Goal: Task Accomplishment & Management: Complete application form

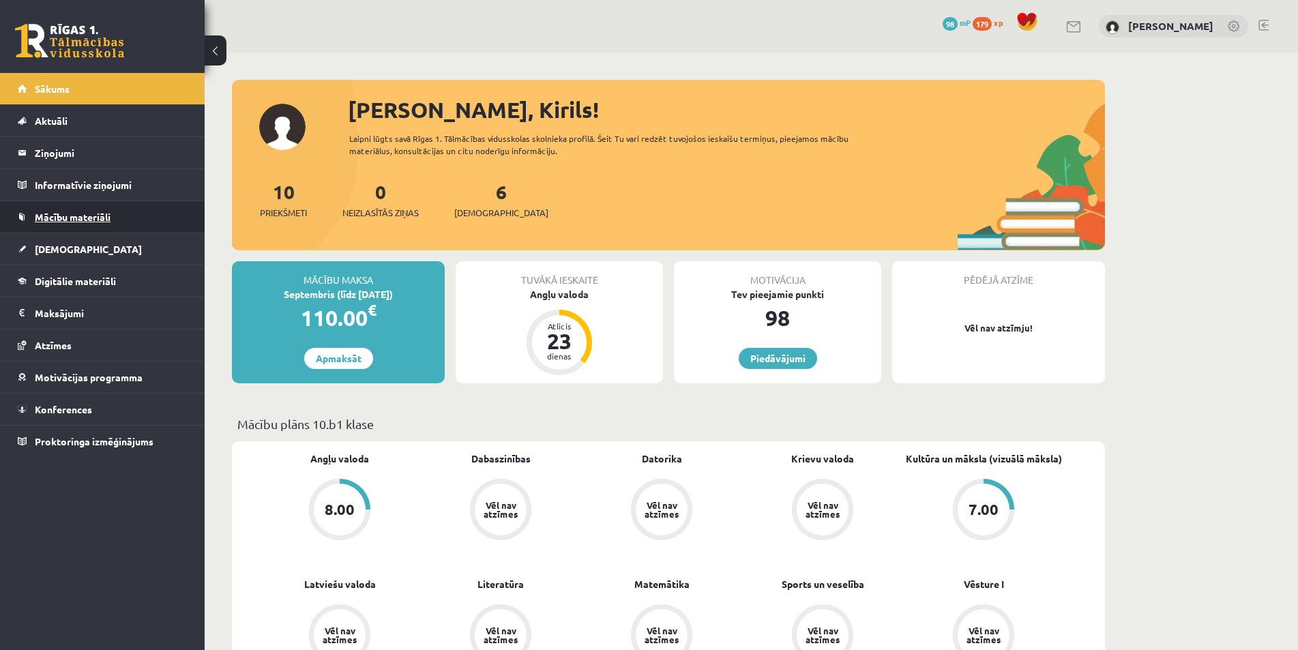
click at [80, 224] on link "Mācību materiāli" at bounding box center [103, 216] width 170 height 31
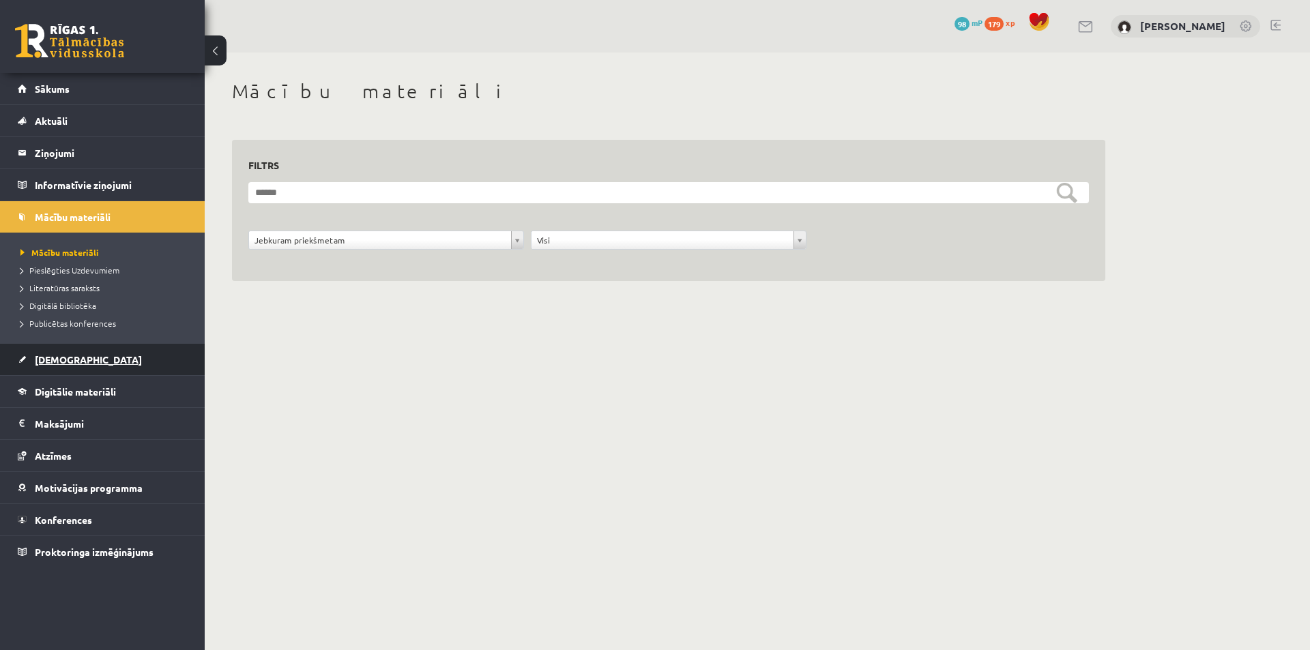
click at [51, 362] on span "[DEMOGRAPHIC_DATA]" at bounding box center [88, 359] width 107 height 12
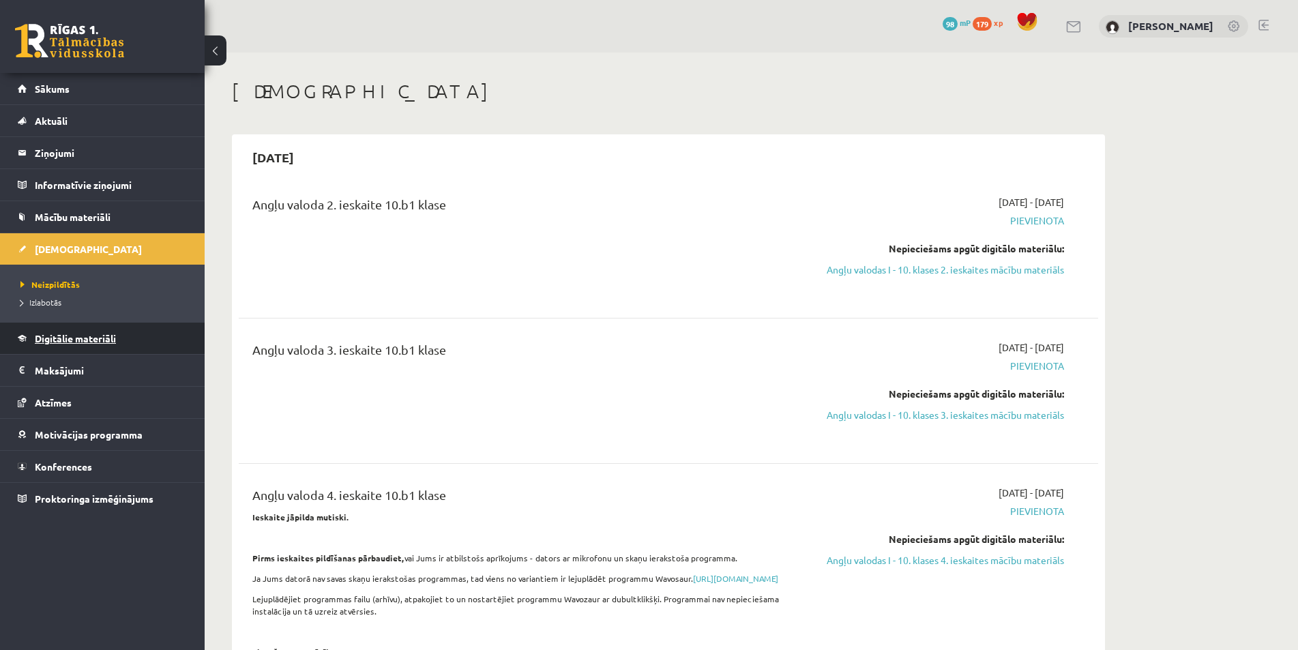
click at [65, 341] on span "Digitālie materiāli" at bounding box center [75, 338] width 81 height 12
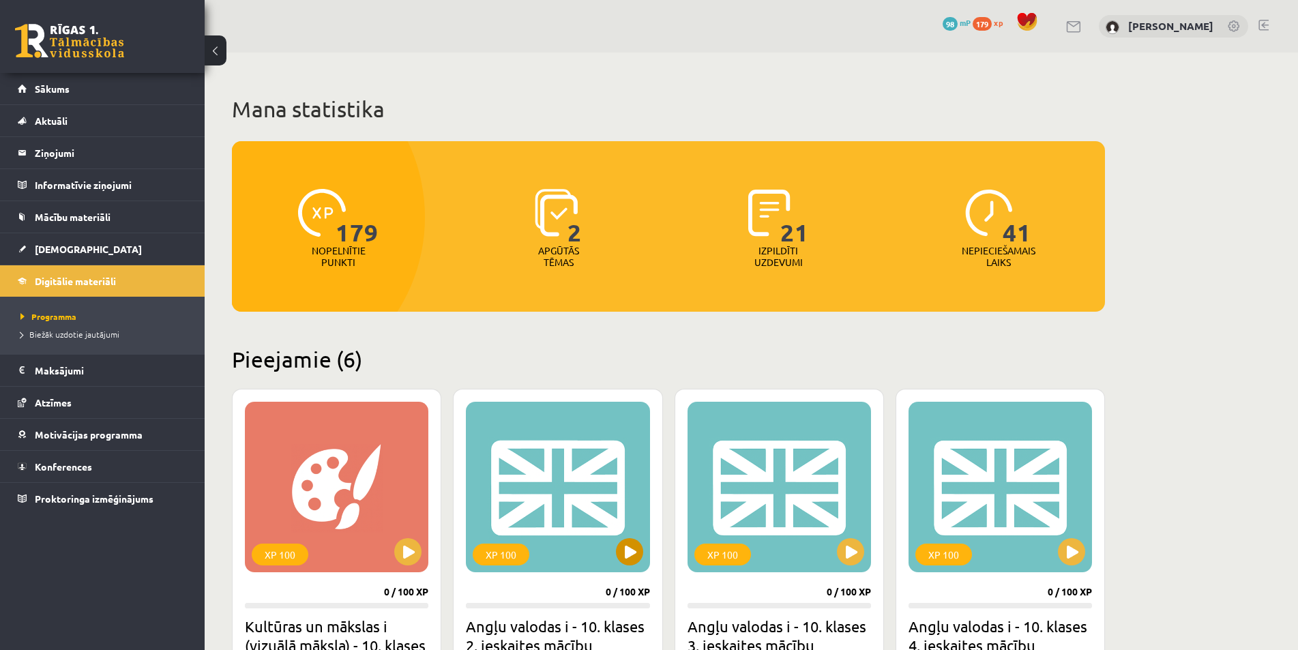
scroll to position [205, 0]
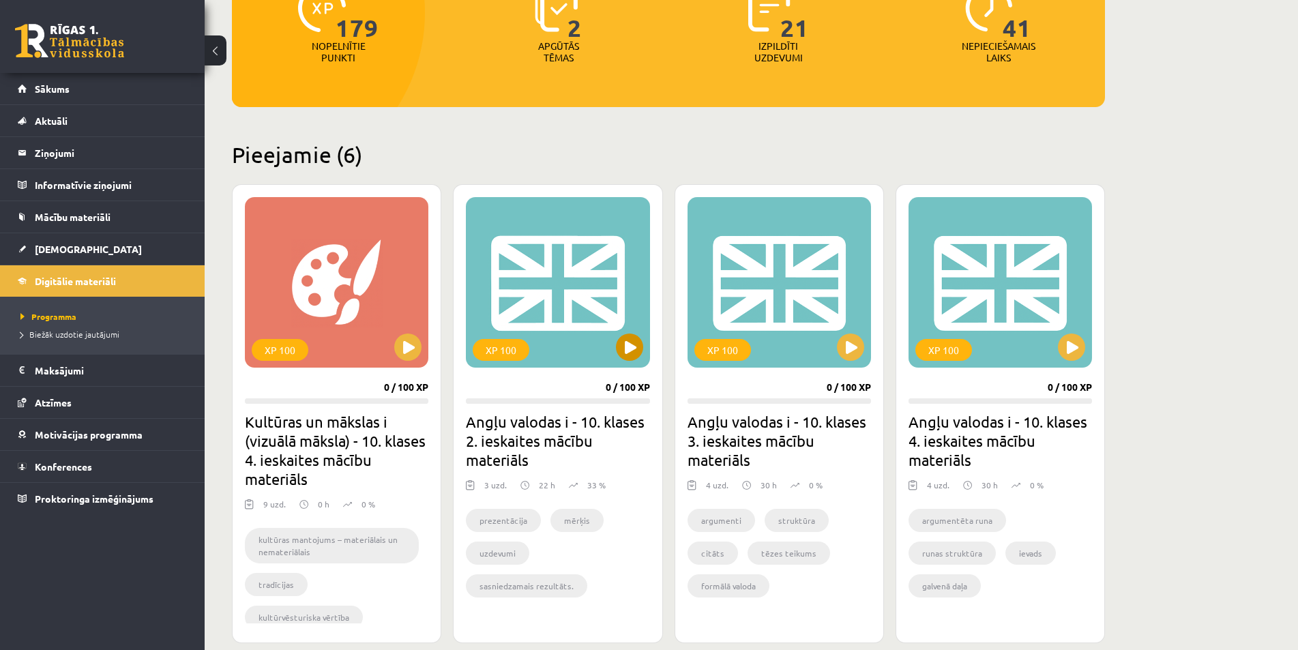
click at [636, 360] on div "XP 100" at bounding box center [558, 282] width 184 height 171
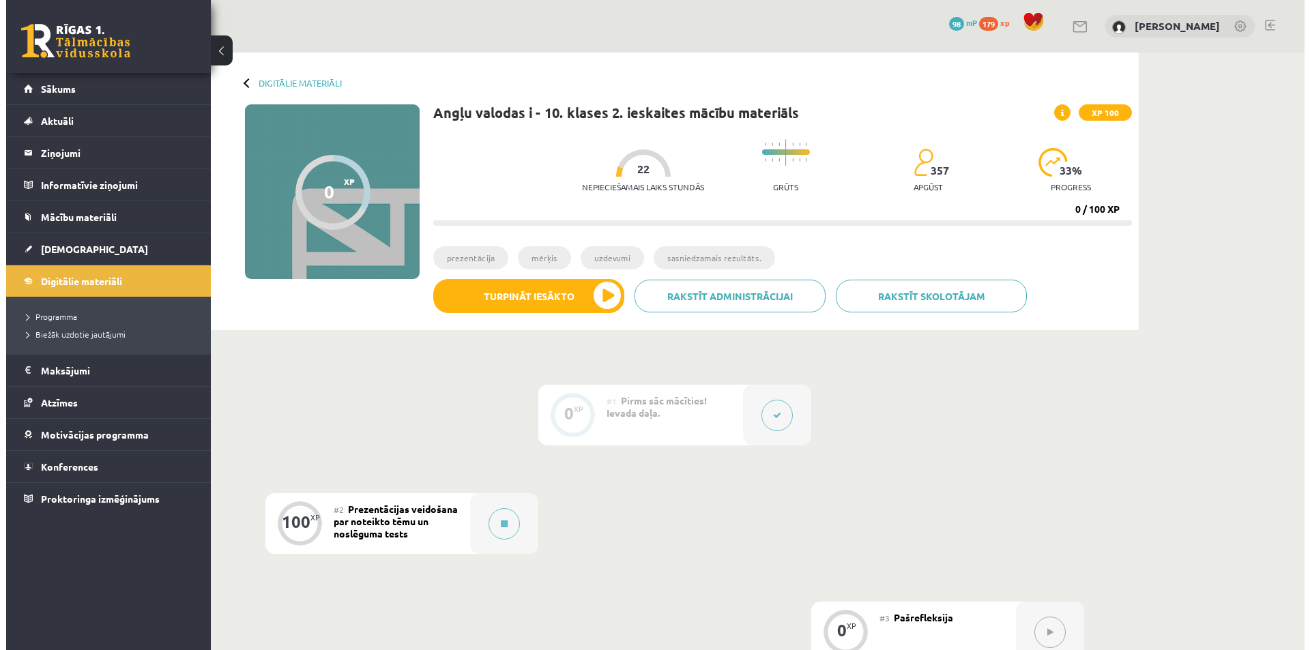
scroll to position [205, 0]
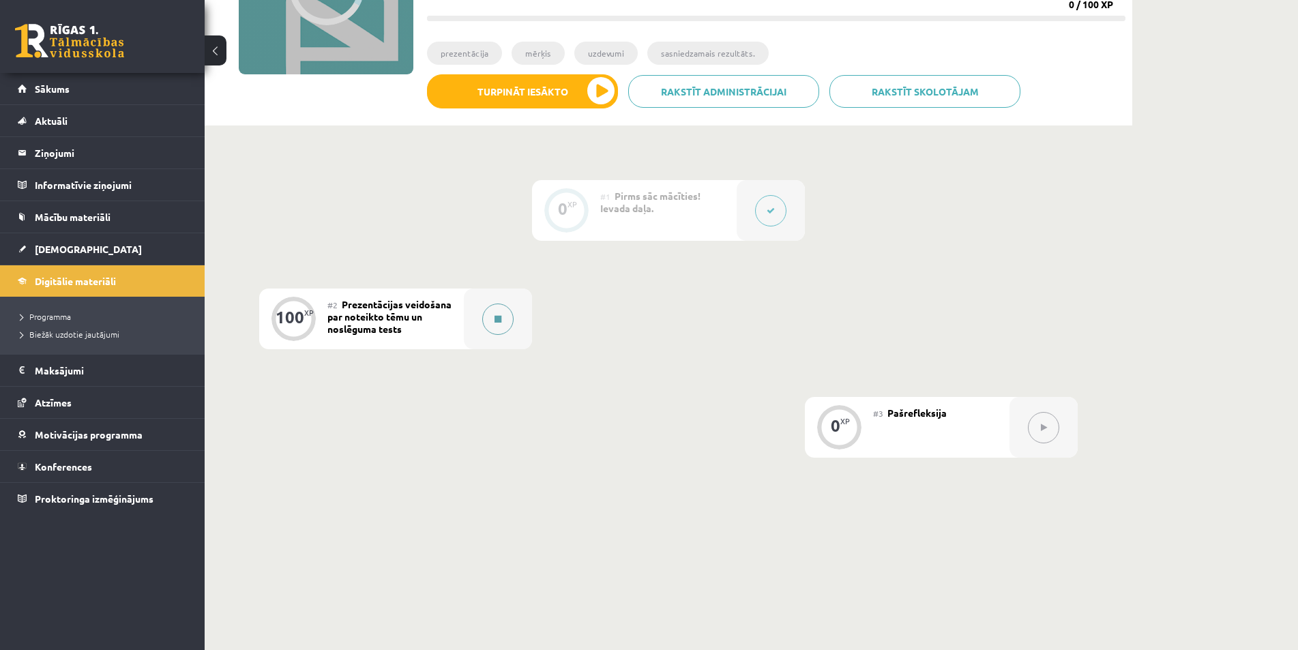
click at [469, 326] on div at bounding box center [498, 319] width 68 height 61
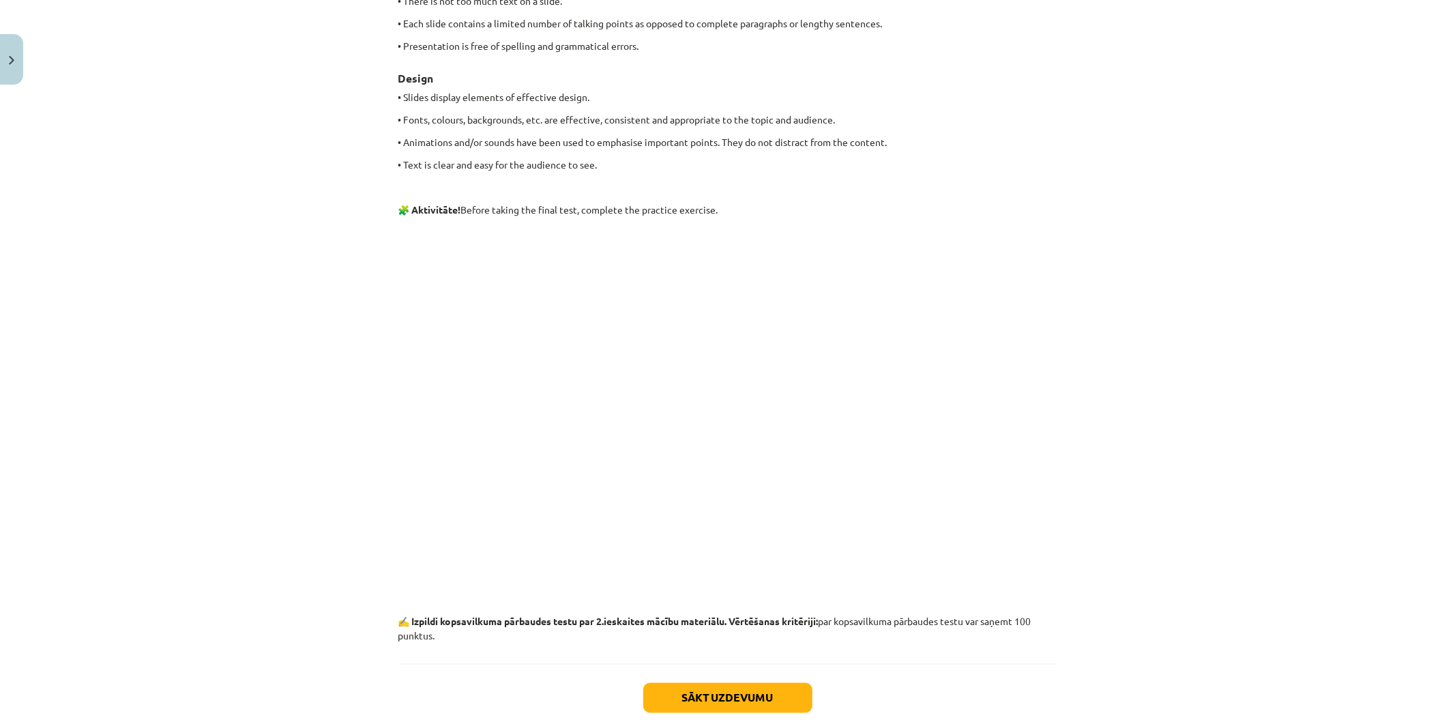
scroll to position [1660, 0]
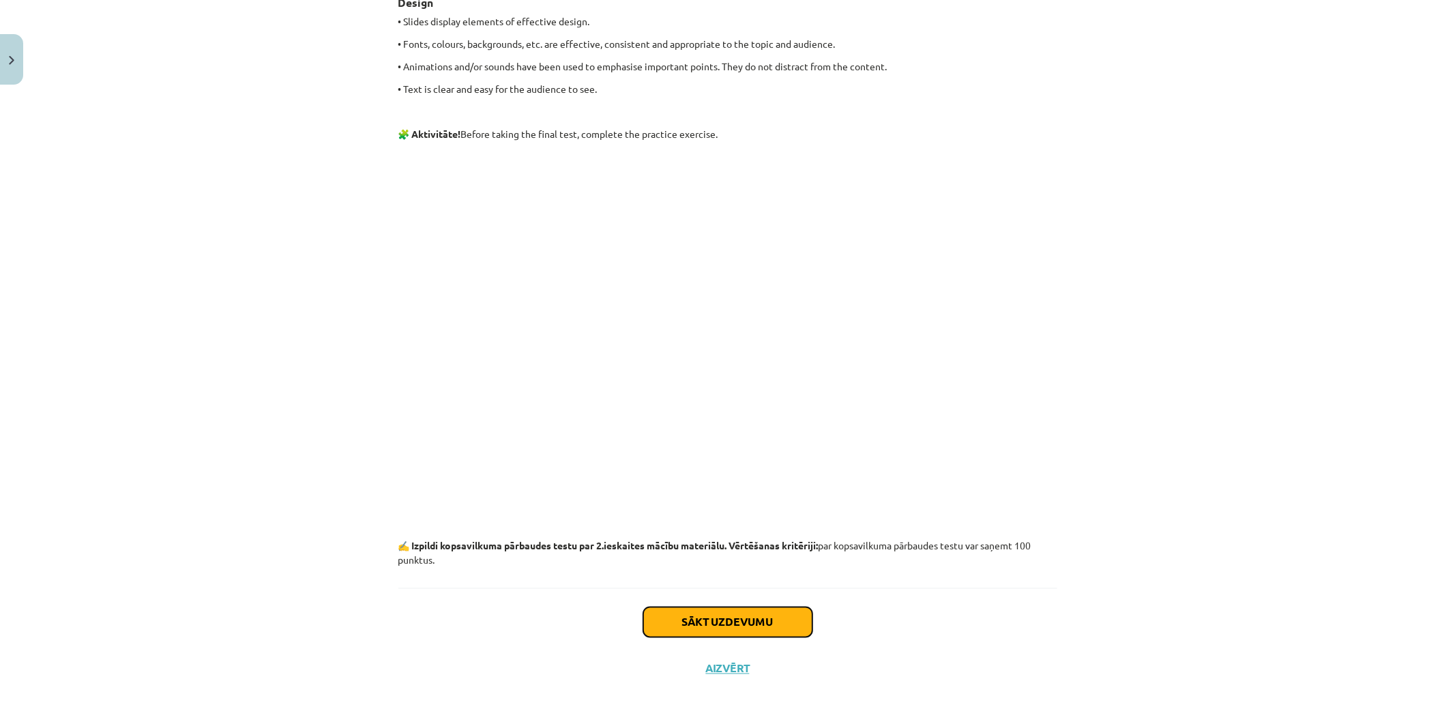
click at [708, 616] on button "Sākt uzdevumu" at bounding box center [727, 622] width 169 height 30
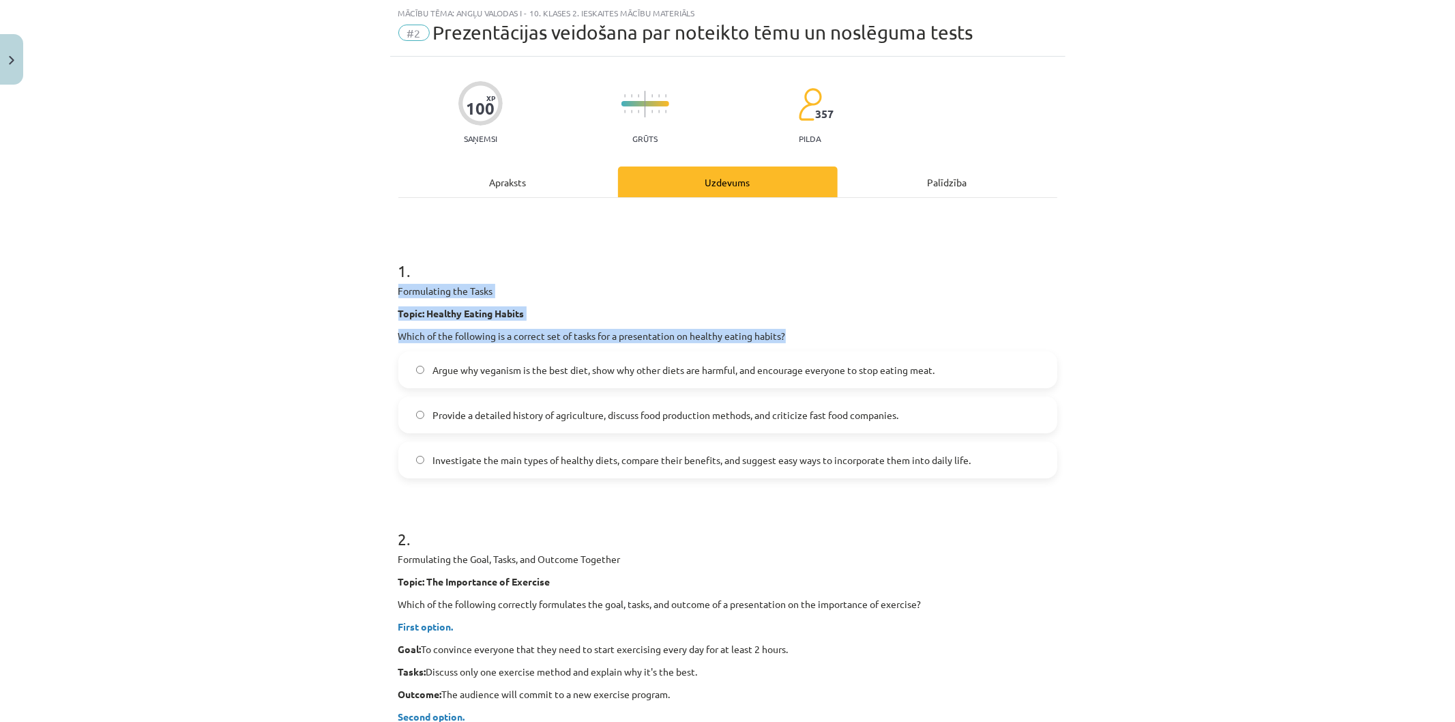
drag, startPoint x: 791, startPoint y: 337, endPoint x: 369, endPoint y: 291, distance: 424.7
click at [369, 291] on div "Mācību tēma: Angļu valodas i - 10. klases 2. ieskaites mācību materiāls #2 Prez…" at bounding box center [727, 361] width 1455 height 722
copy div "Formulating the Tasks Topic: Healthy Eating Habits Which of the following is a …"
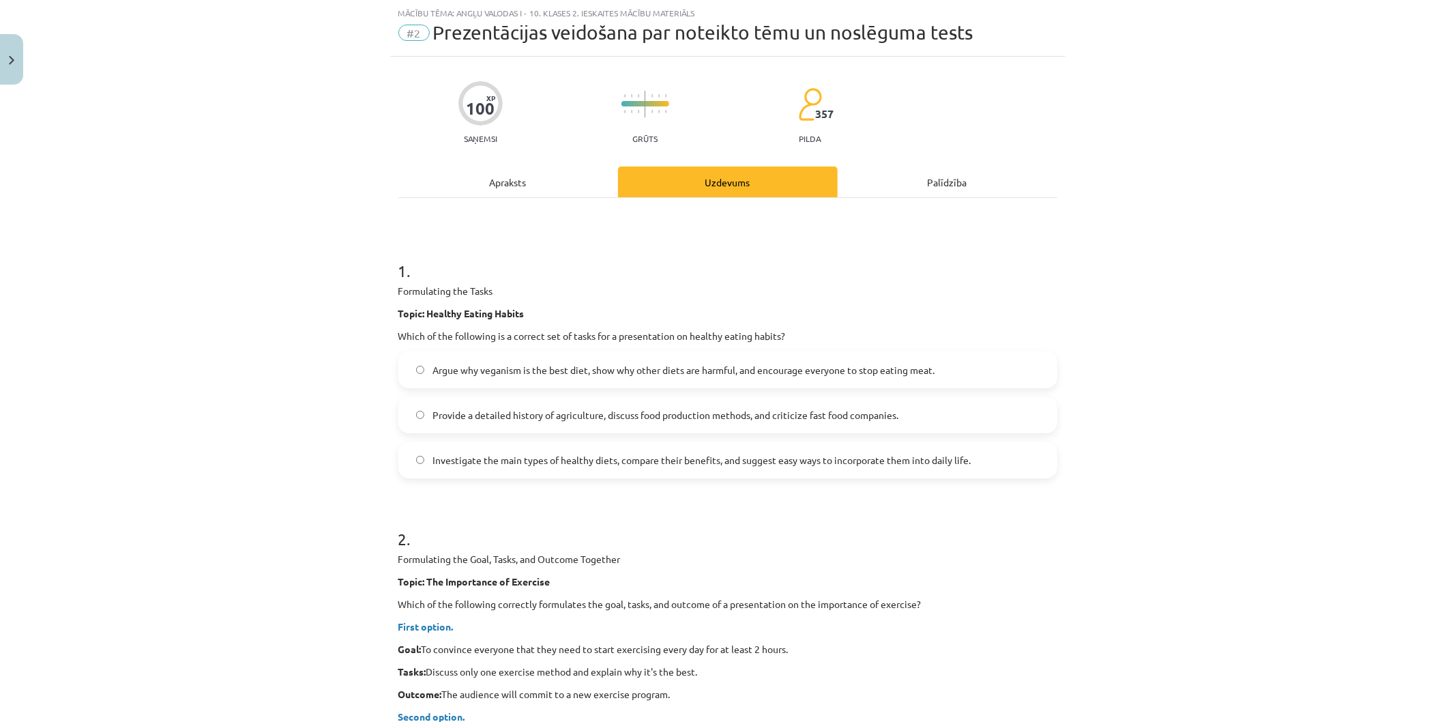
click at [1195, 411] on div "Mācību tēma: Angļu valodas i - 10. klases 2. ieskaites mācību materiāls #2 Prez…" at bounding box center [727, 361] width 1455 height 722
drag, startPoint x: 994, startPoint y: 469, endPoint x: 1014, endPoint y: 475, distance: 20.7
click at [1014, 475] on label "Investigate the main types of healthy diets, compare their benefits, and sugges…" at bounding box center [728, 460] width 656 height 34
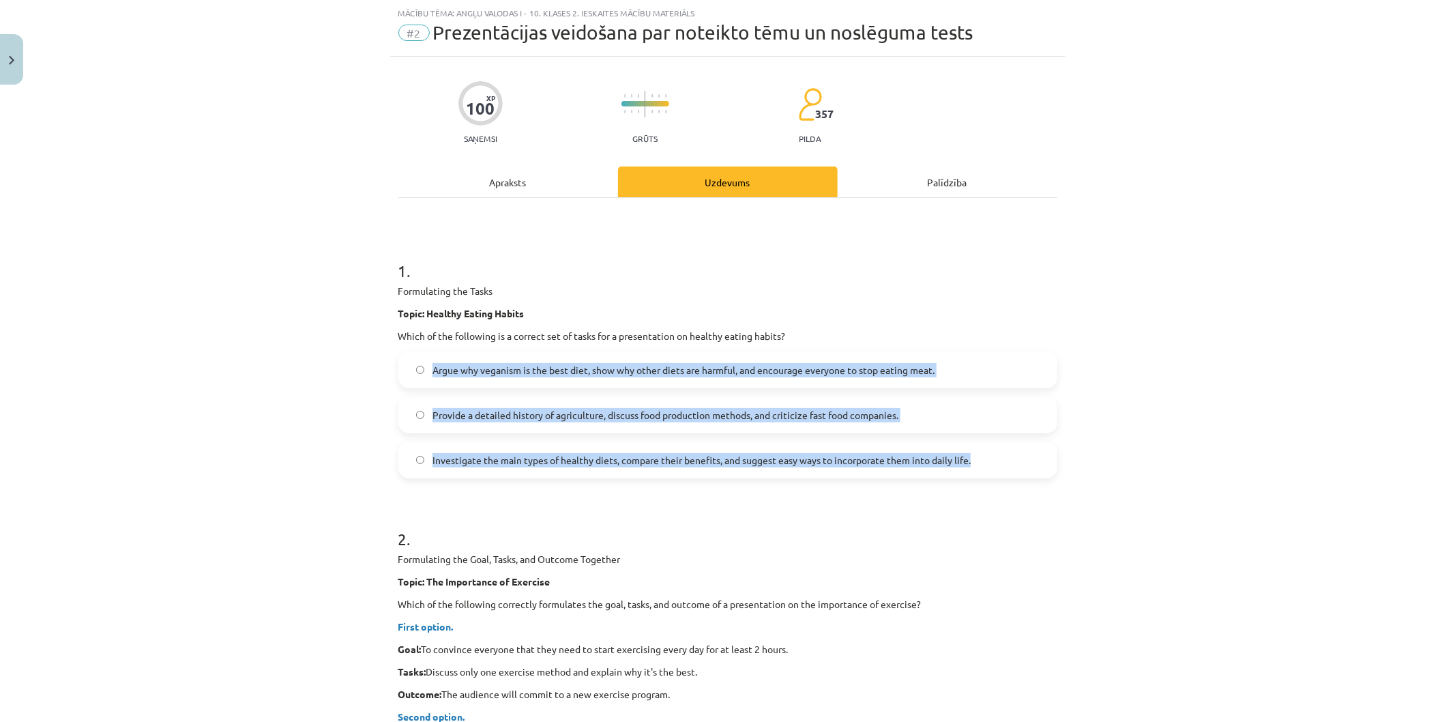
drag, startPoint x: 976, startPoint y: 458, endPoint x: 428, endPoint y: 385, distance: 553.2
click at [428, 385] on div "Argue why veganism is the best diet, show why other diets are harmful, and enco…" at bounding box center [727, 414] width 659 height 127
copy div "Argue why veganism is the best diet, show why other diets are harmful, and enco…"
click at [302, 443] on div "Mācību tēma: Angļu valodas i - 10. klases 2. ieskaites mācību materiāls #2 Prez…" at bounding box center [727, 361] width 1455 height 722
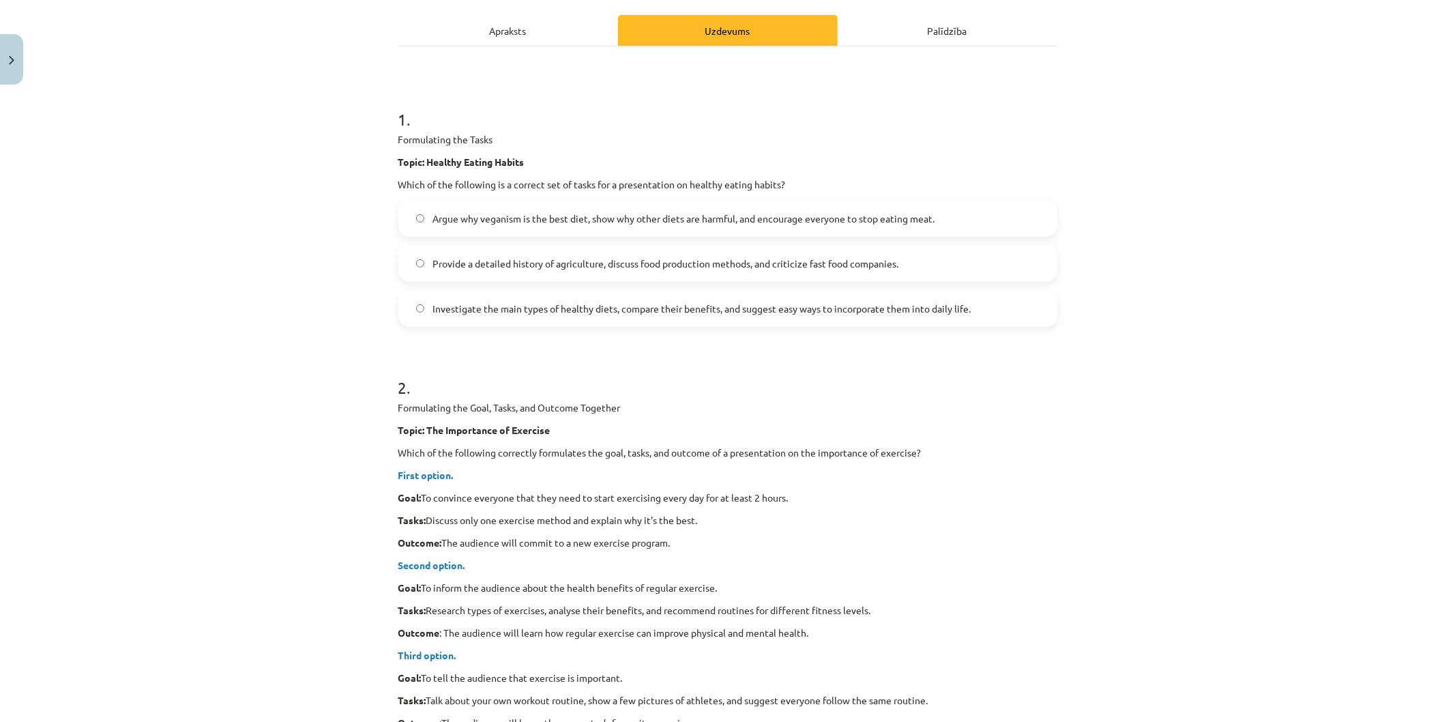
scroll to position [413, 0]
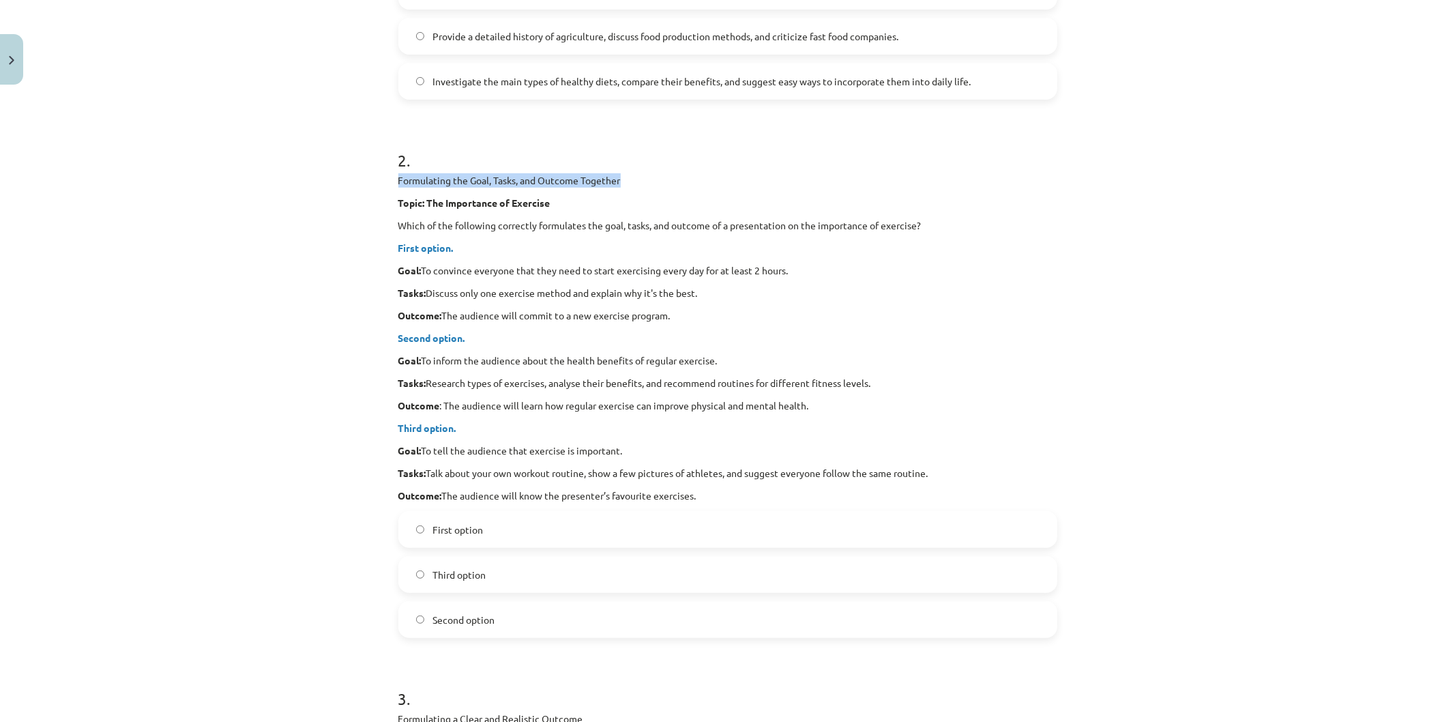
drag, startPoint x: 629, startPoint y: 182, endPoint x: 371, endPoint y: 178, distance: 257.9
click at [371, 178] on div "Mācību tēma: Angļu valodas i - 10. klases 2. ieskaites mācību materiāls #2 Prez…" at bounding box center [727, 361] width 1455 height 722
copy p "Formulating the Goal, Tasks, and Outcome Together"
click at [633, 334] on p "Second option." at bounding box center [727, 338] width 659 height 14
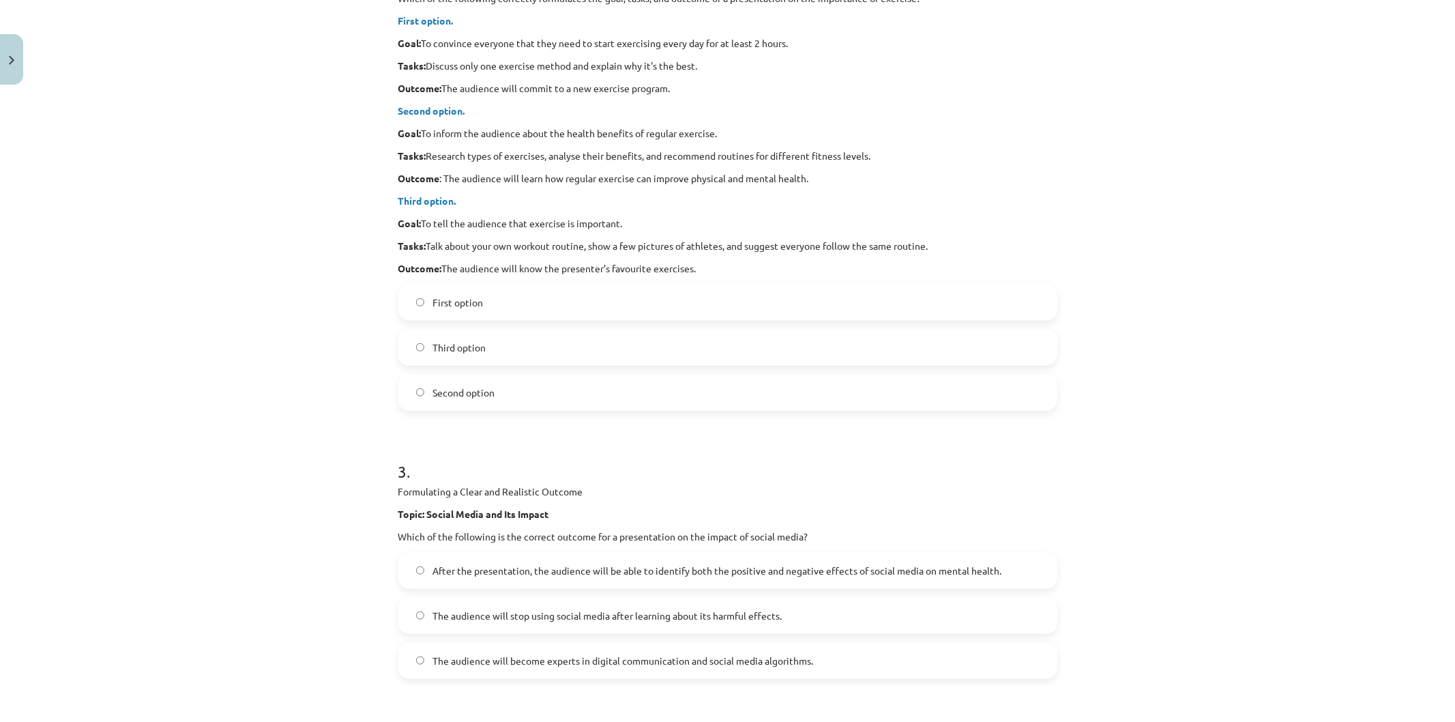
scroll to position [488, 0]
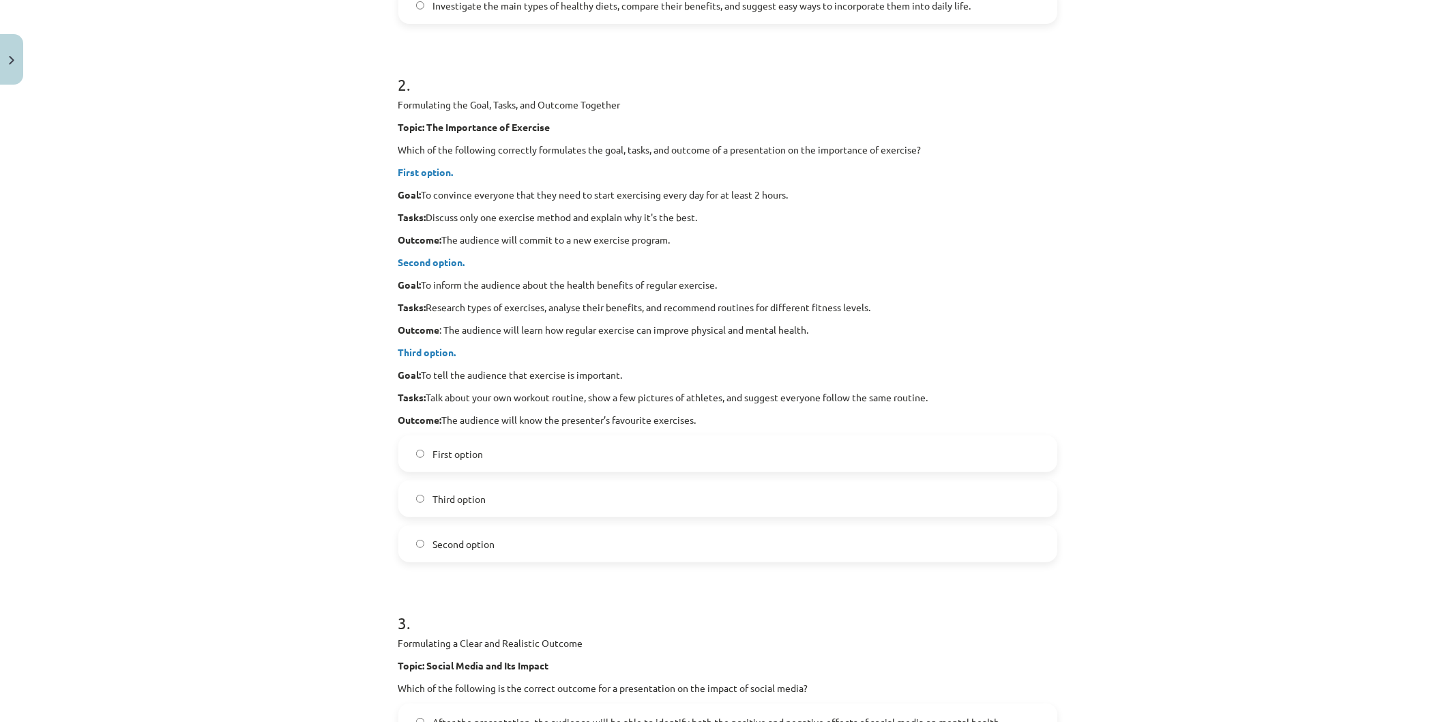
click at [411, 353] on span "Third option." at bounding box center [427, 352] width 58 height 12
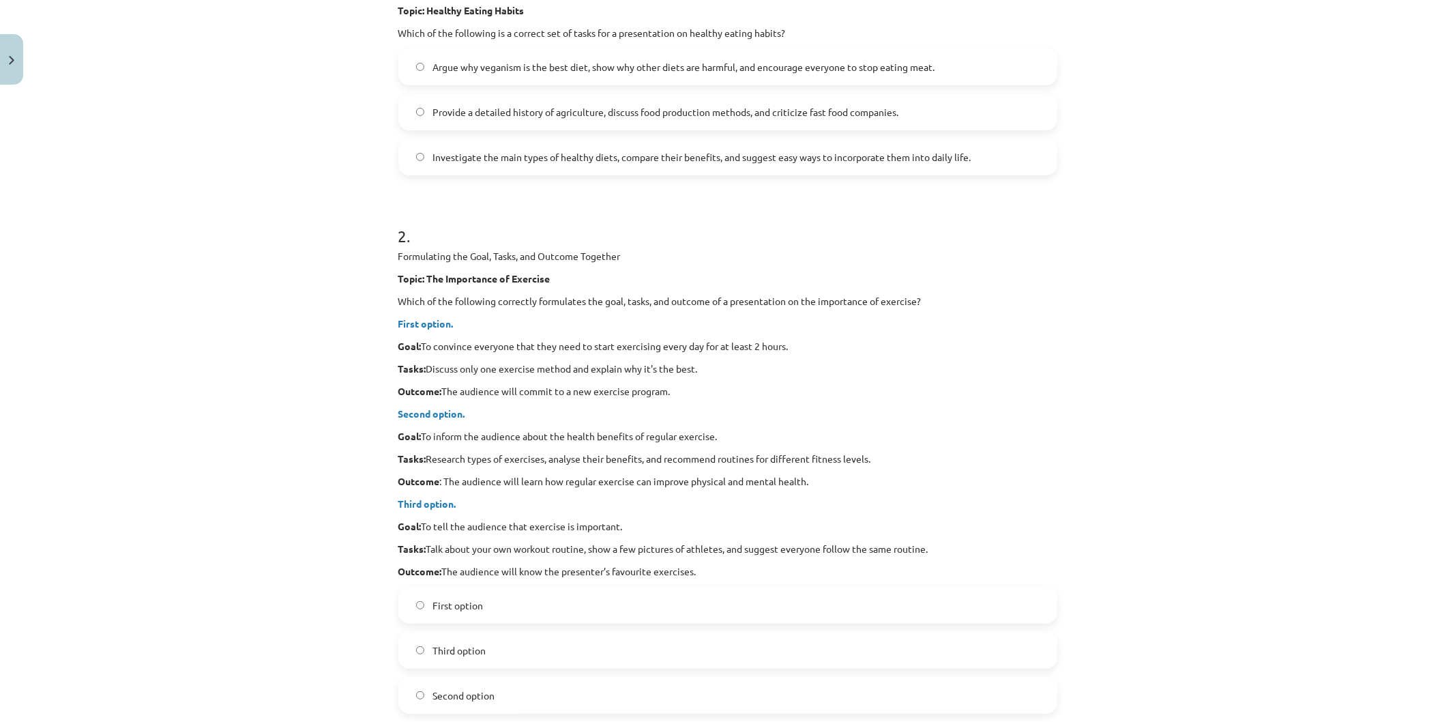
scroll to position [413, 0]
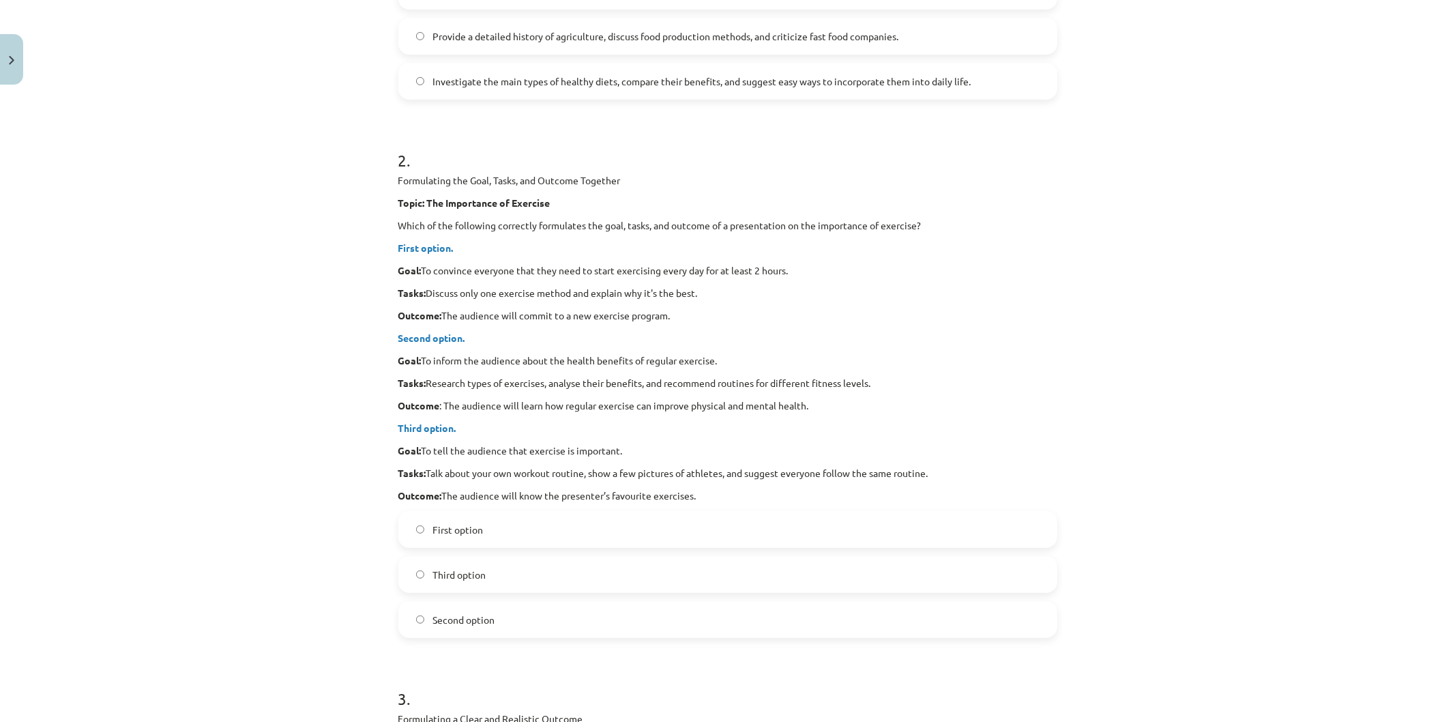
click at [449, 624] on span "Second option" at bounding box center [463, 620] width 62 height 14
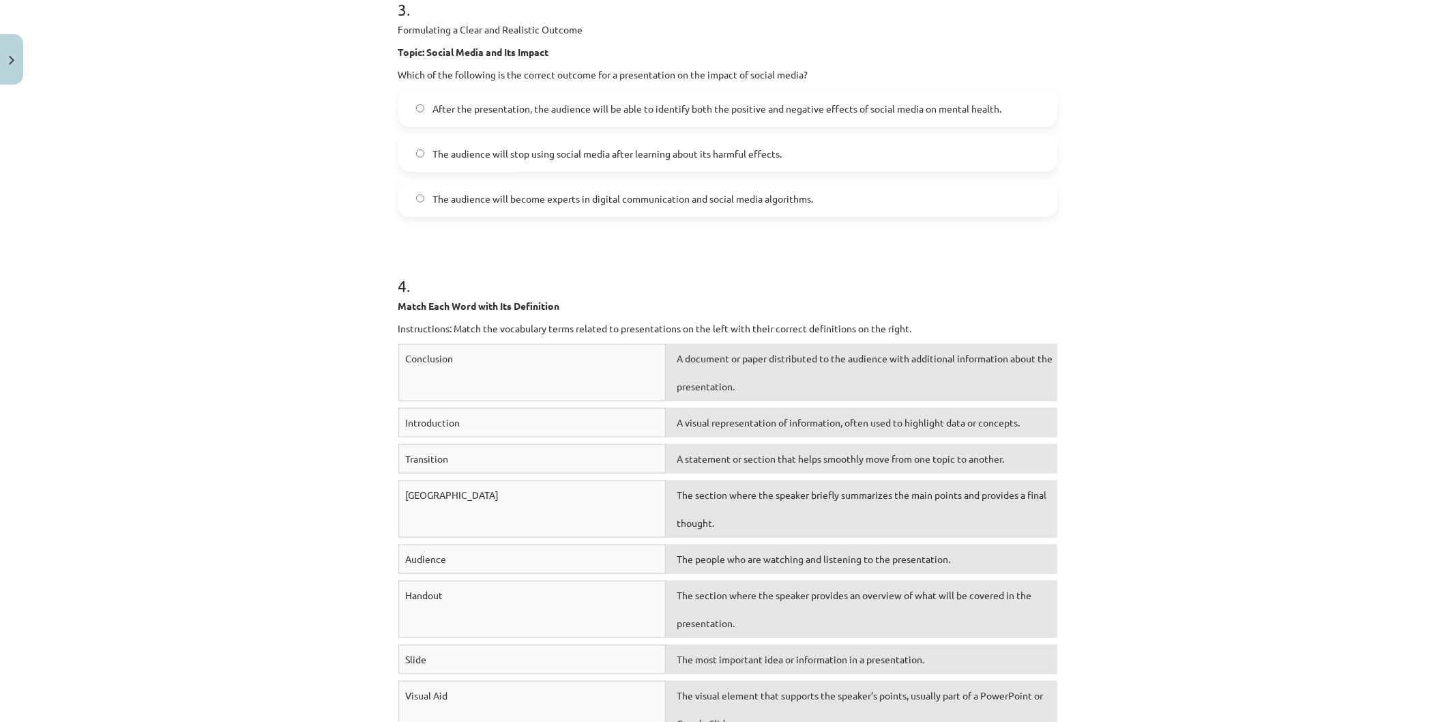
scroll to position [723, 0]
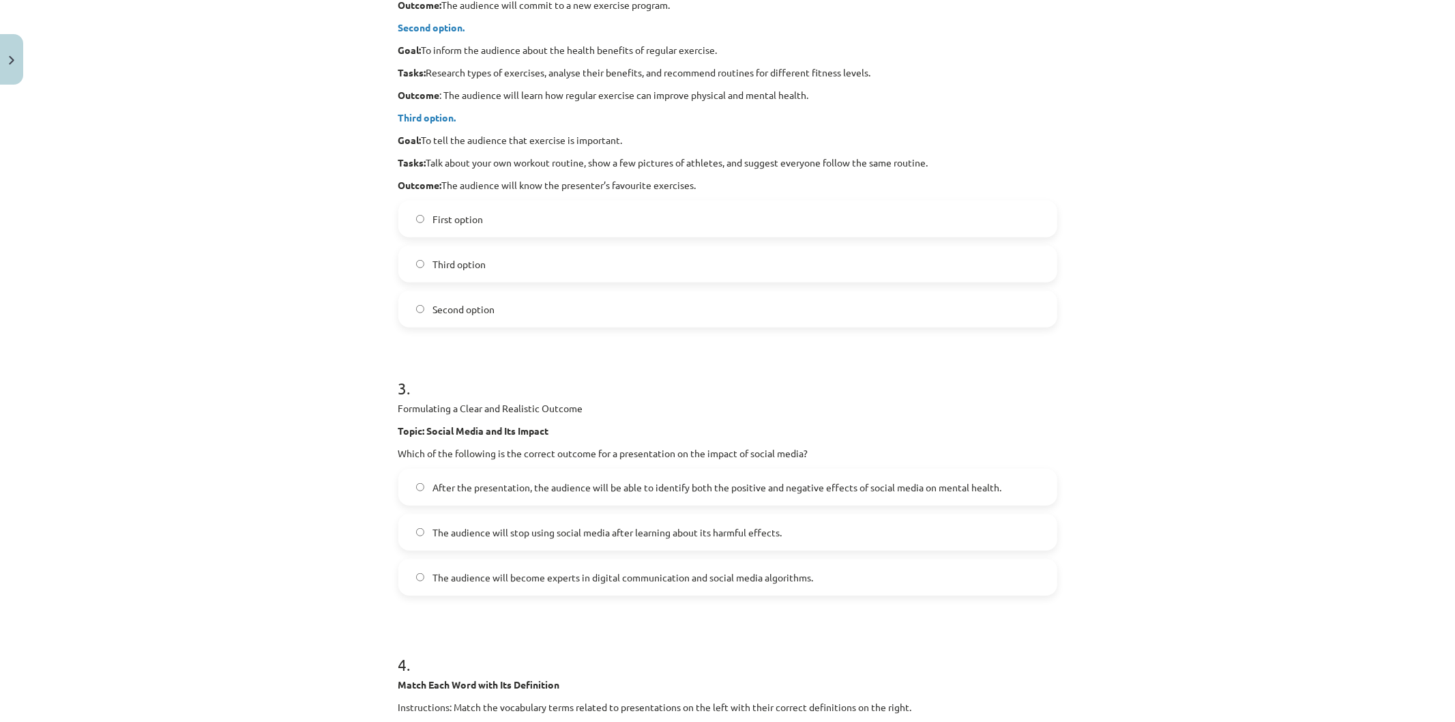
click at [496, 488] on span "After the presentation, the audience will be able to identify both the positive…" at bounding box center [716, 487] width 569 height 14
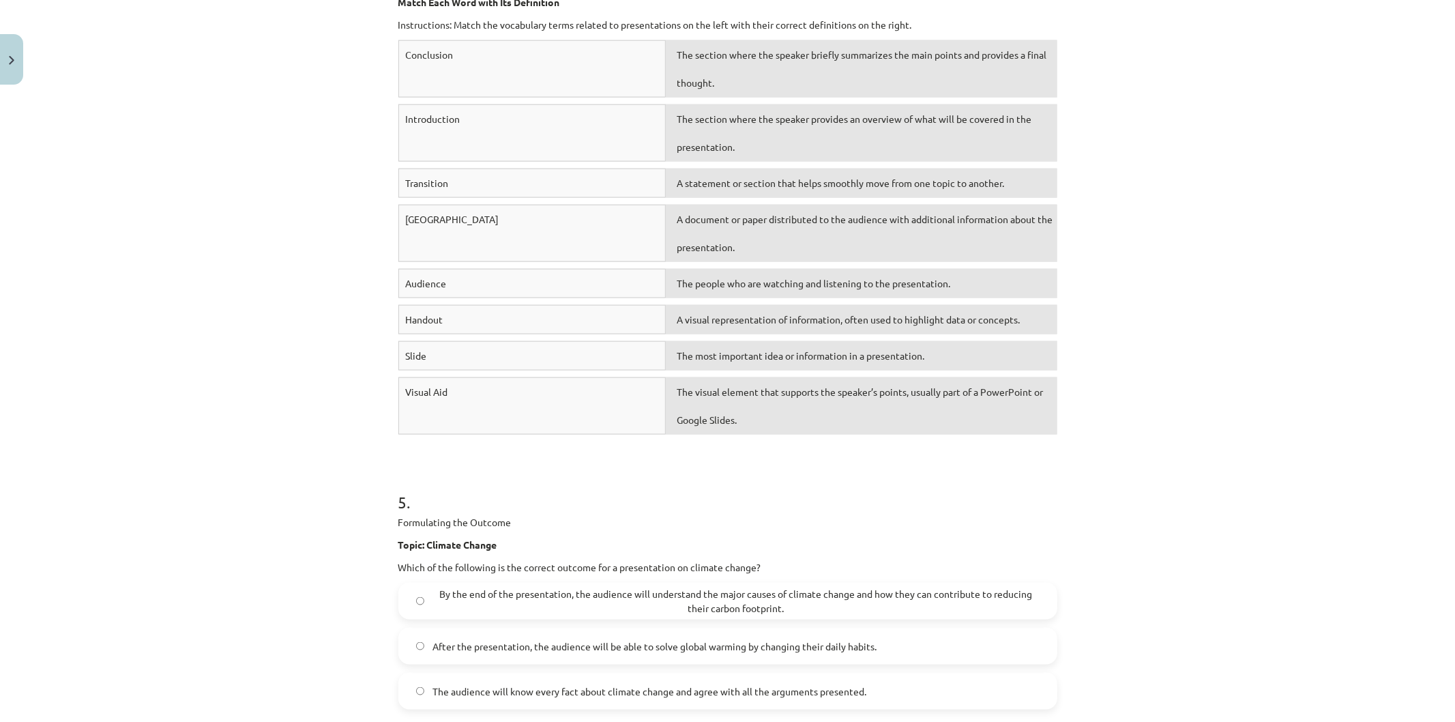
scroll to position [1632, 0]
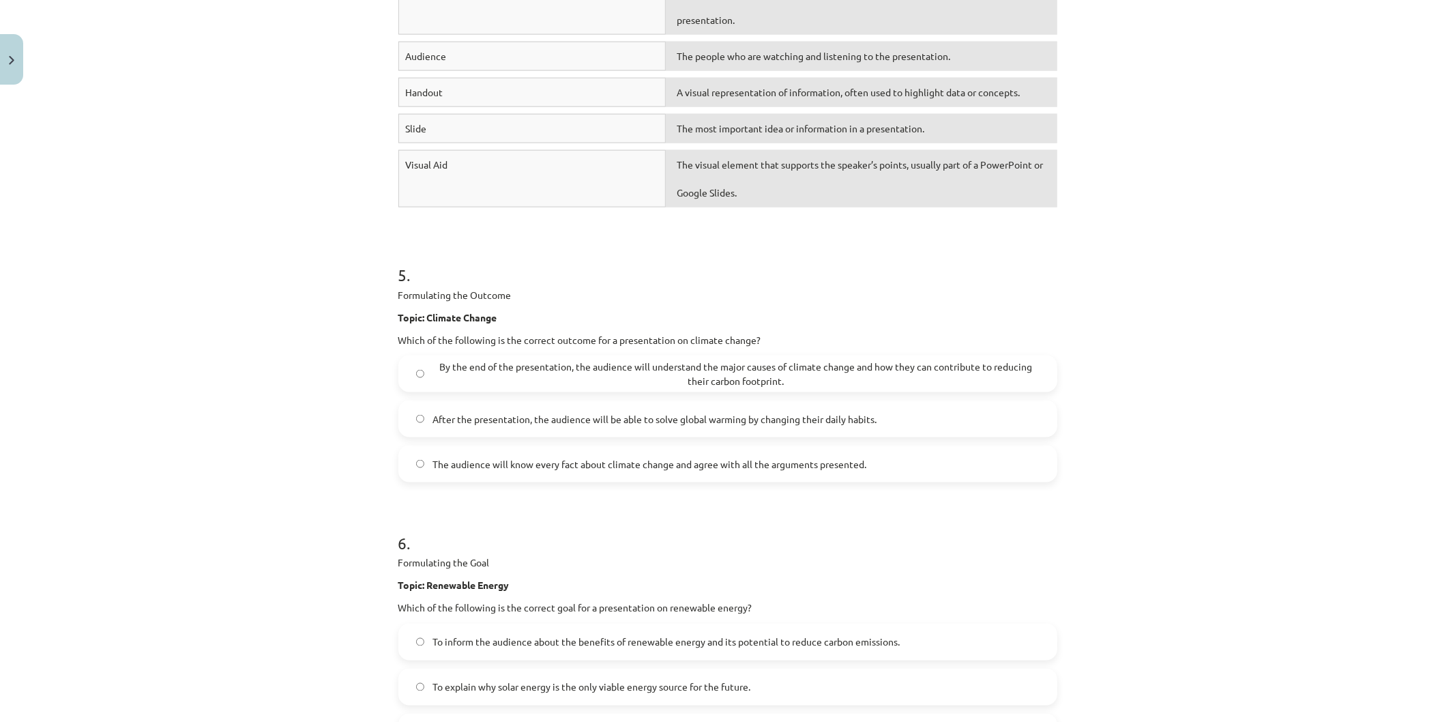
click at [437, 380] on span "By the end of the presentation, the audience will understand the major causes o…" at bounding box center [735, 374] width 606 height 29
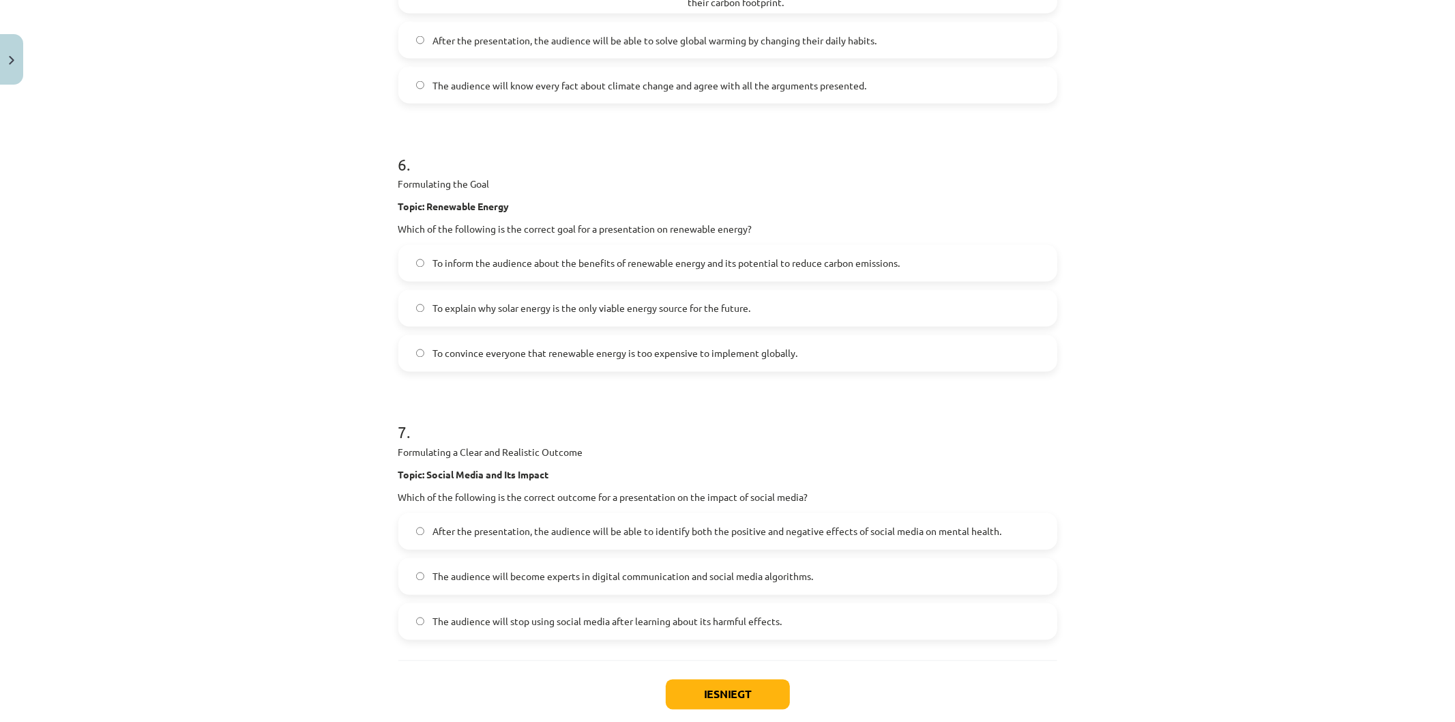
scroll to position [1935, 0]
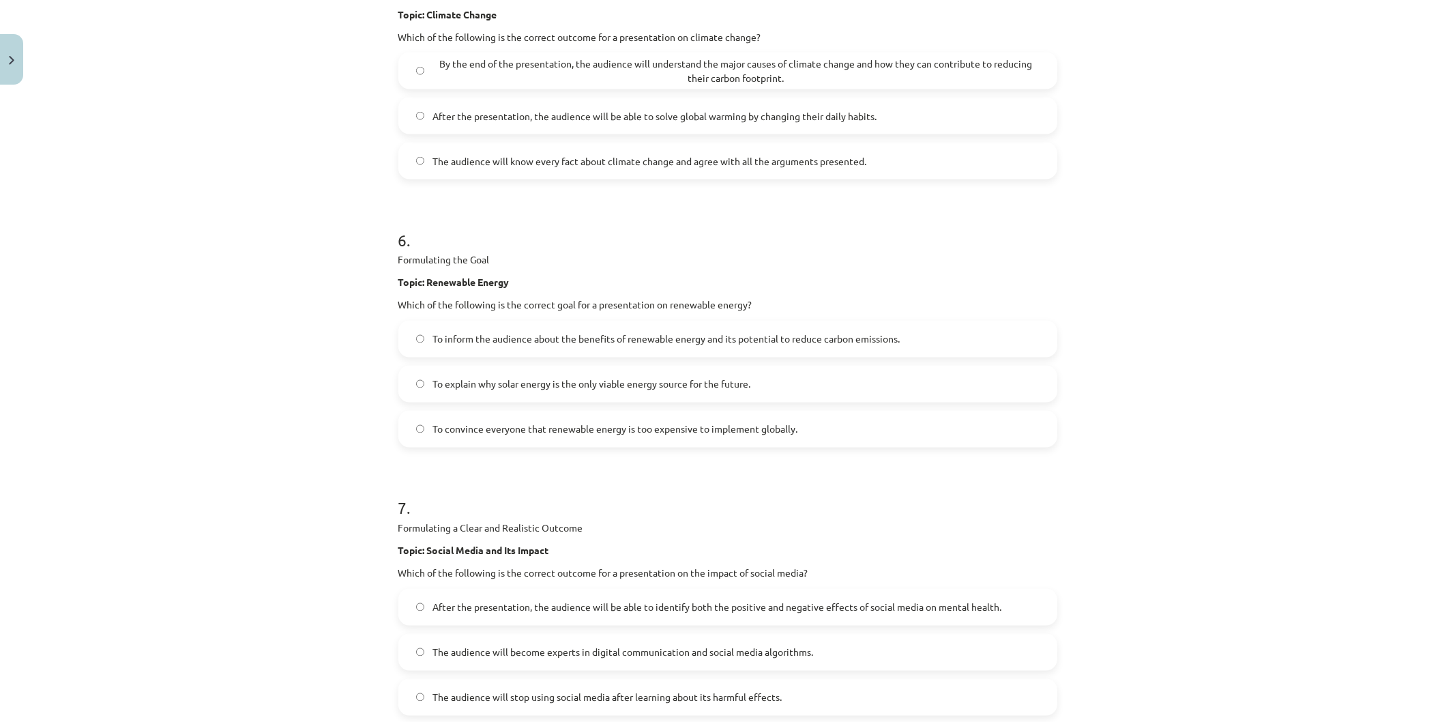
click at [495, 344] on span "To inform the audience about the benefits of renewable energy and its potential…" at bounding box center [665, 339] width 467 height 14
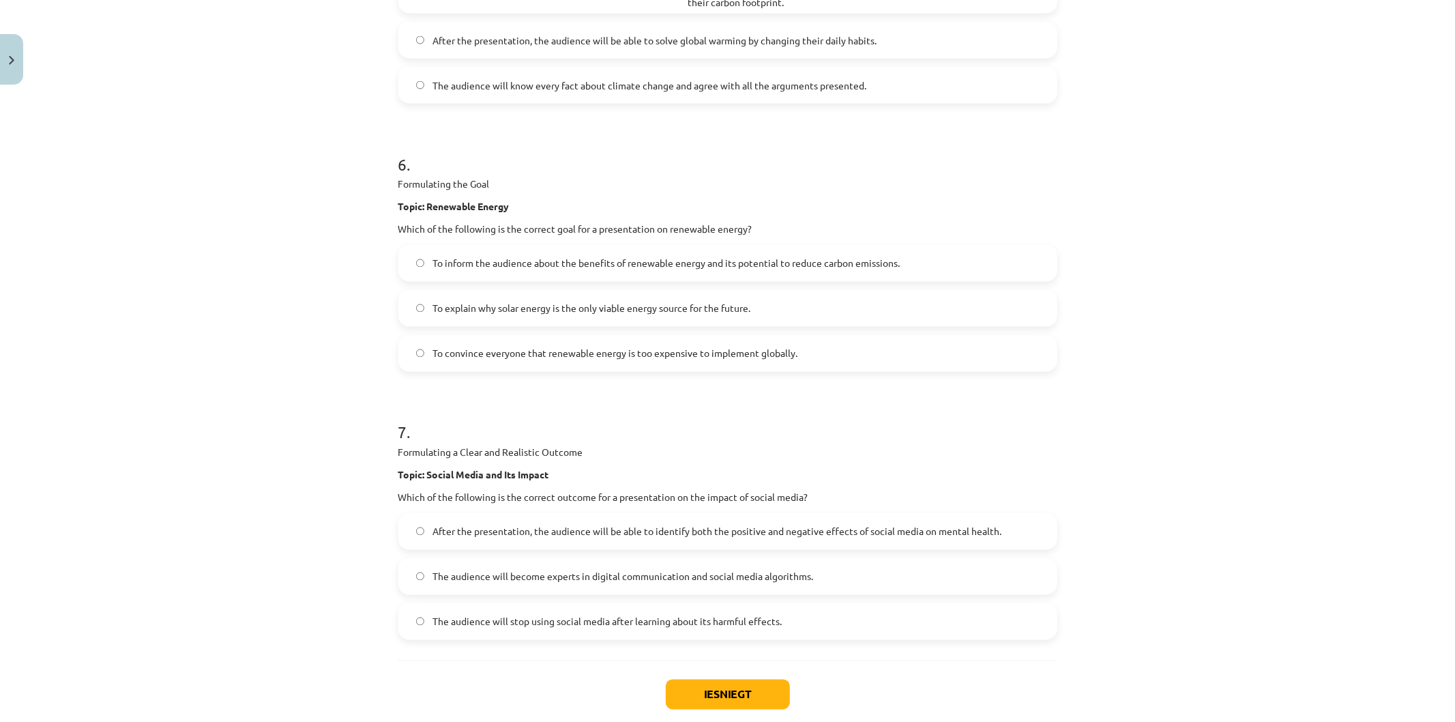
scroll to position [2087, 0]
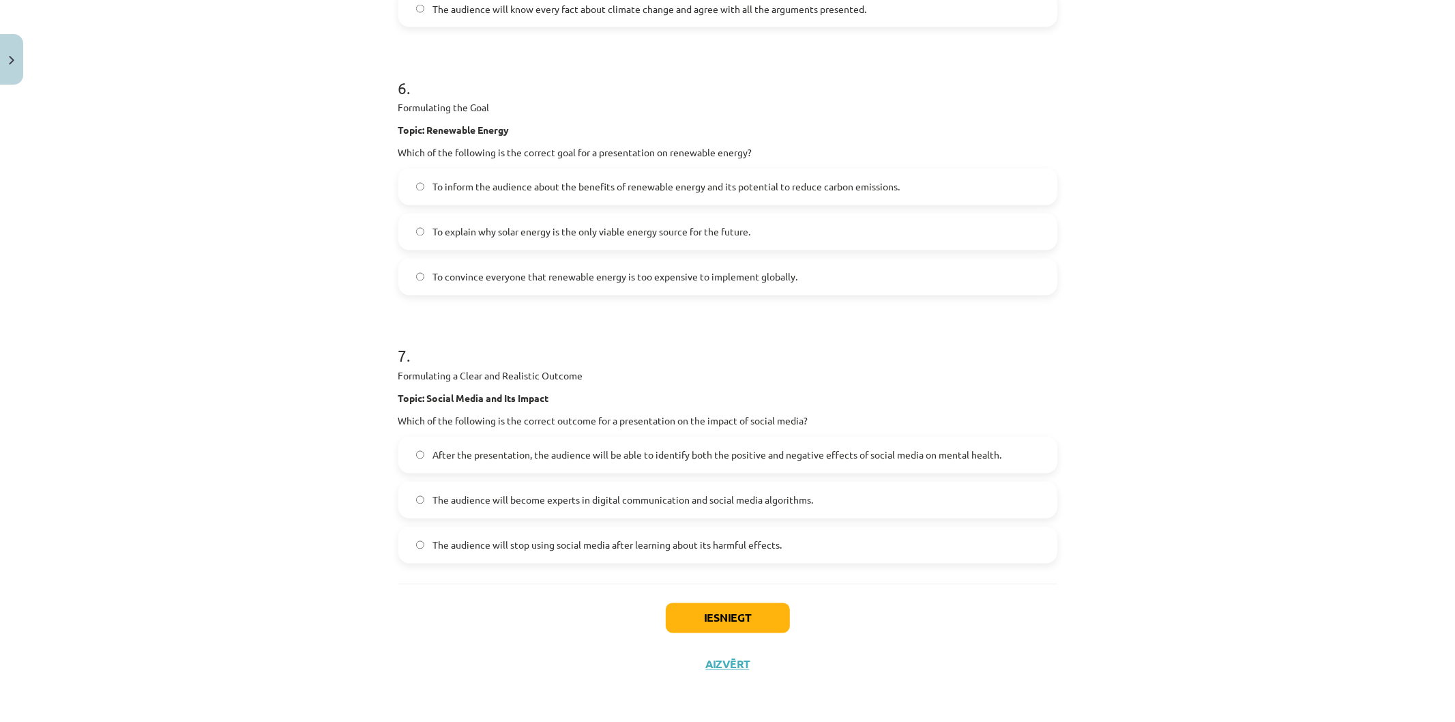
click at [462, 461] on span "After the presentation, the audience will be able to identify both the positive…" at bounding box center [716, 455] width 569 height 14
click at [721, 621] on button "Iesniegt" at bounding box center [728, 618] width 124 height 30
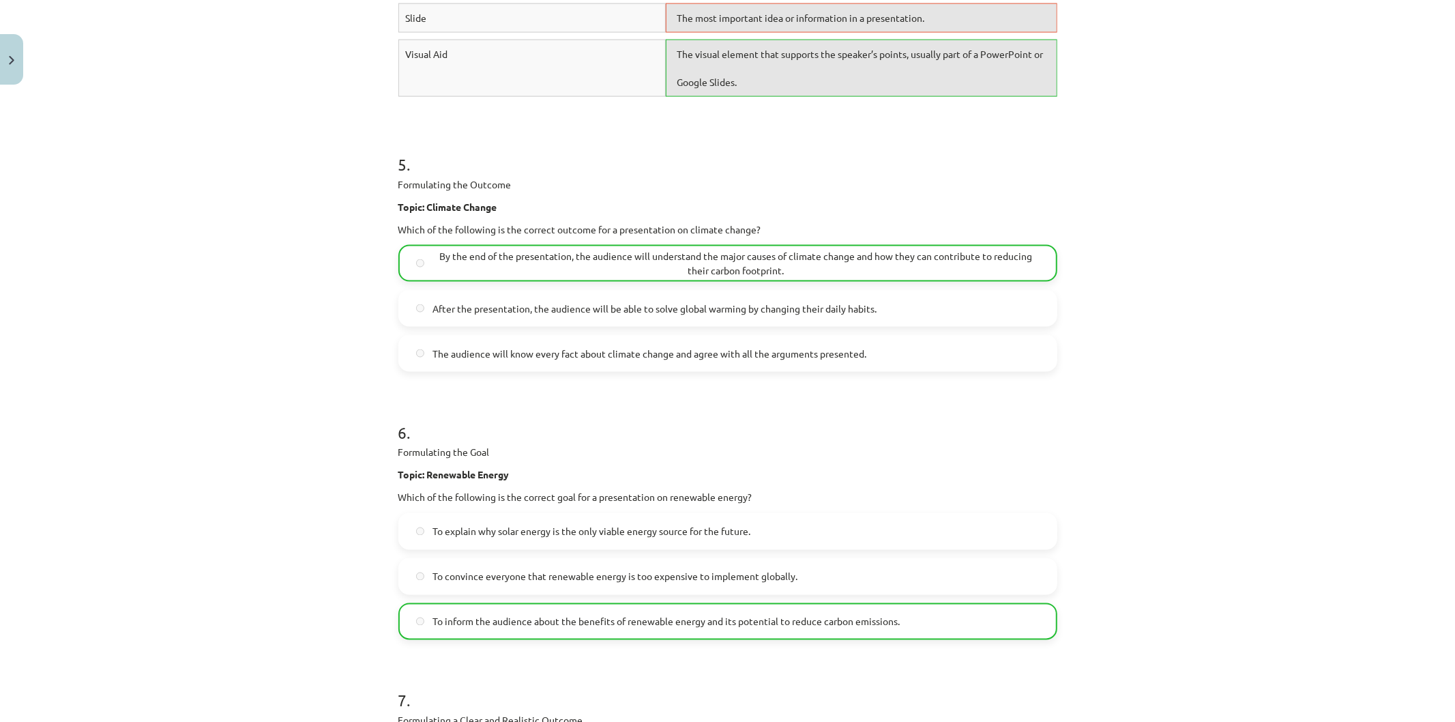
scroll to position [2130, 0]
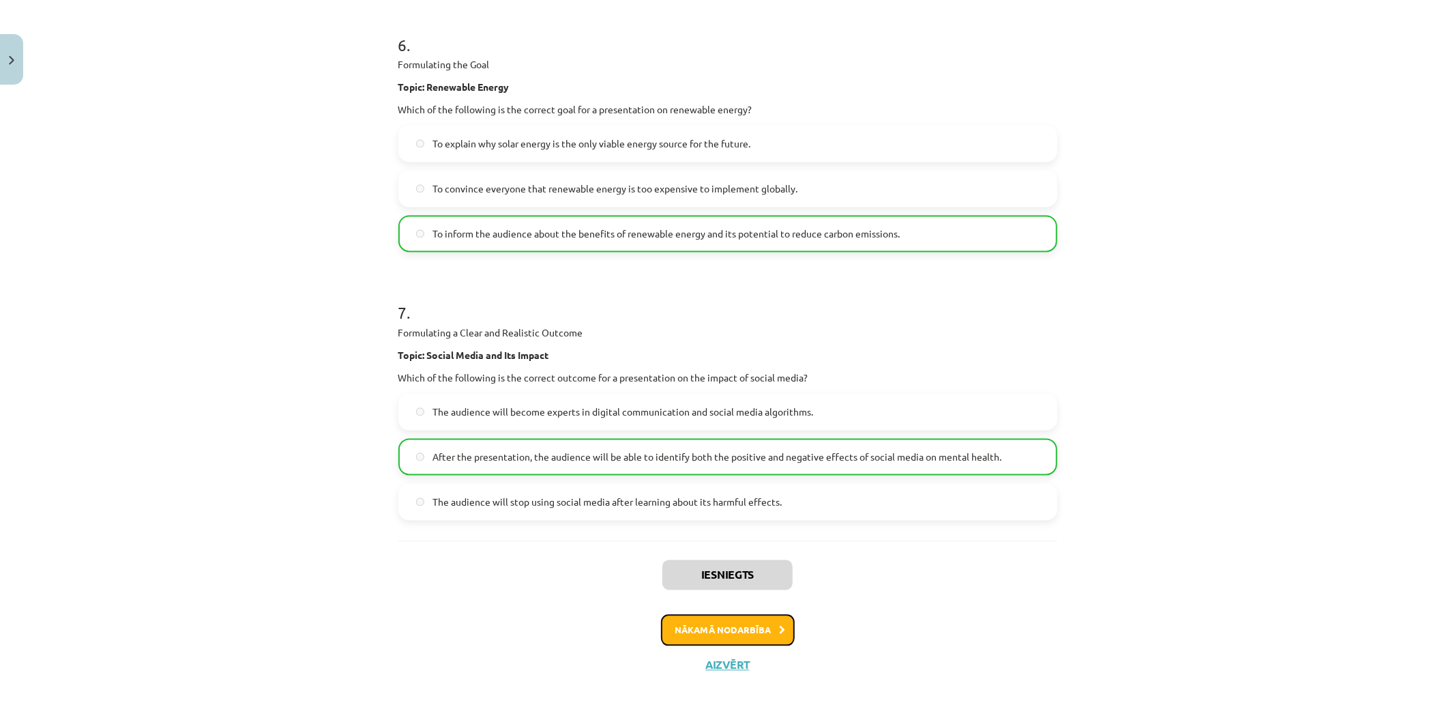
click at [738, 625] on button "Nākamā nodarbība" at bounding box center [728, 630] width 134 height 31
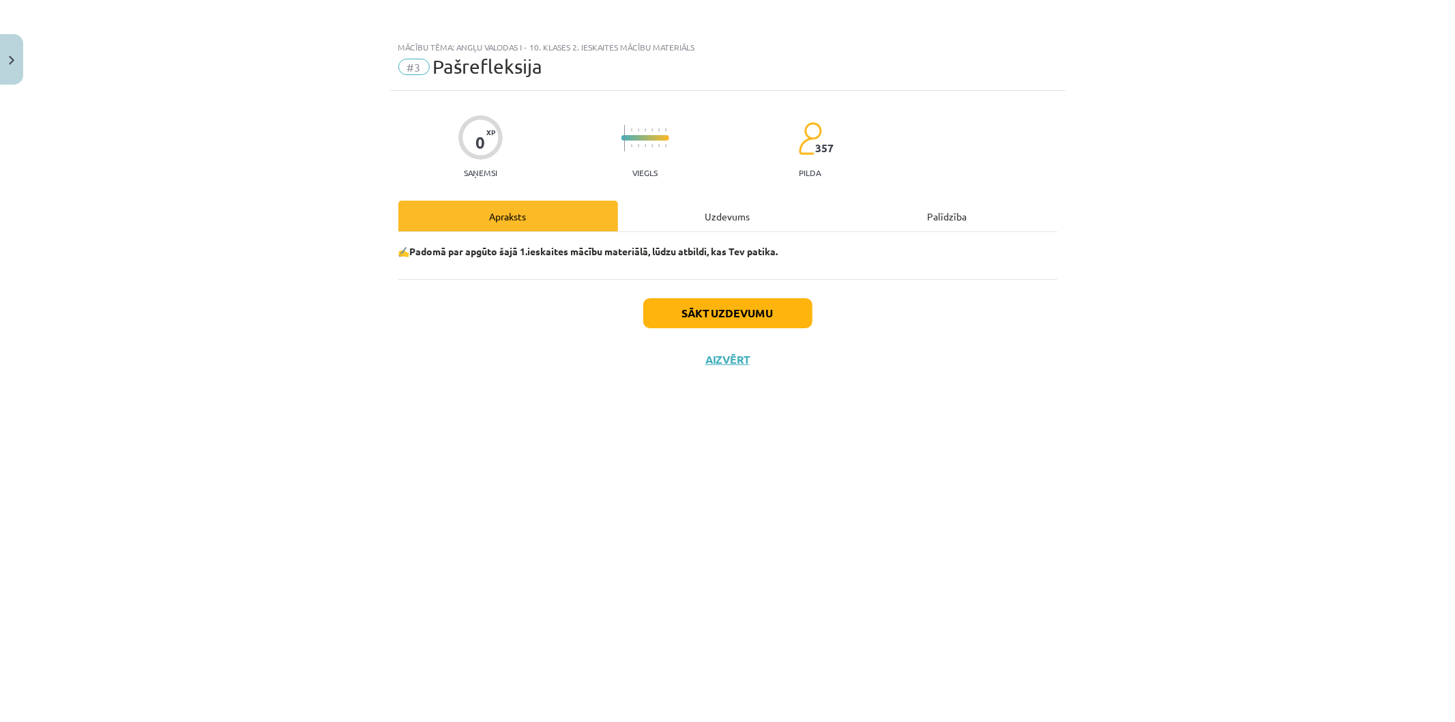
scroll to position [0, 0]
click at [1, 46] on button "Close" at bounding box center [11, 59] width 23 height 50
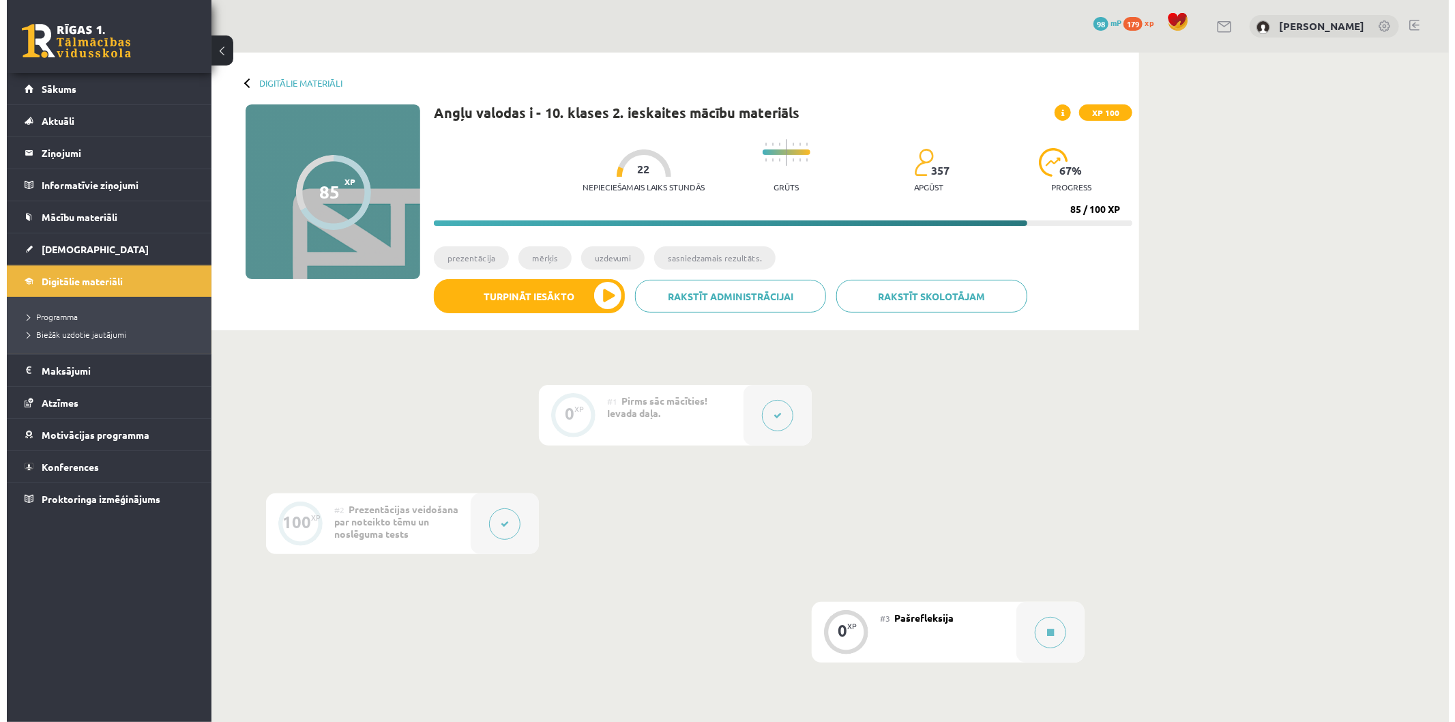
scroll to position [151, 0]
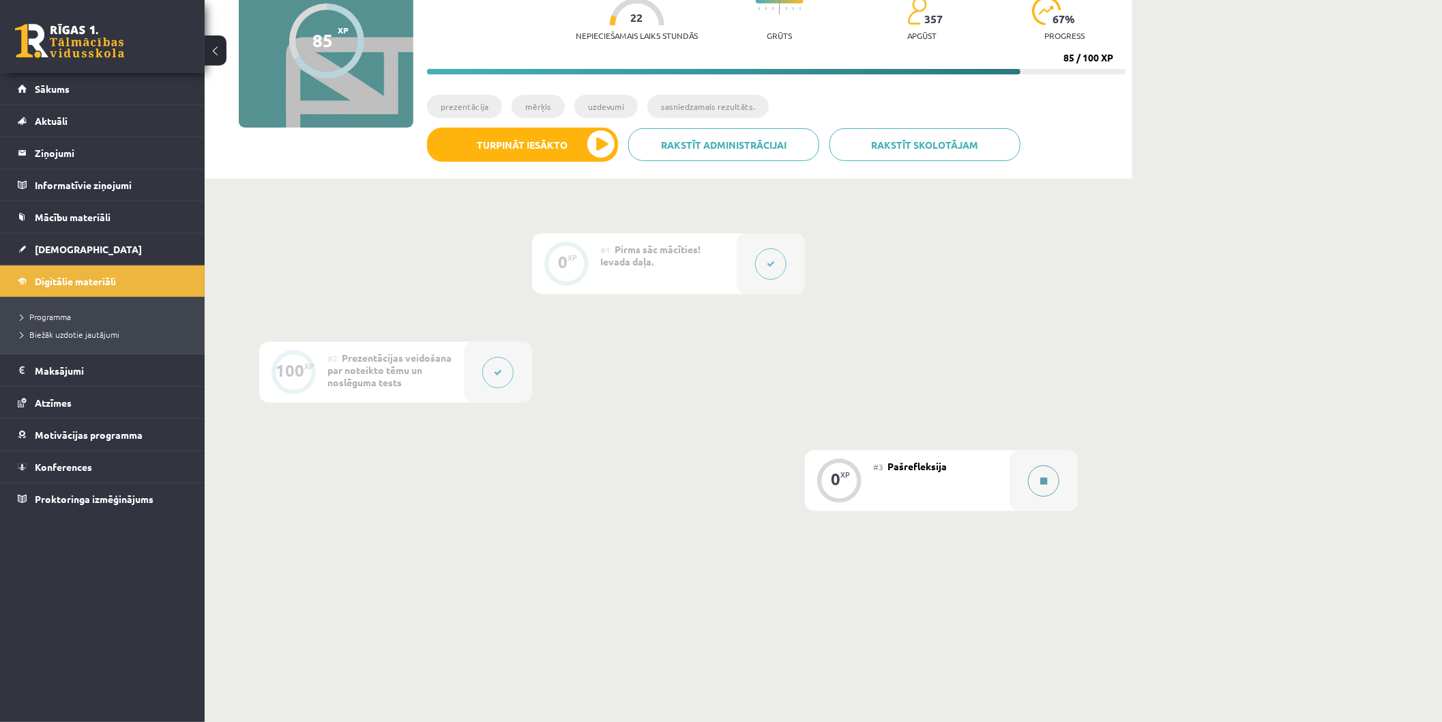
click at [1038, 474] on button at bounding box center [1043, 480] width 31 height 31
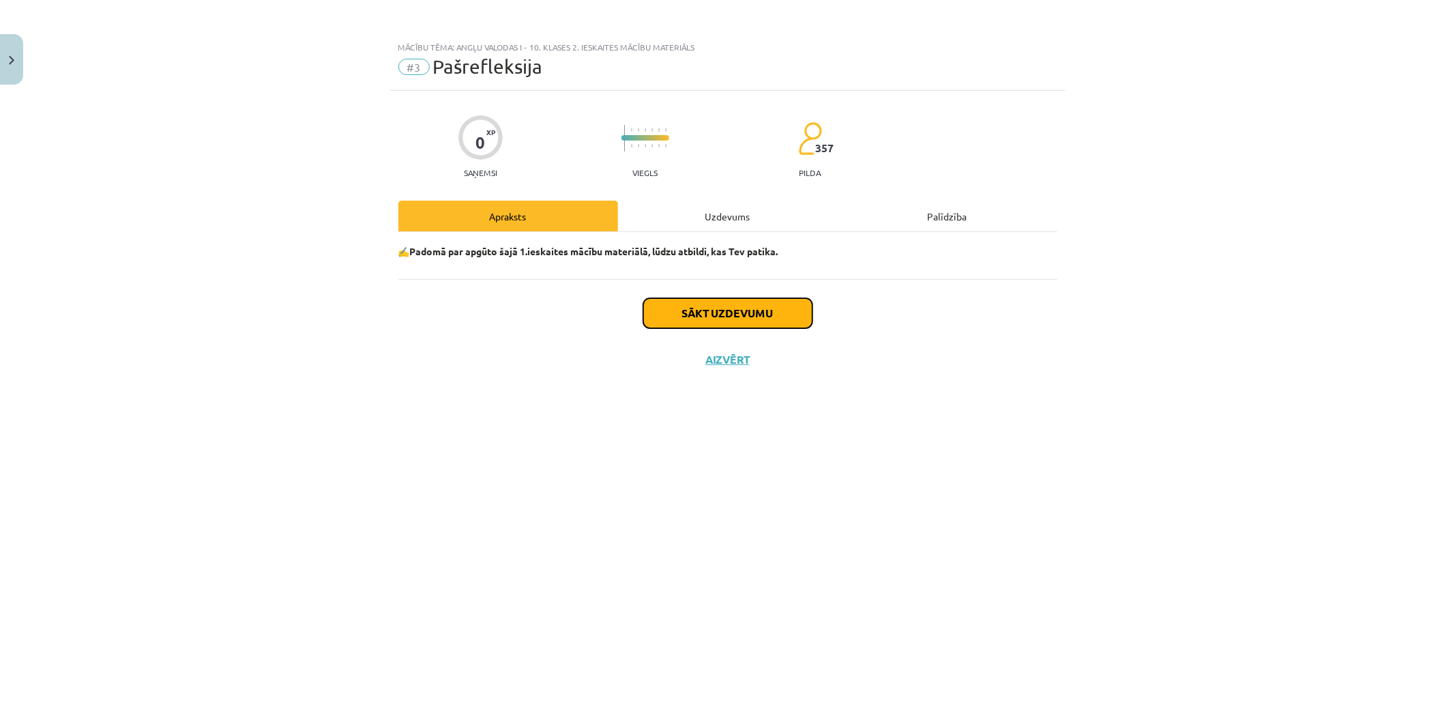
click at [761, 307] on button "Sākt uzdevumu" at bounding box center [727, 313] width 169 height 30
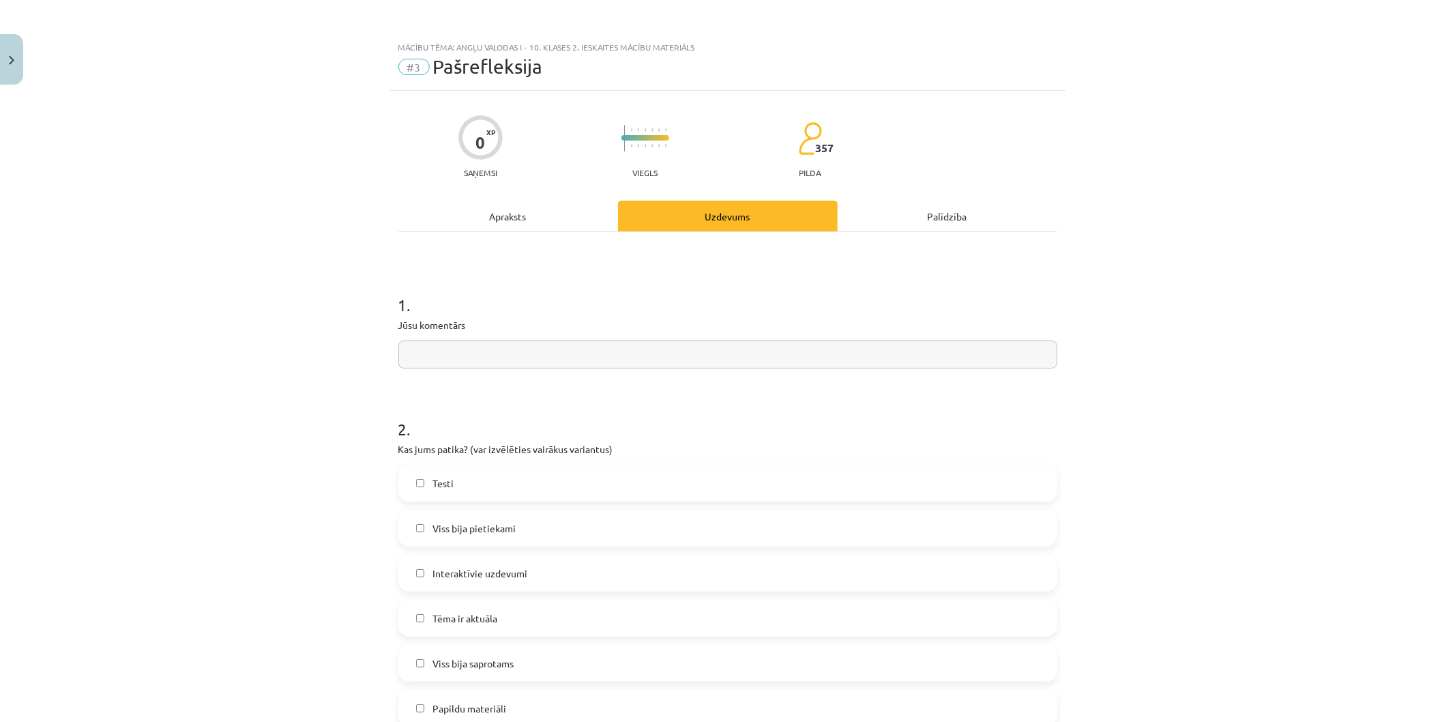
click at [478, 360] on input "text" at bounding box center [727, 354] width 659 height 28
click at [472, 351] on input "text" at bounding box center [727, 354] width 659 height 28
paste input "**********"
click at [406, 352] on input "**********" at bounding box center [727, 354] width 659 height 28
click at [684, 356] on input "**********" at bounding box center [727, 354] width 659 height 28
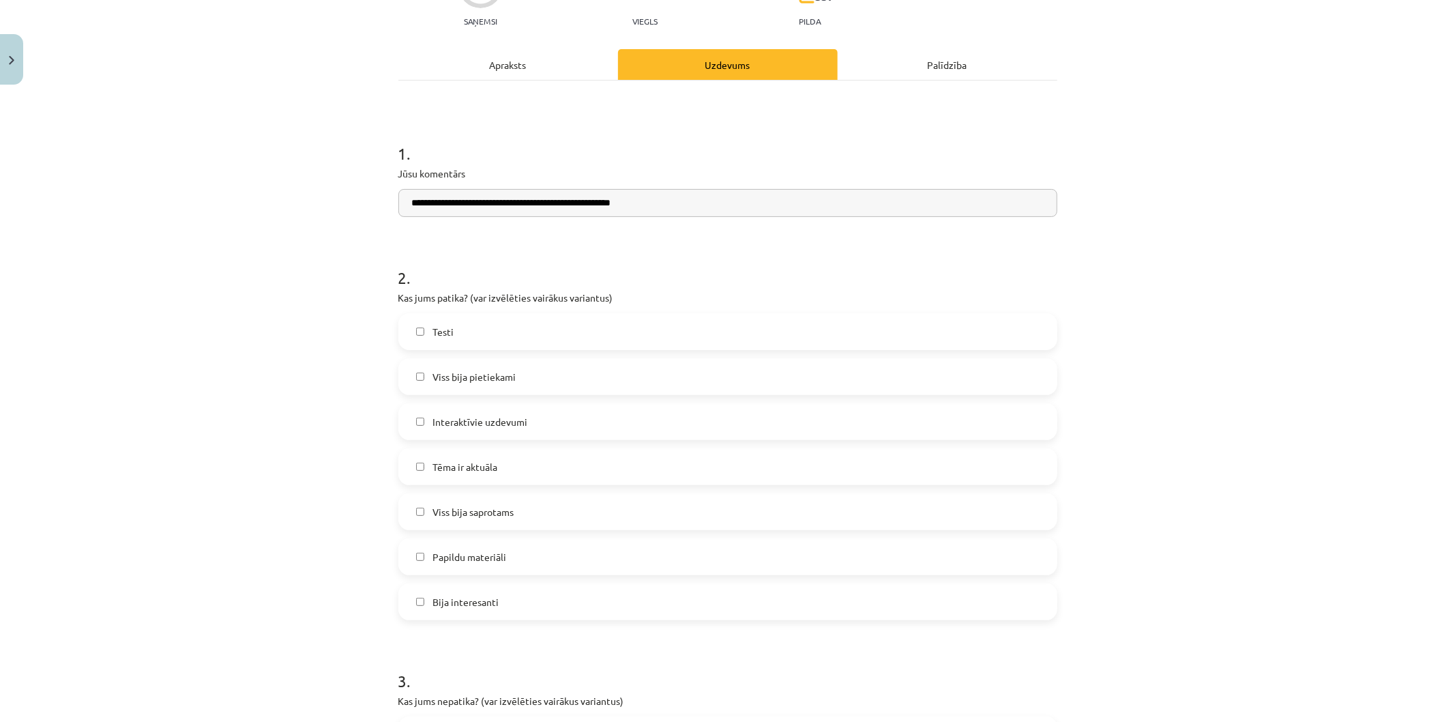
type input "**********"
click at [536, 567] on label "Papildu materiāli" at bounding box center [728, 557] width 656 height 34
click at [527, 521] on label "Viss bija saprotams" at bounding box center [728, 512] width 656 height 34
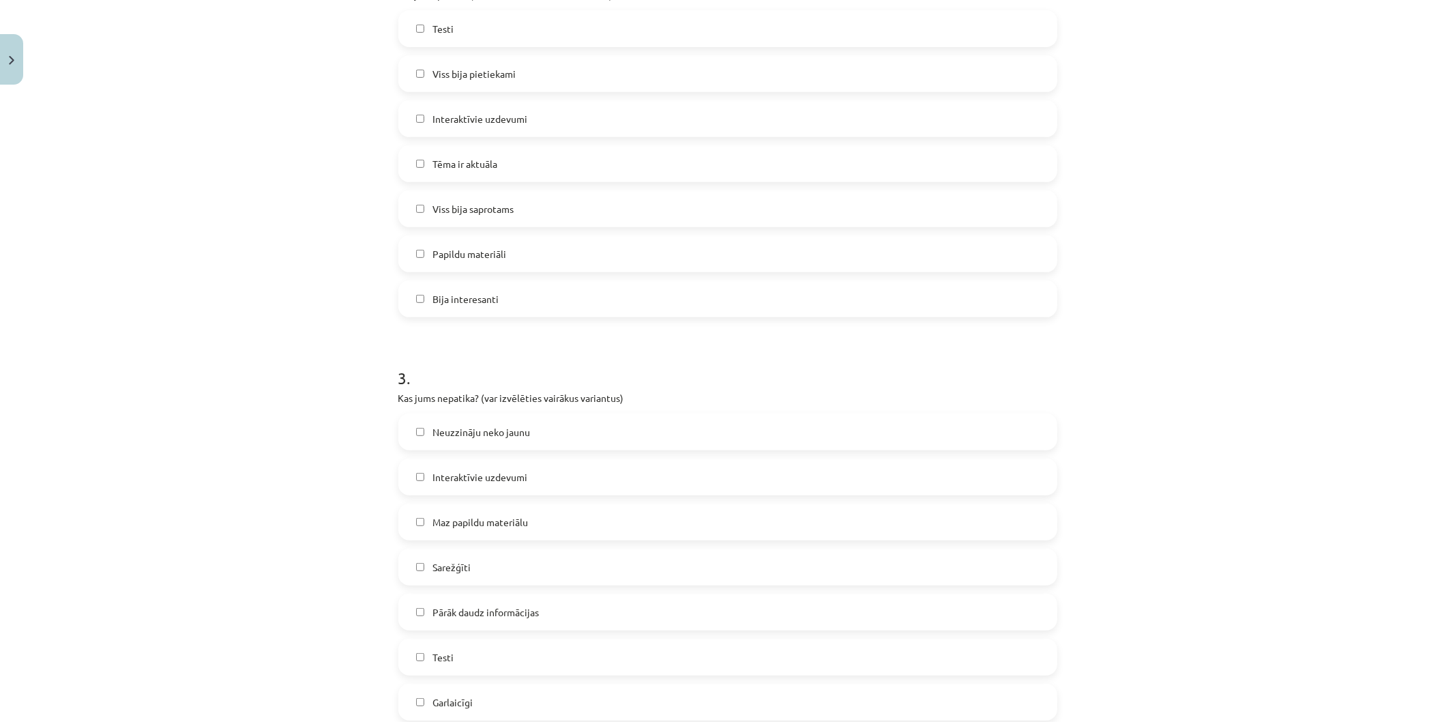
scroll to position [530, 0]
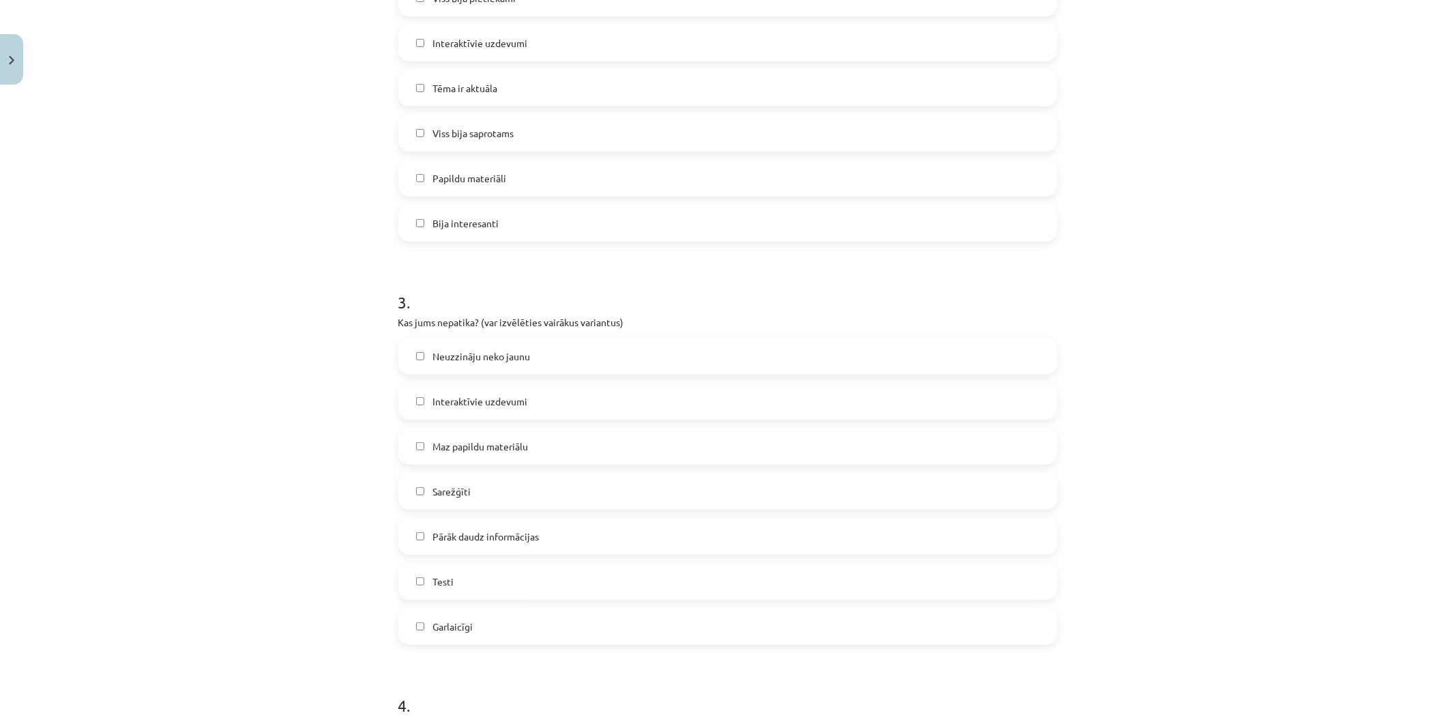
click at [437, 454] on label "Maz papildu materiālu" at bounding box center [728, 446] width 656 height 34
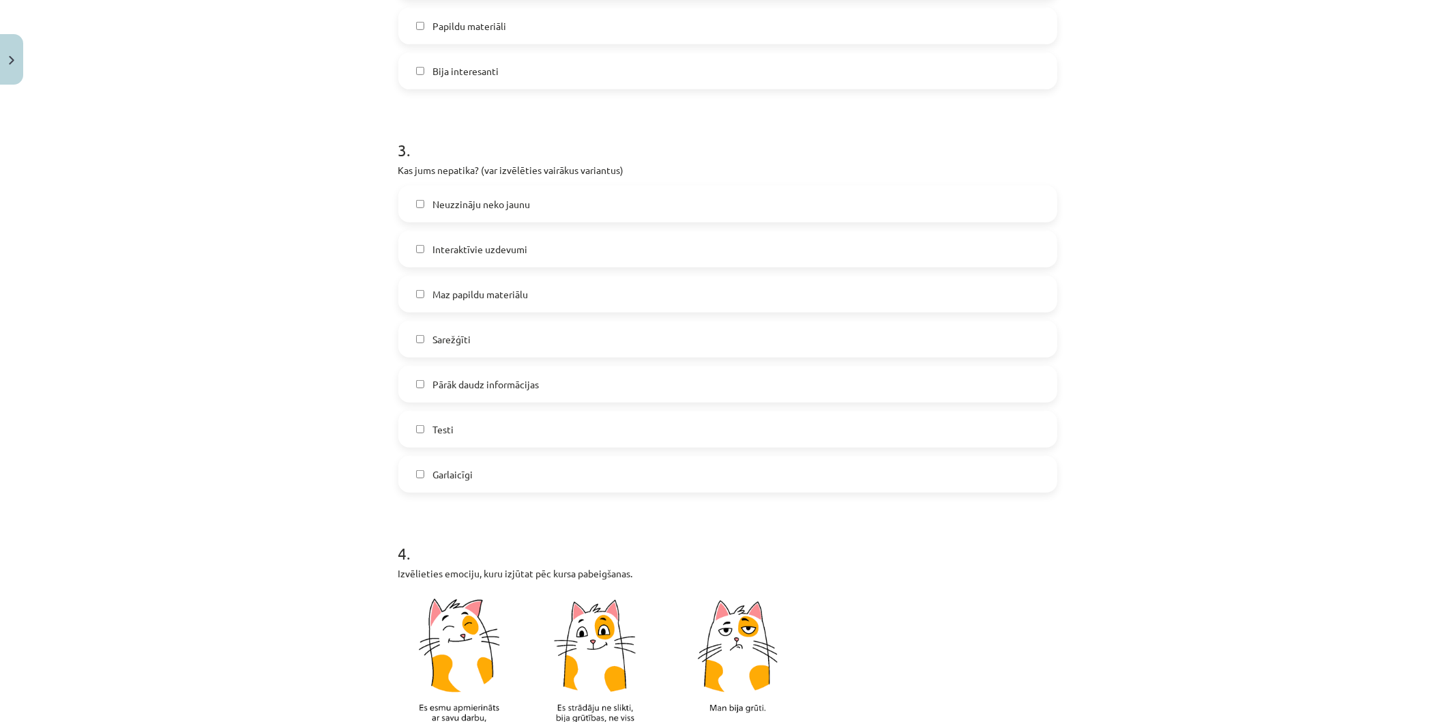
scroll to position [909, 0]
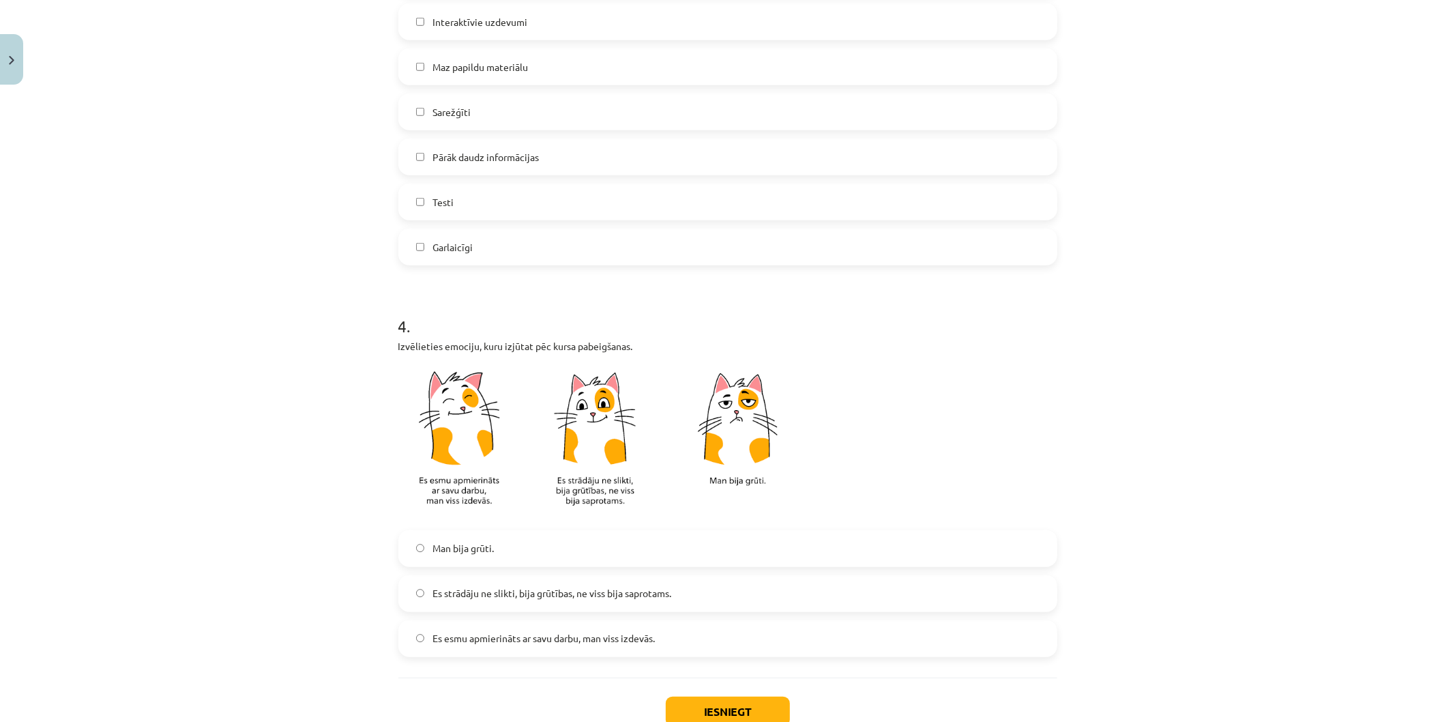
click at [543, 646] on label "Es esmu apmierināts ar savu darbu, man viss izdevās." at bounding box center [728, 638] width 656 height 34
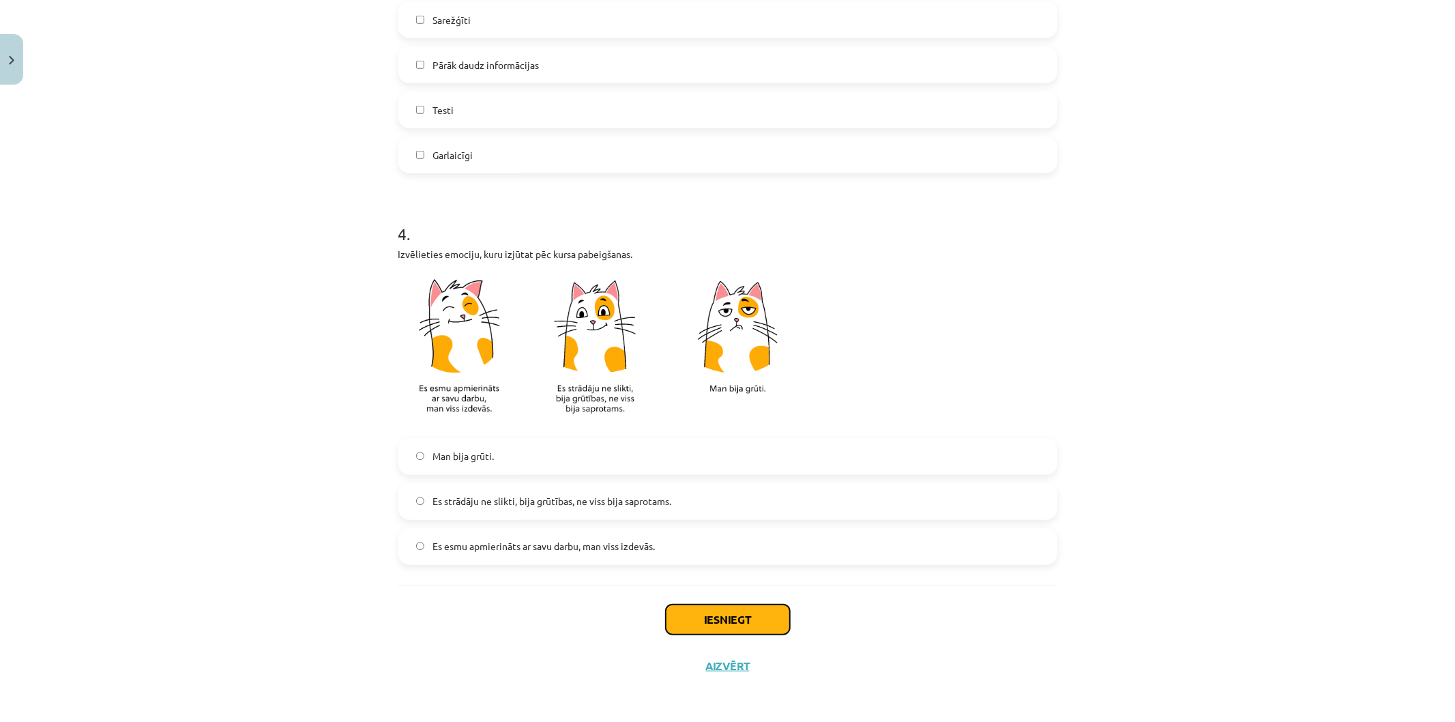
click at [697, 610] on button "Iesniegt" at bounding box center [728, 619] width 124 height 30
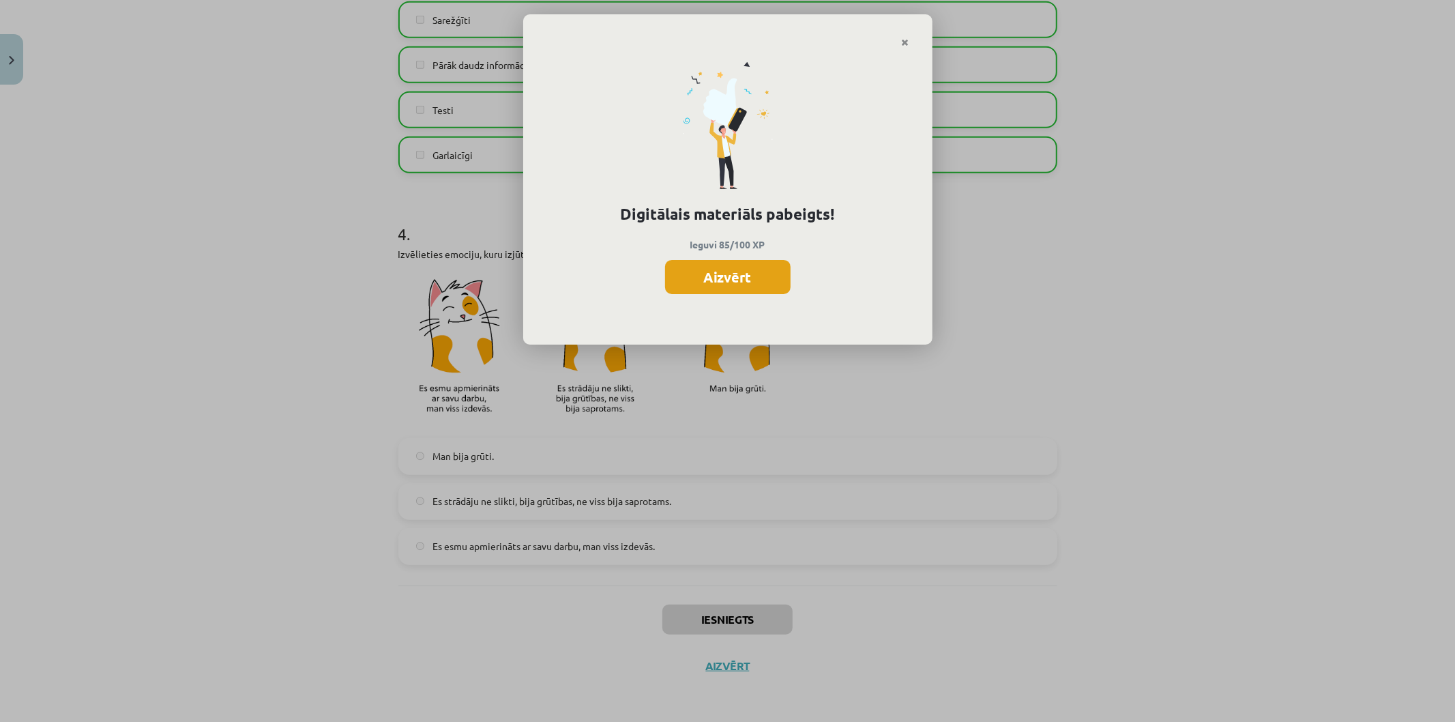
click at [682, 281] on button "Aizvērt" at bounding box center [728, 277] width 126 height 34
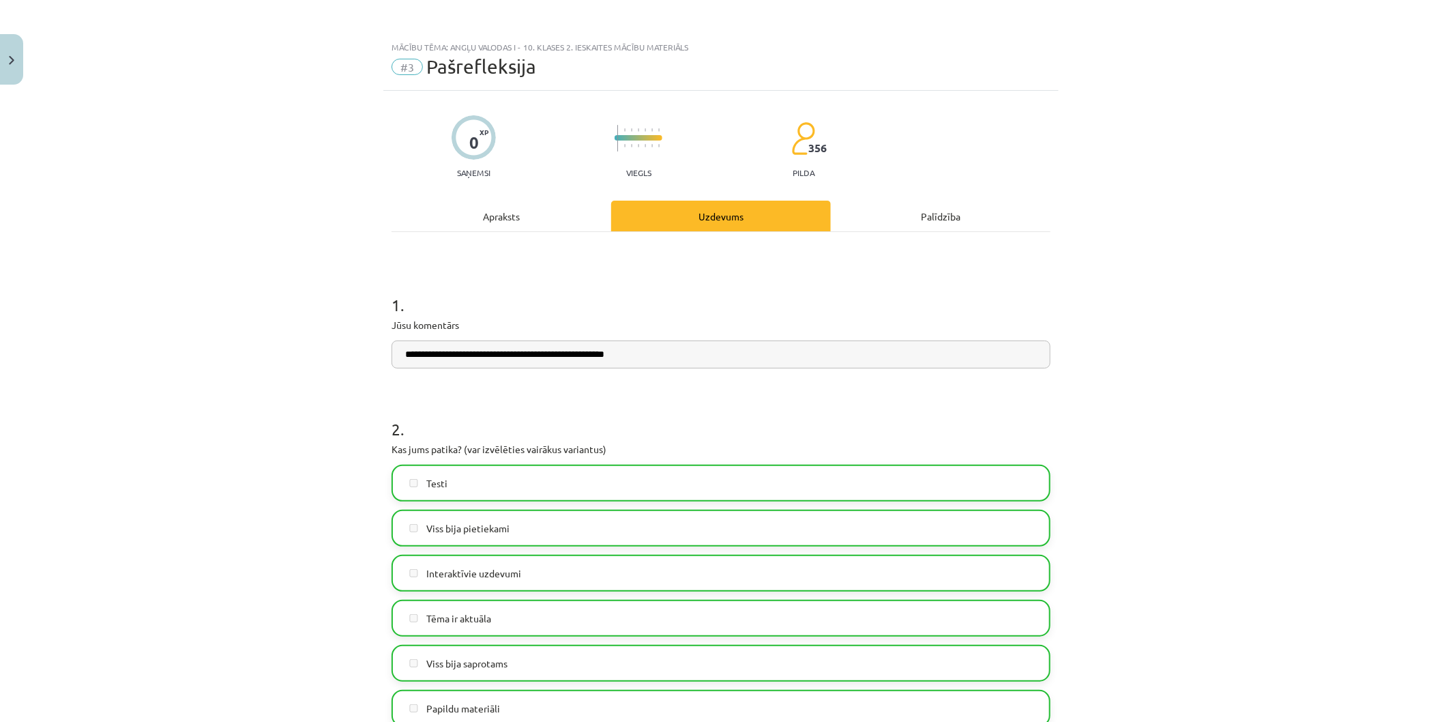
scroll to position [0, 0]
click at [5, 68] on button "Close" at bounding box center [11, 59] width 23 height 50
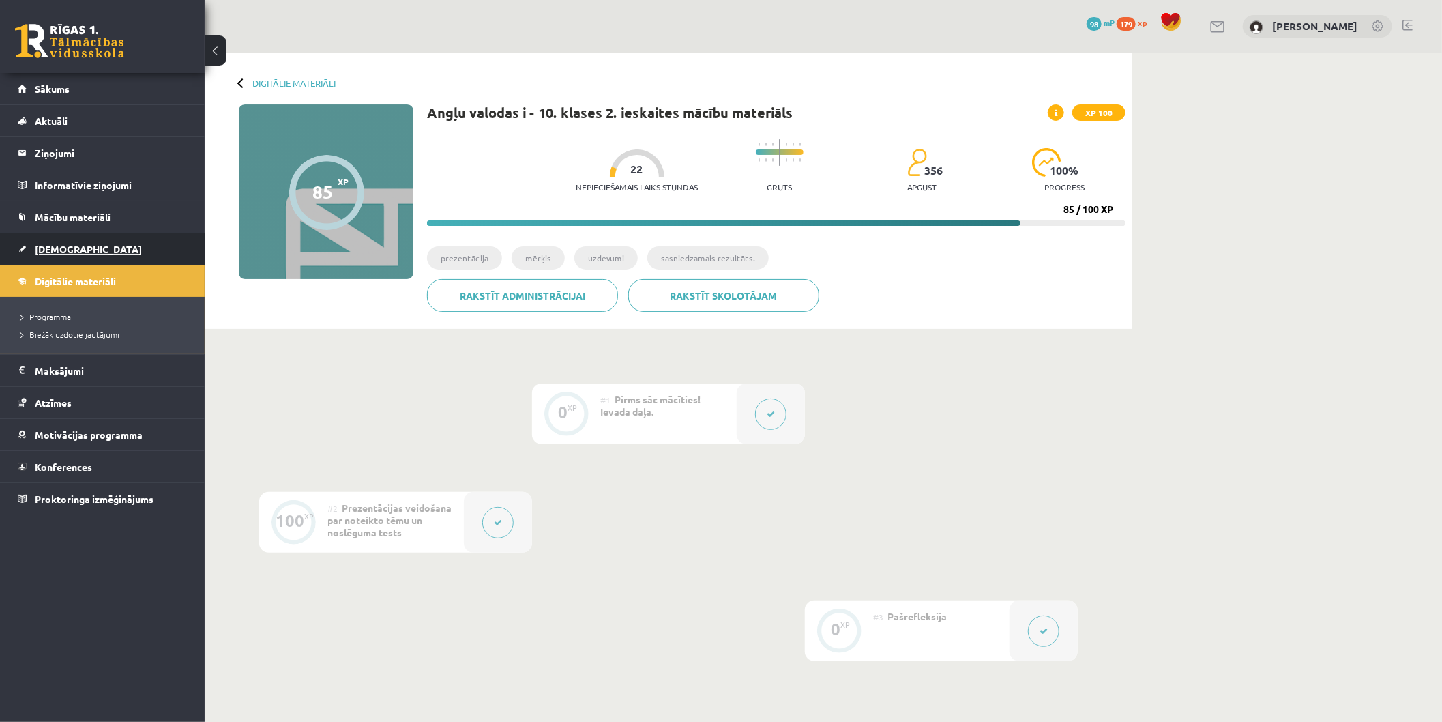
click at [61, 250] on span "[DEMOGRAPHIC_DATA]" at bounding box center [88, 249] width 107 height 12
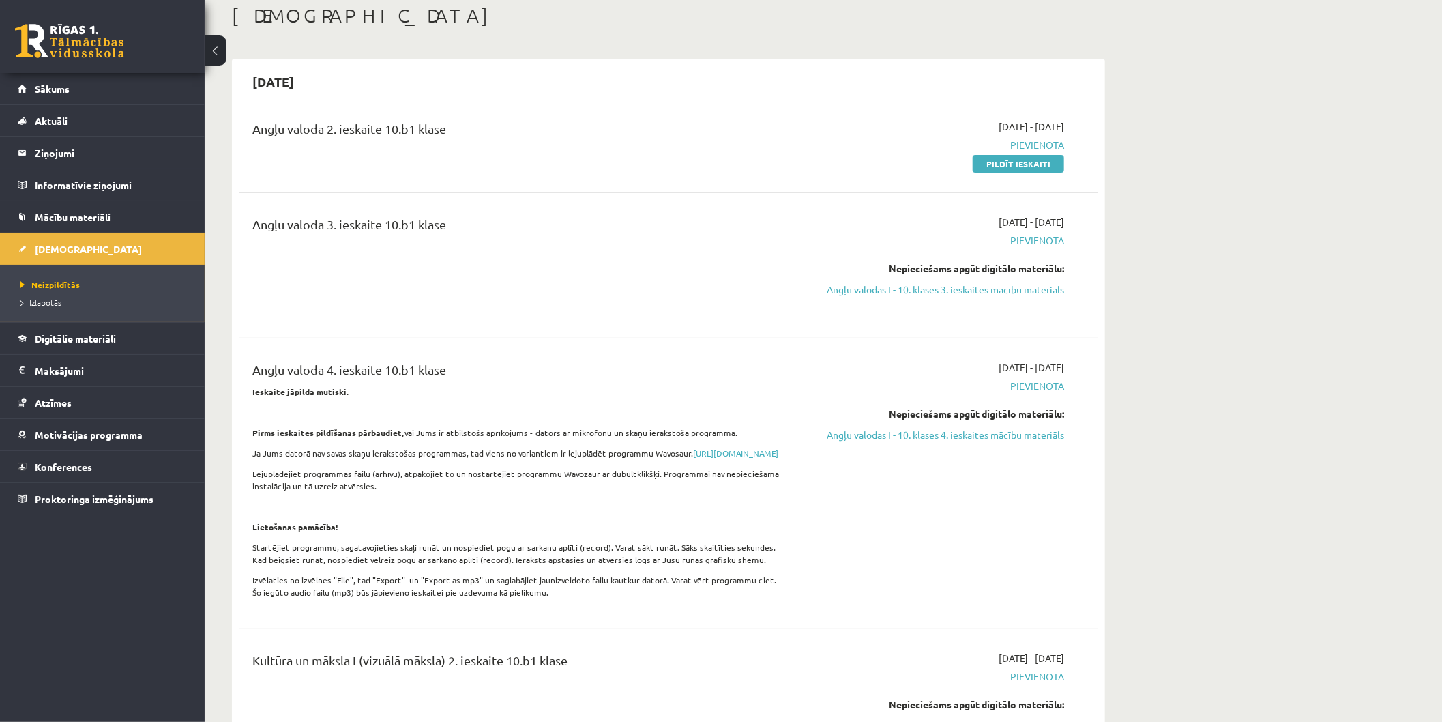
scroll to position [454, 0]
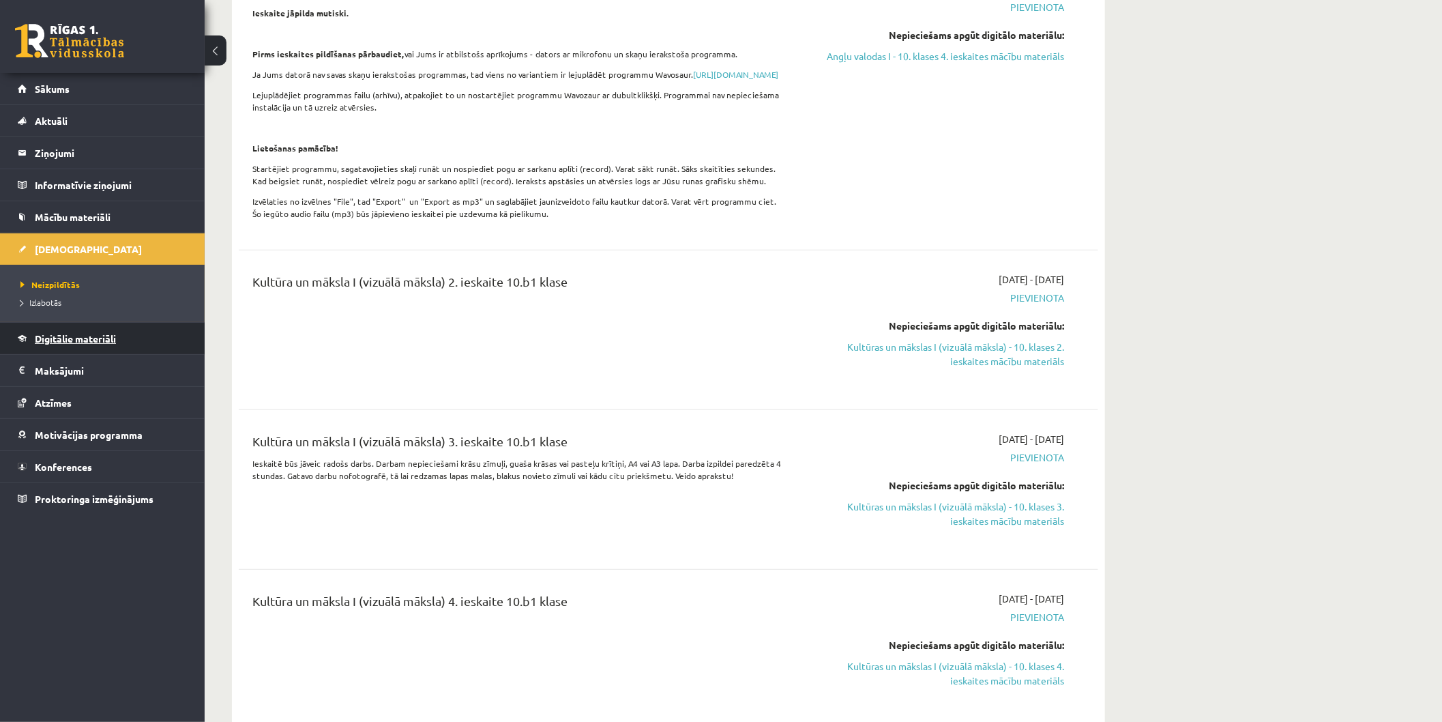
click at [51, 342] on span "Digitālie materiāli" at bounding box center [75, 338] width 81 height 12
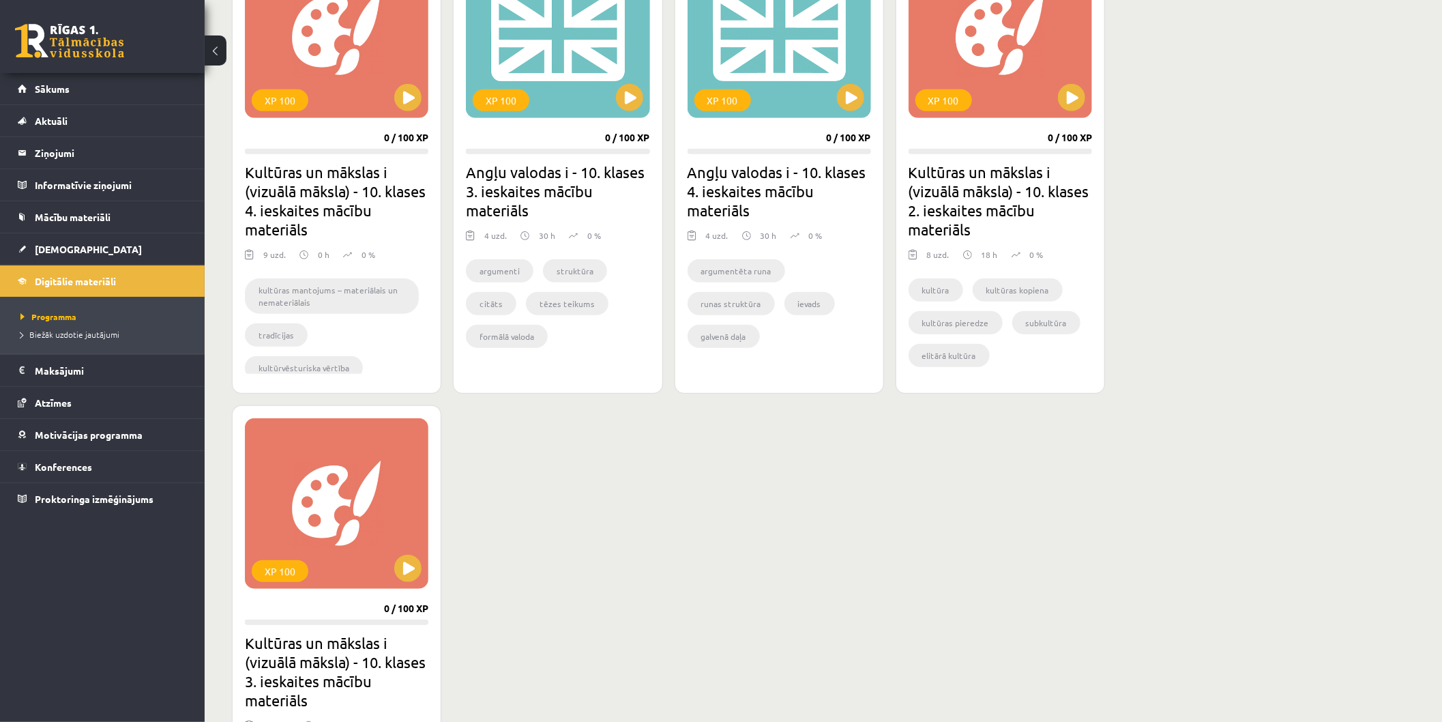
scroll to position [379, 0]
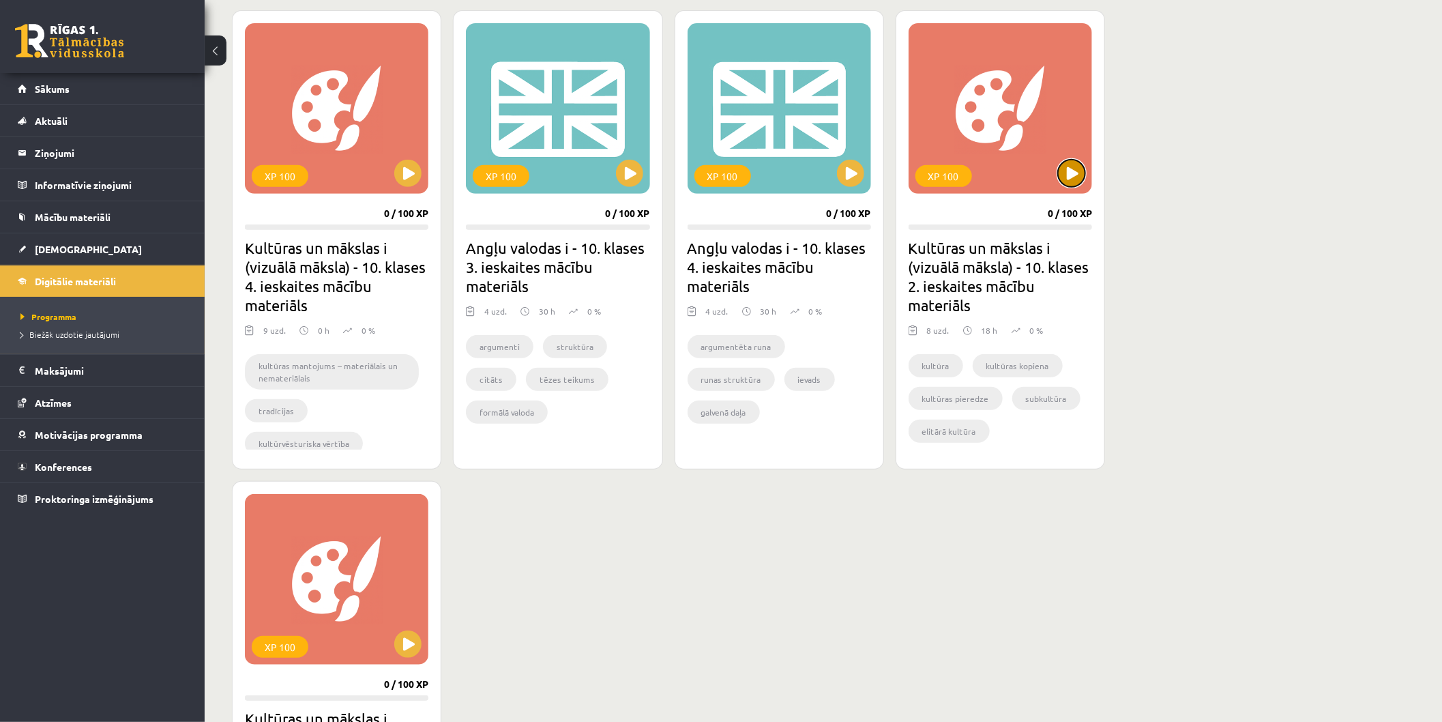
click at [1066, 177] on button at bounding box center [1071, 173] width 27 height 27
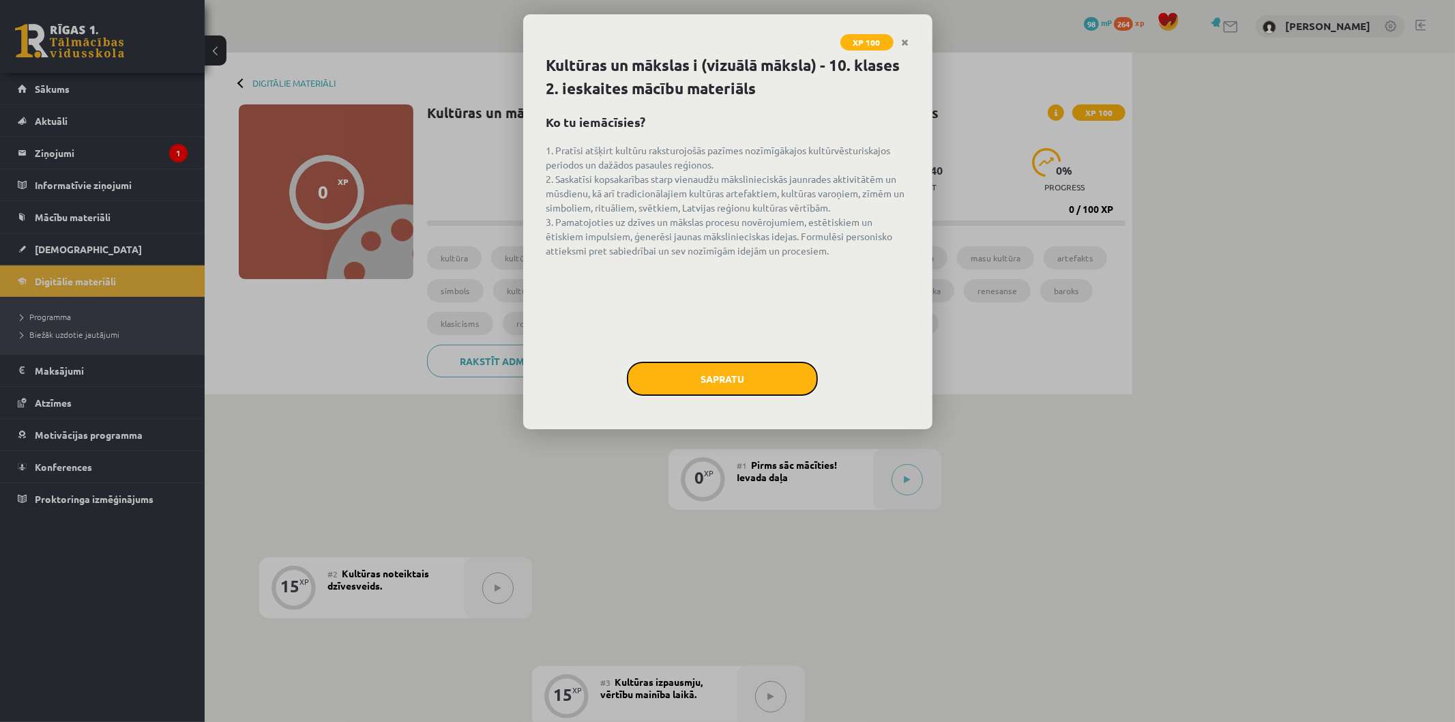
click at [741, 373] on button "Sapratu" at bounding box center [722, 379] width 191 height 34
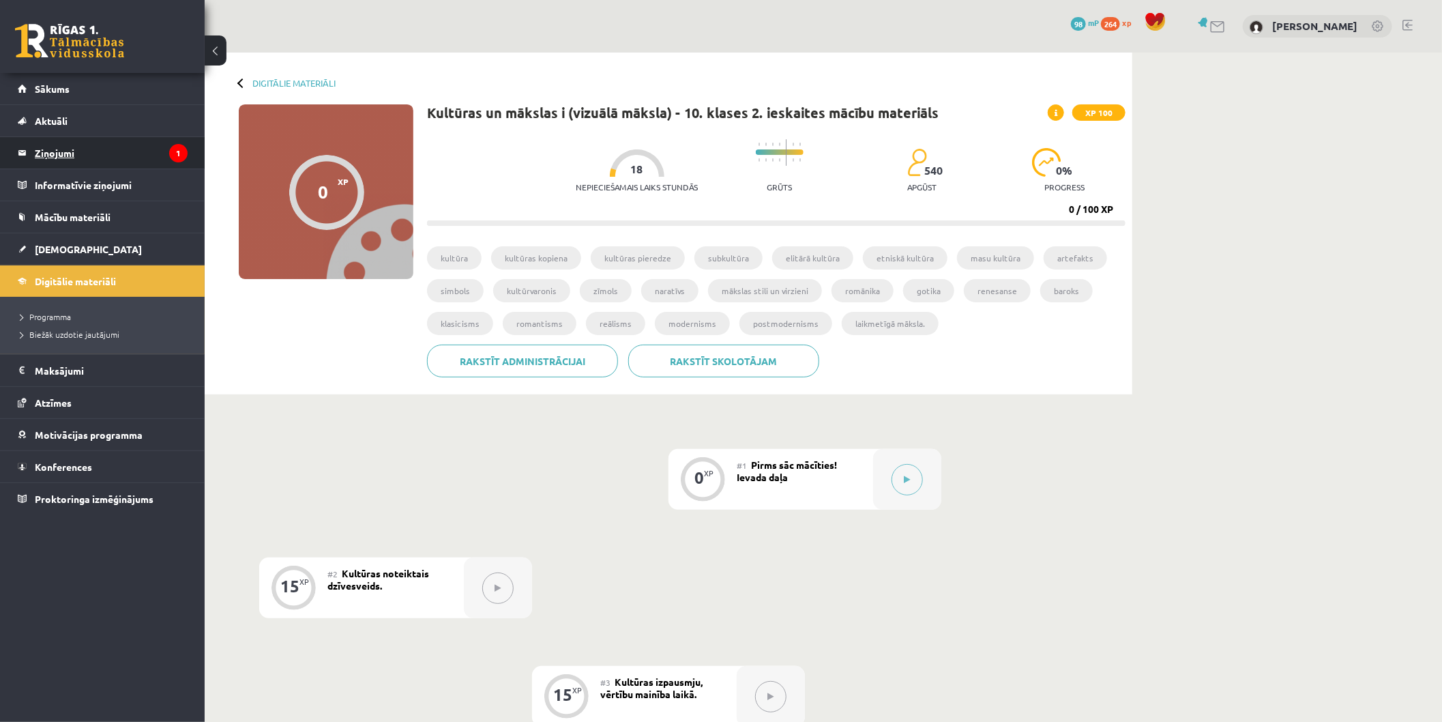
click at [60, 141] on legend "Ziņojumi 1" at bounding box center [111, 152] width 153 height 31
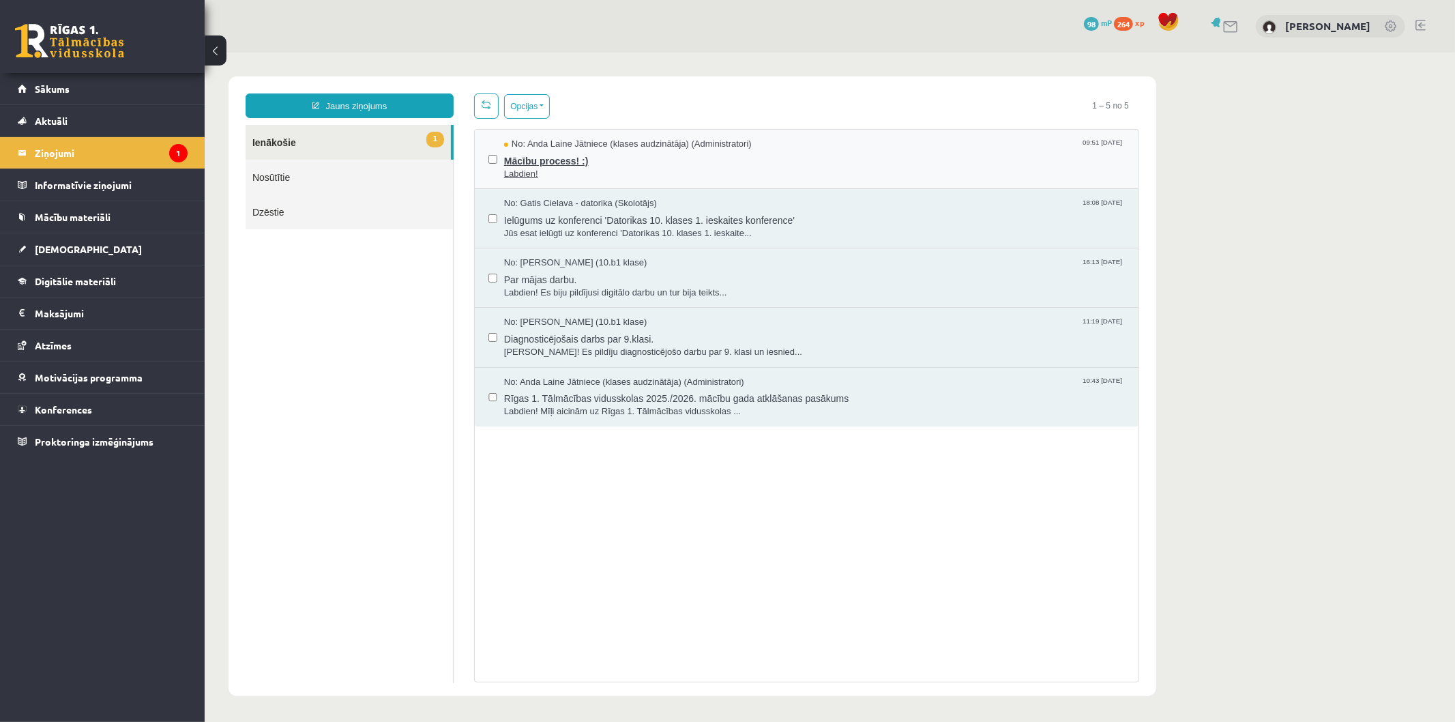
click at [629, 173] on span "Labdien!" at bounding box center [813, 173] width 621 height 13
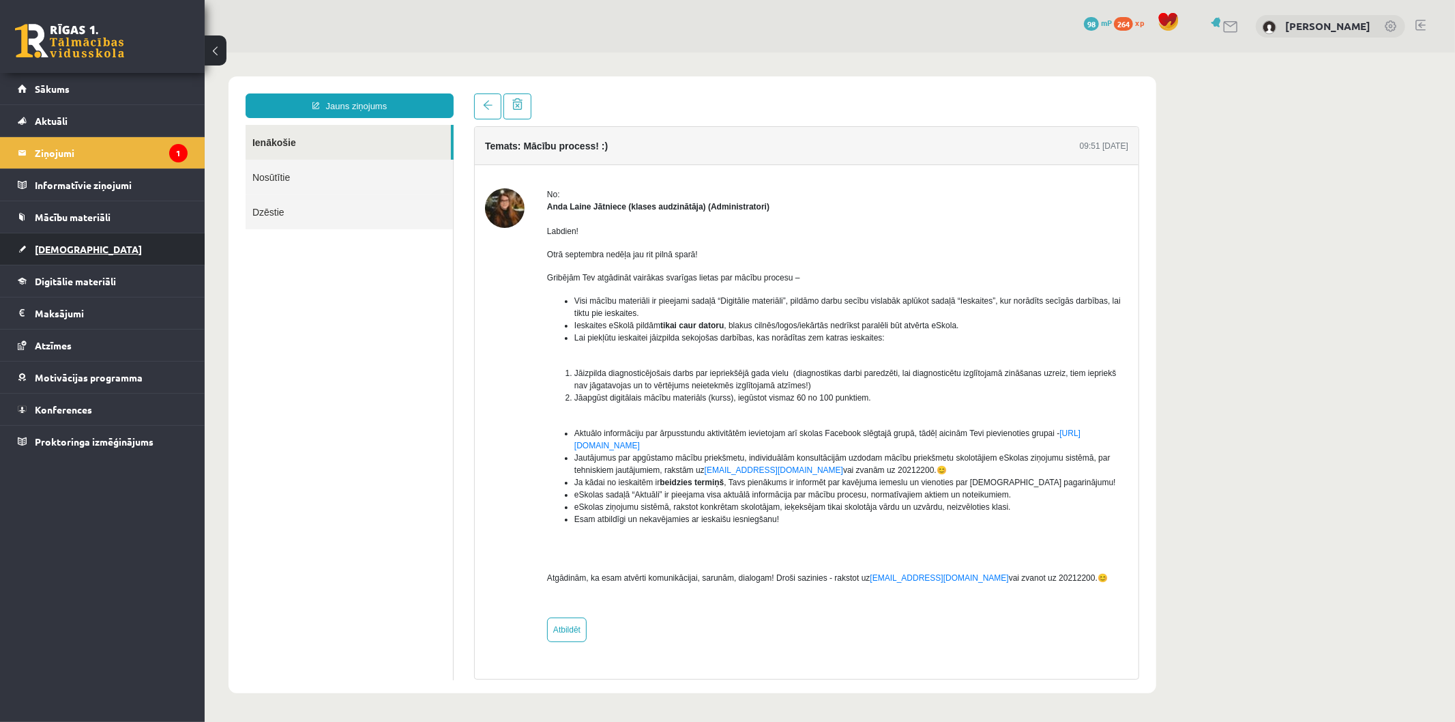
click at [76, 237] on link "[DEMOGRAPHIC_DATA]" at bounding box center [103, 248] width 170 height 31
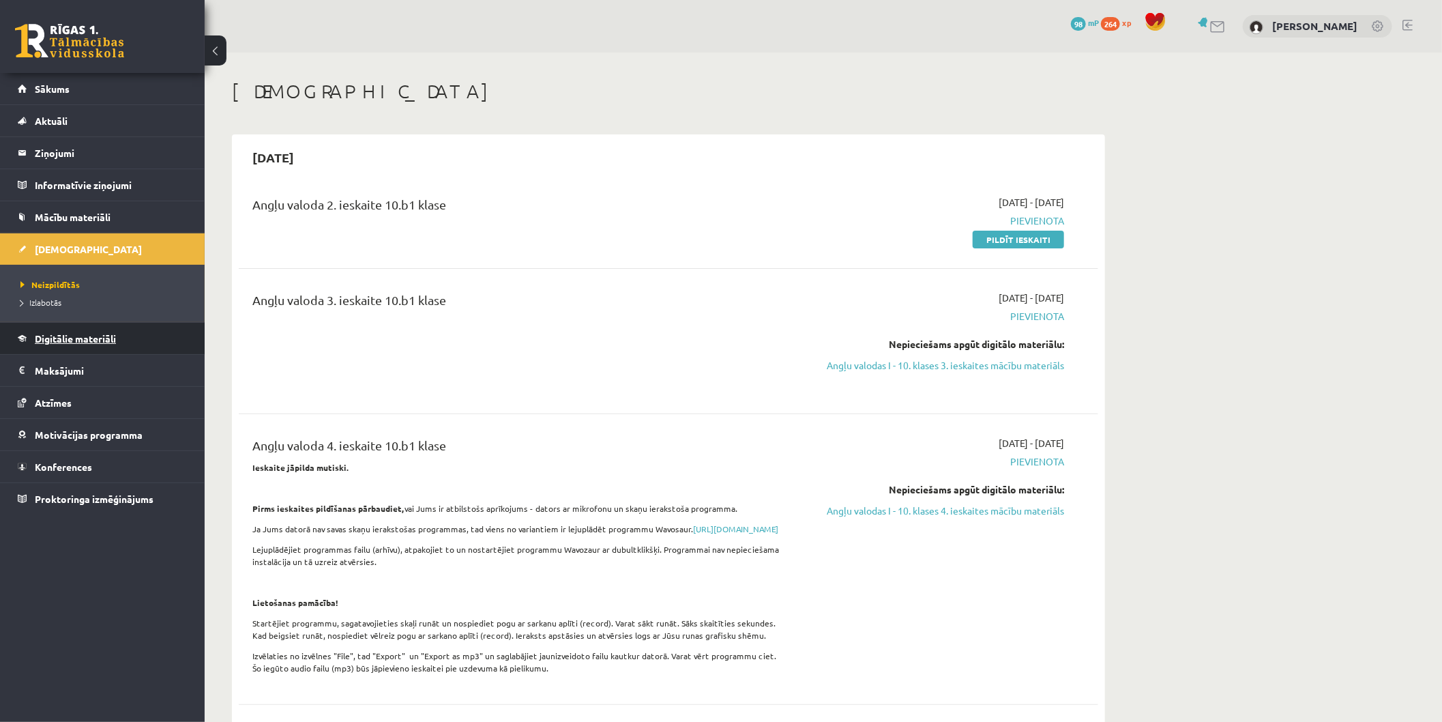
click at [78, 337] on span "Digitālie materiāli" at bounding box center [75, 338] width 81 height 12
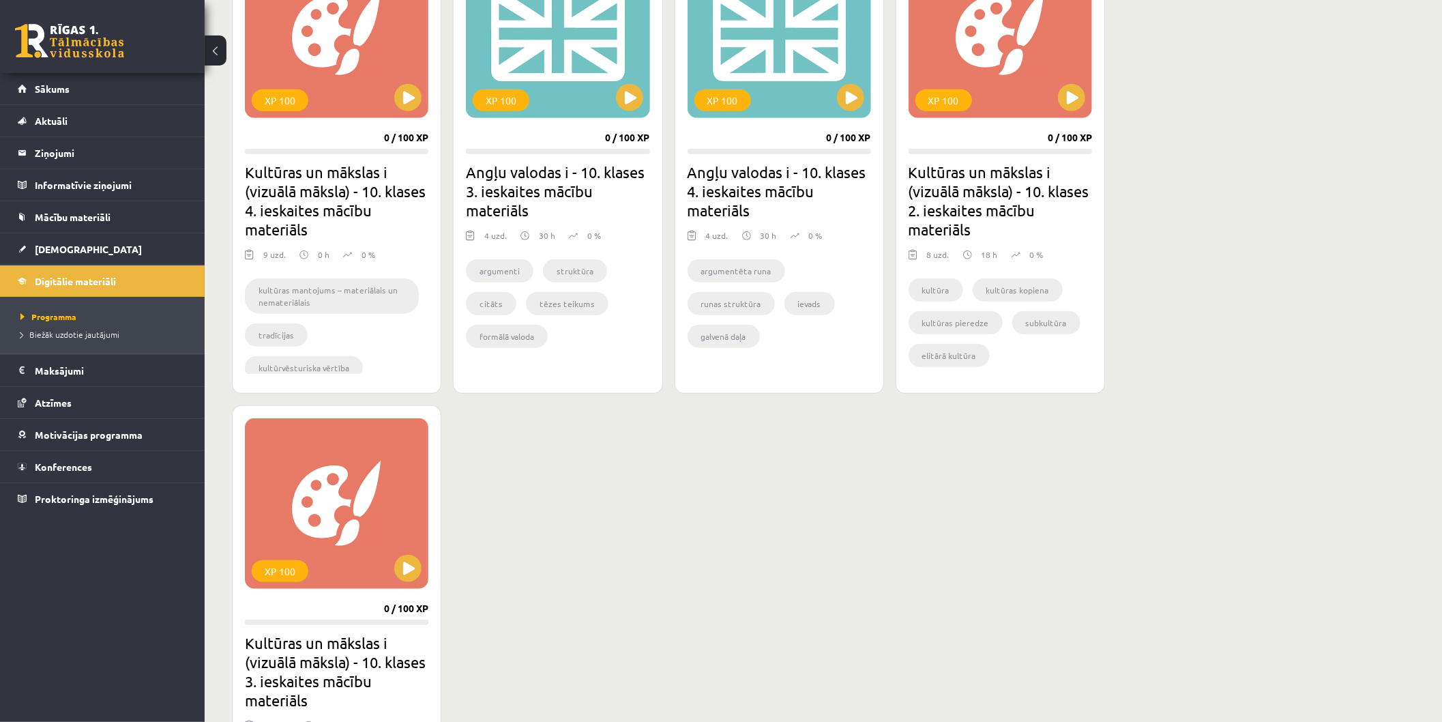
scroll to position [379, 0]
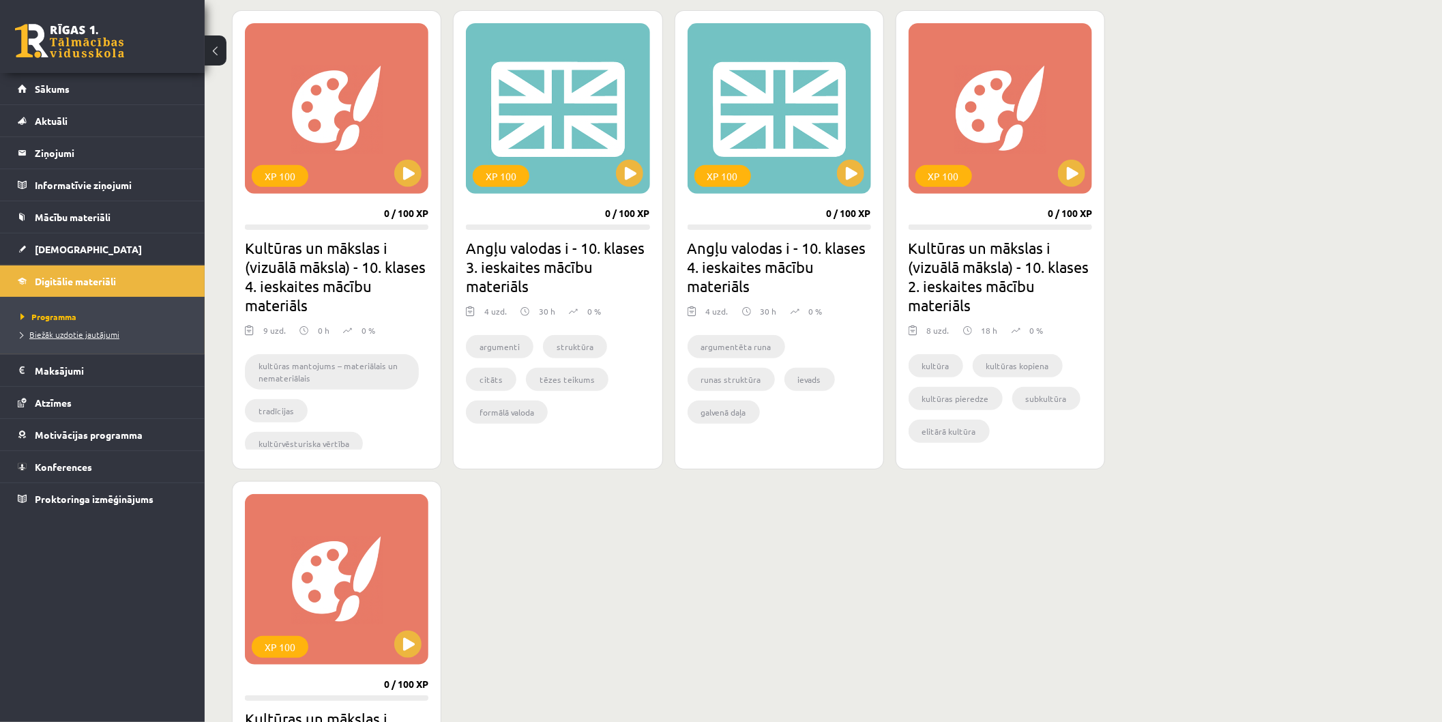
click at [55, 336] on span "Biežāk uzdotie jautājumi" at bounding box center [69, 334] width 99 height 11
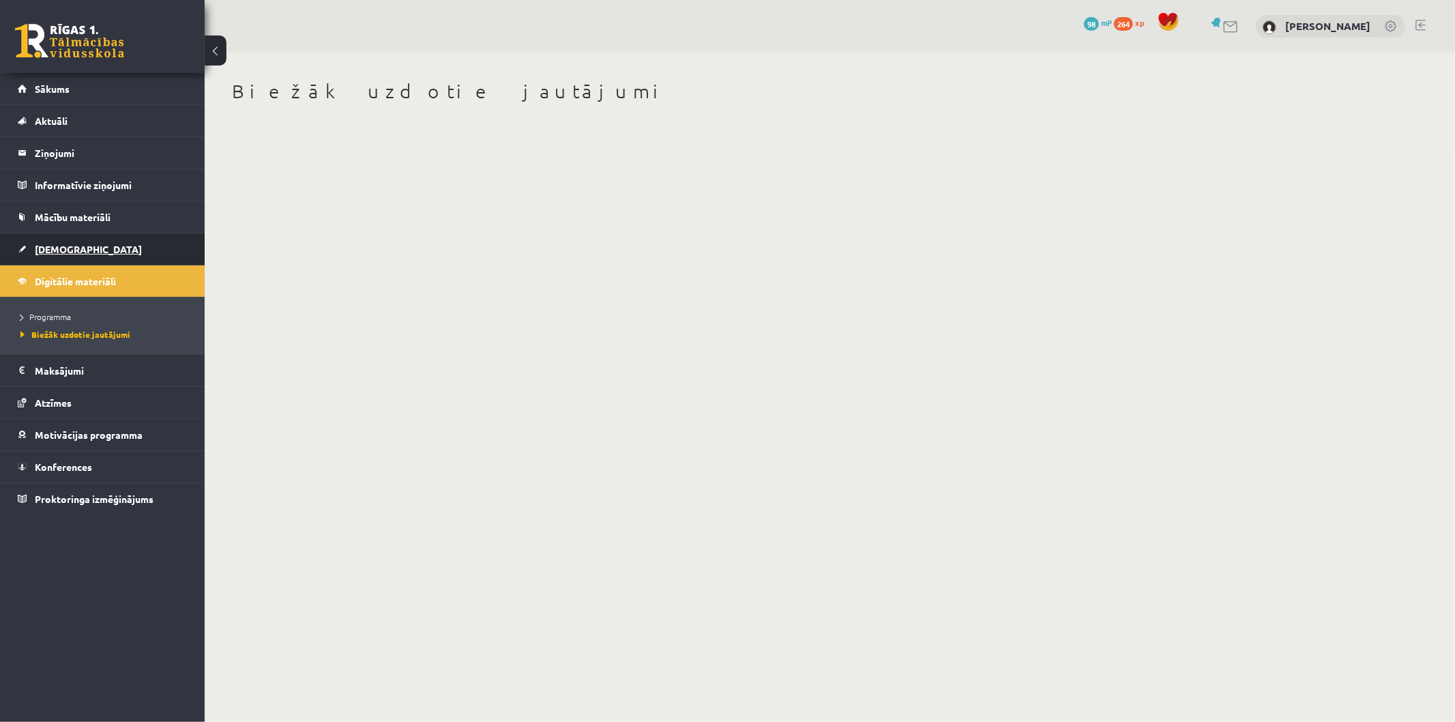
click at [66, 246] on span "[DEMOGRAPHIC_DATA]" at bounding box center [88, 249] width 107 height 12
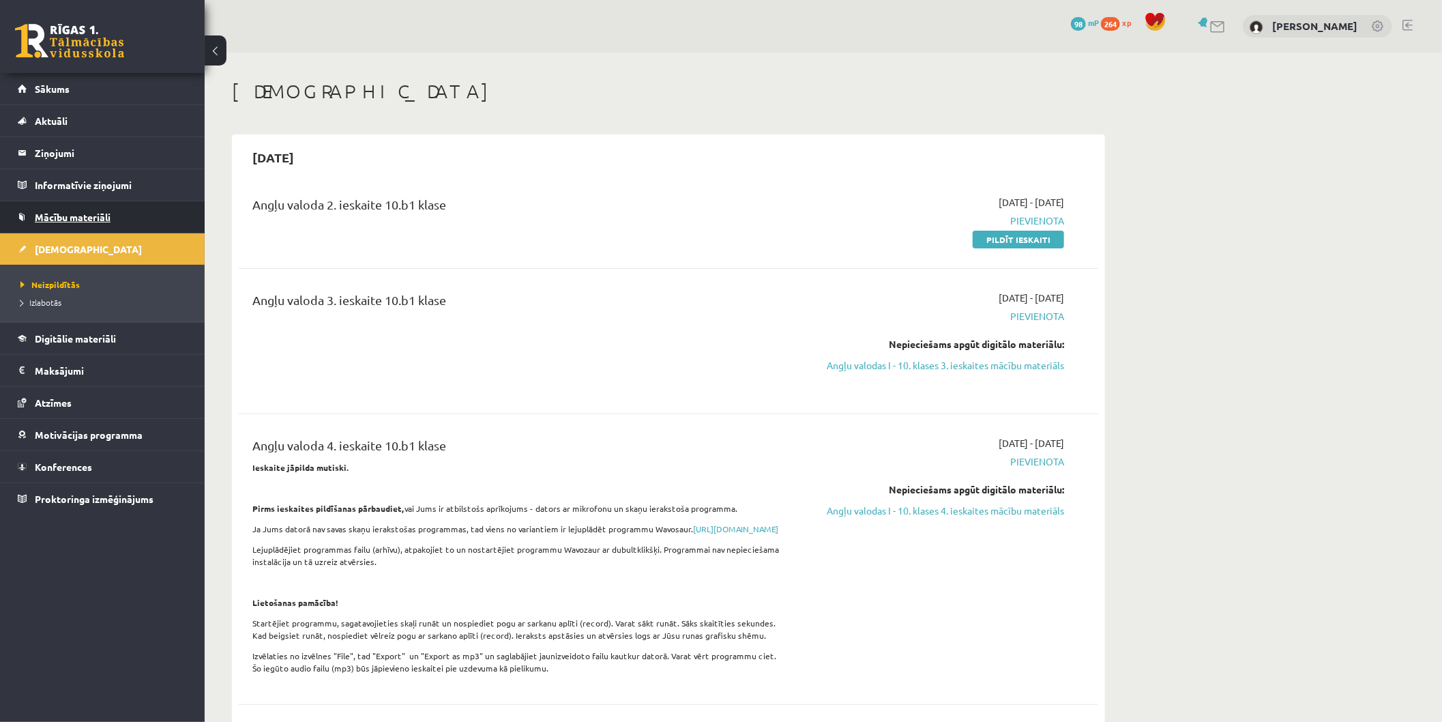
click at [71, 223] on link "Mācību materiāli" at bounding box center [103, 216] width 170 height 31
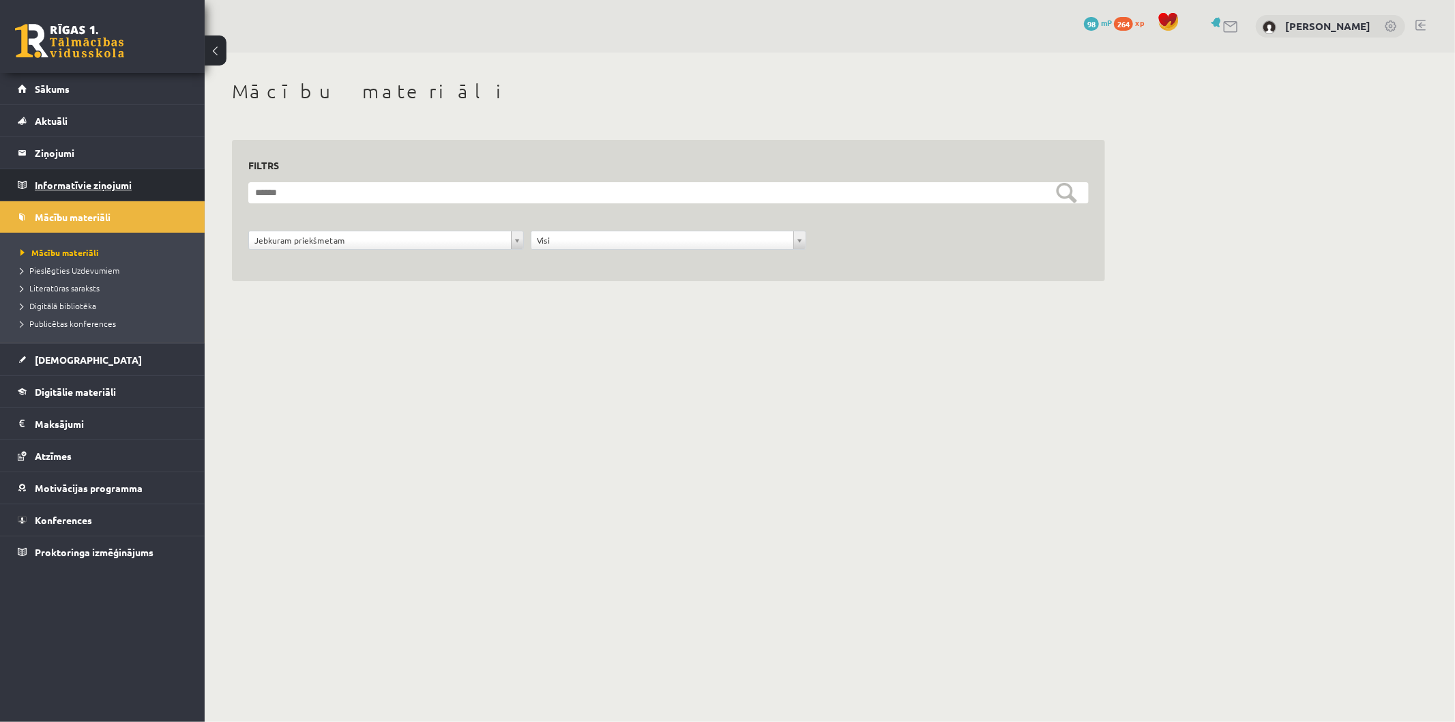
click at [93, 169] on legend "Informatīvie ziņojumi 0" at bounding box center [111, 184] width 153 height 31
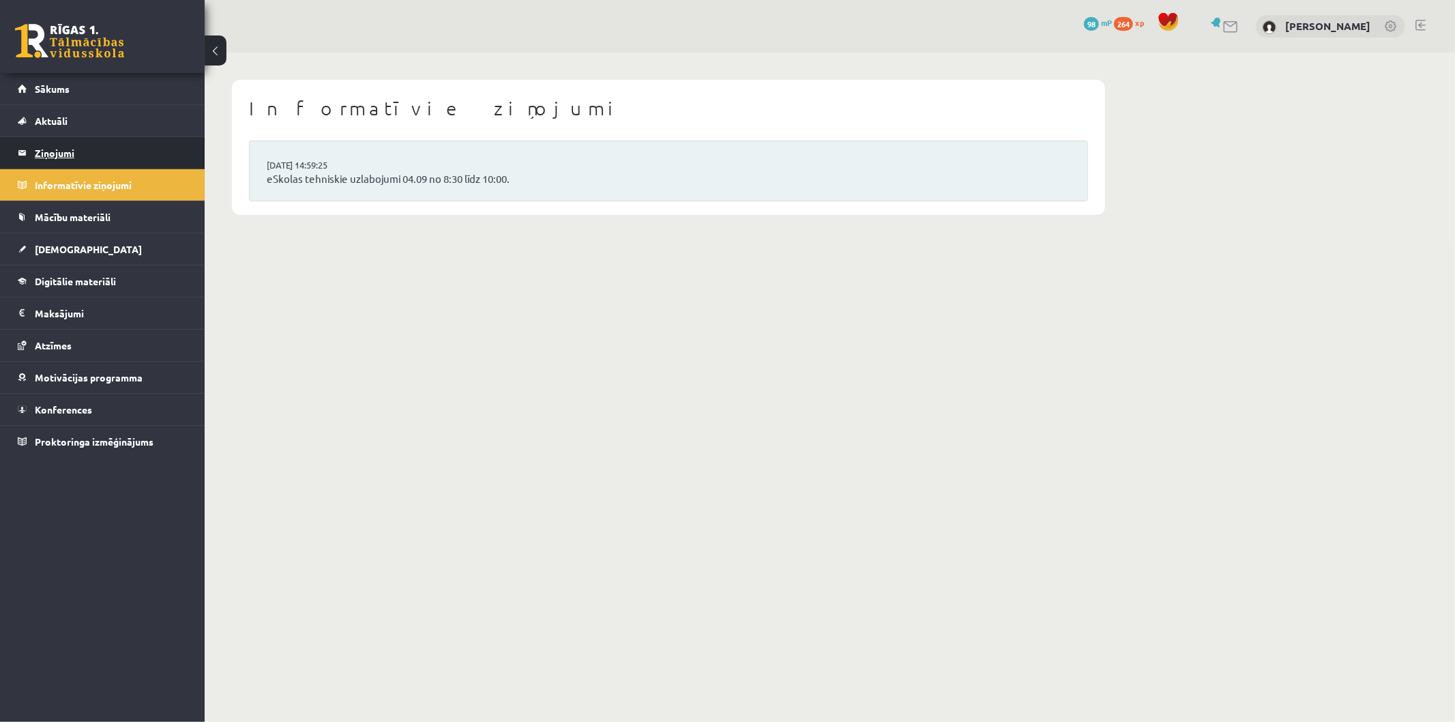
click at [75, 141] on legend "Ziņojumi 1" at bounding box center [111, 152] width 153 height 31
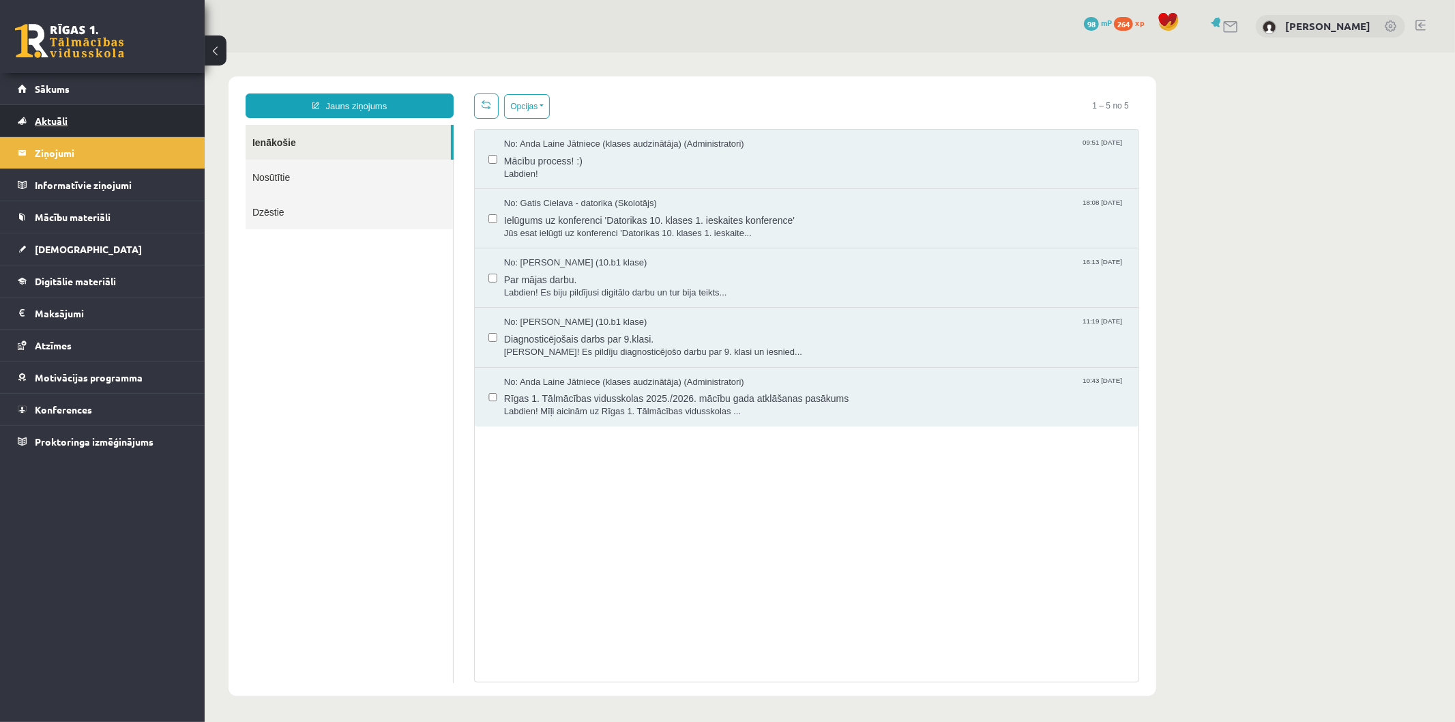
click at [62, 121] on span "Aktuāli" at bounding box center [51, 121] width 33 height 12
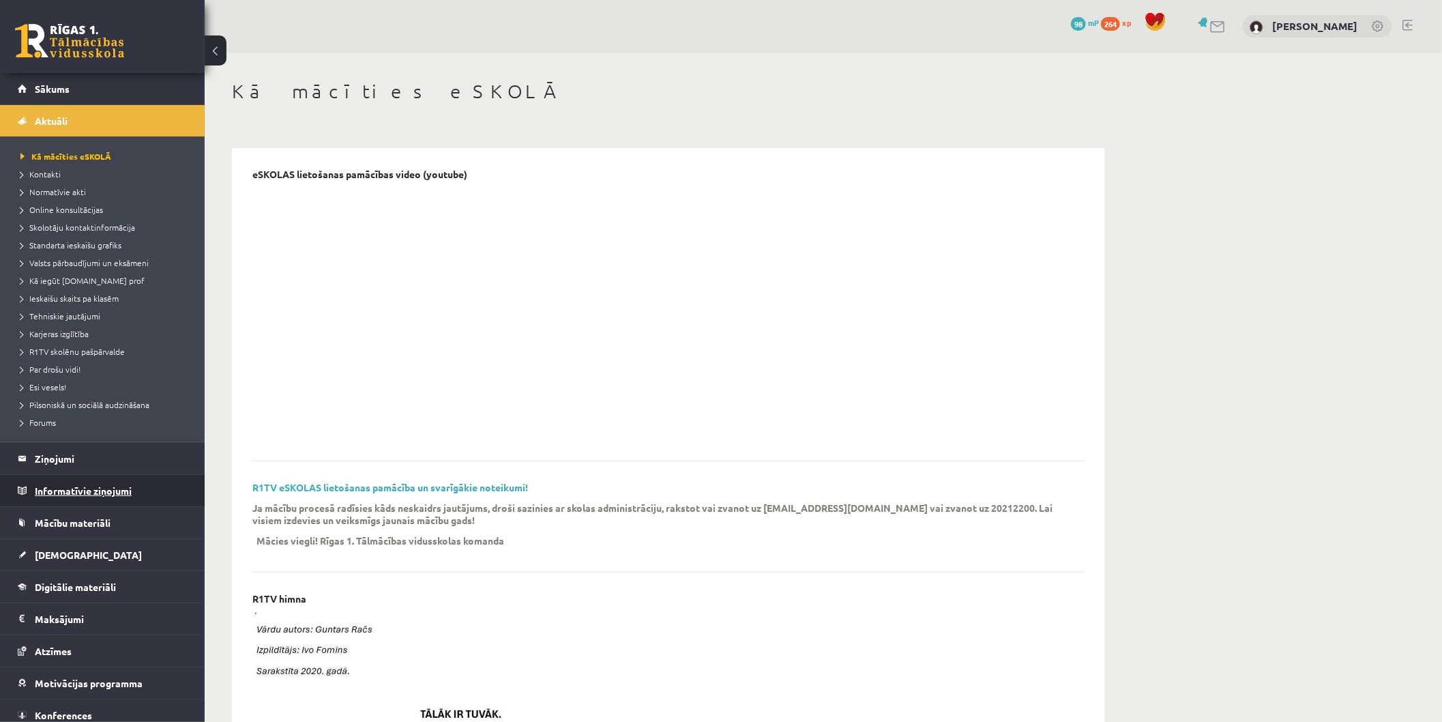
click at [66, 484] on legend "Informatīvie ziņojumi 0" at bounding box center [111, 490] width 153 height 31
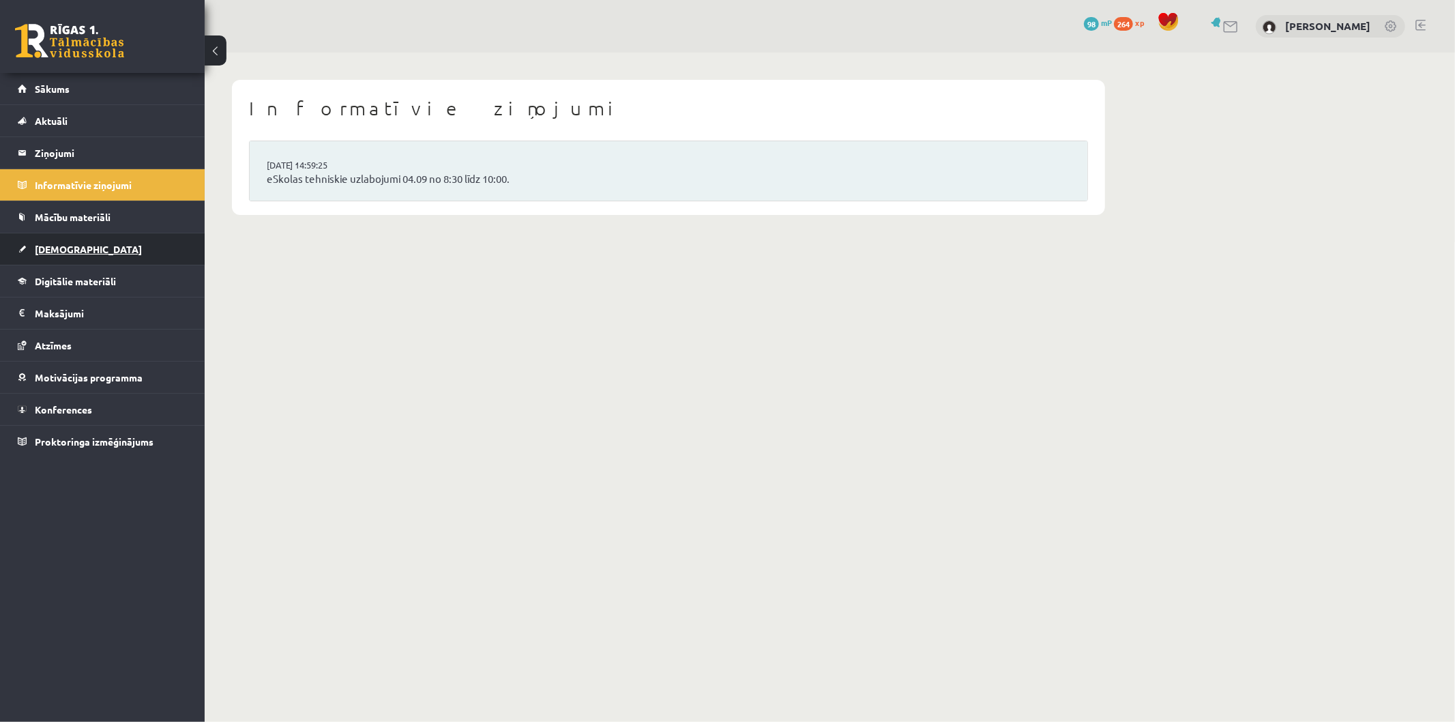
click at [53, 252] on span "[DEMOGRAPHIC_DATA]" at bounding box center [88, 249] width 107 height 12
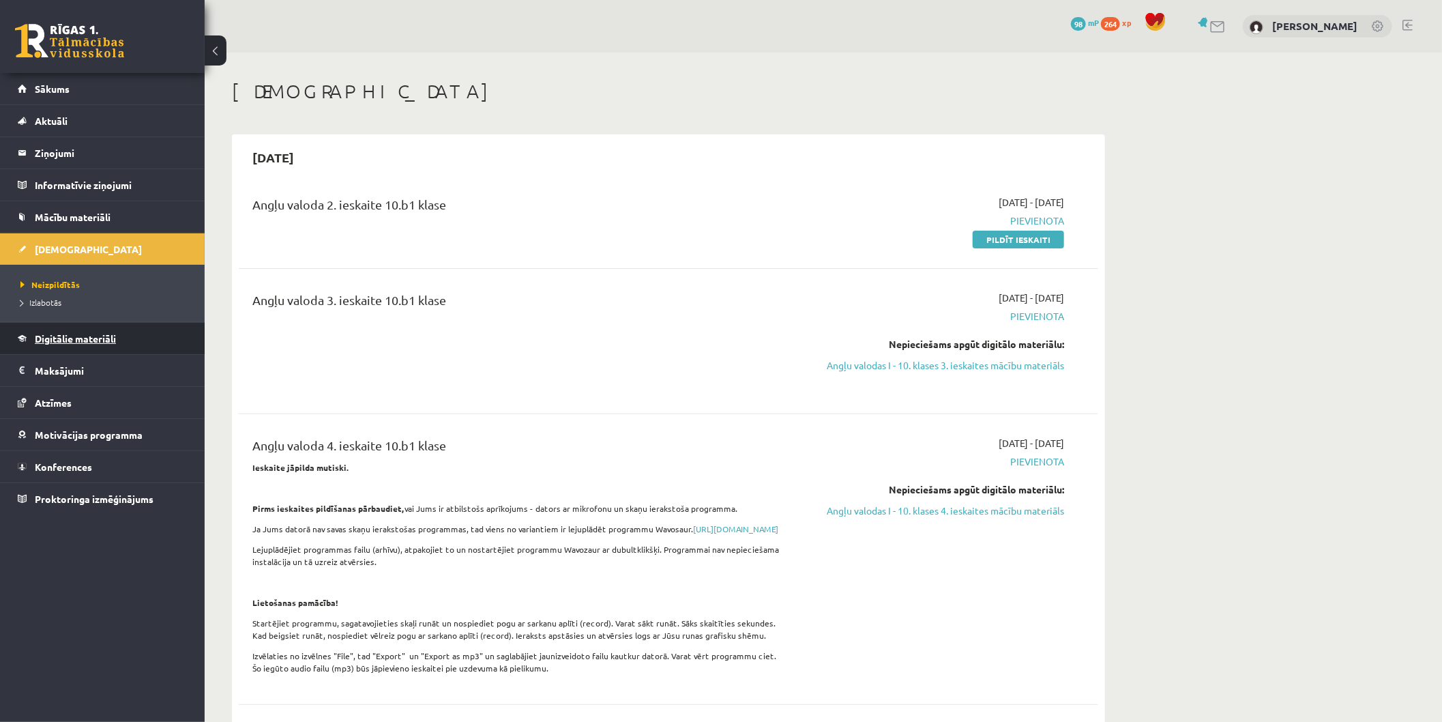
click at [64, 334] on span "Digitālie materiāli" at bounding box center [75, 338] width 81 height 12
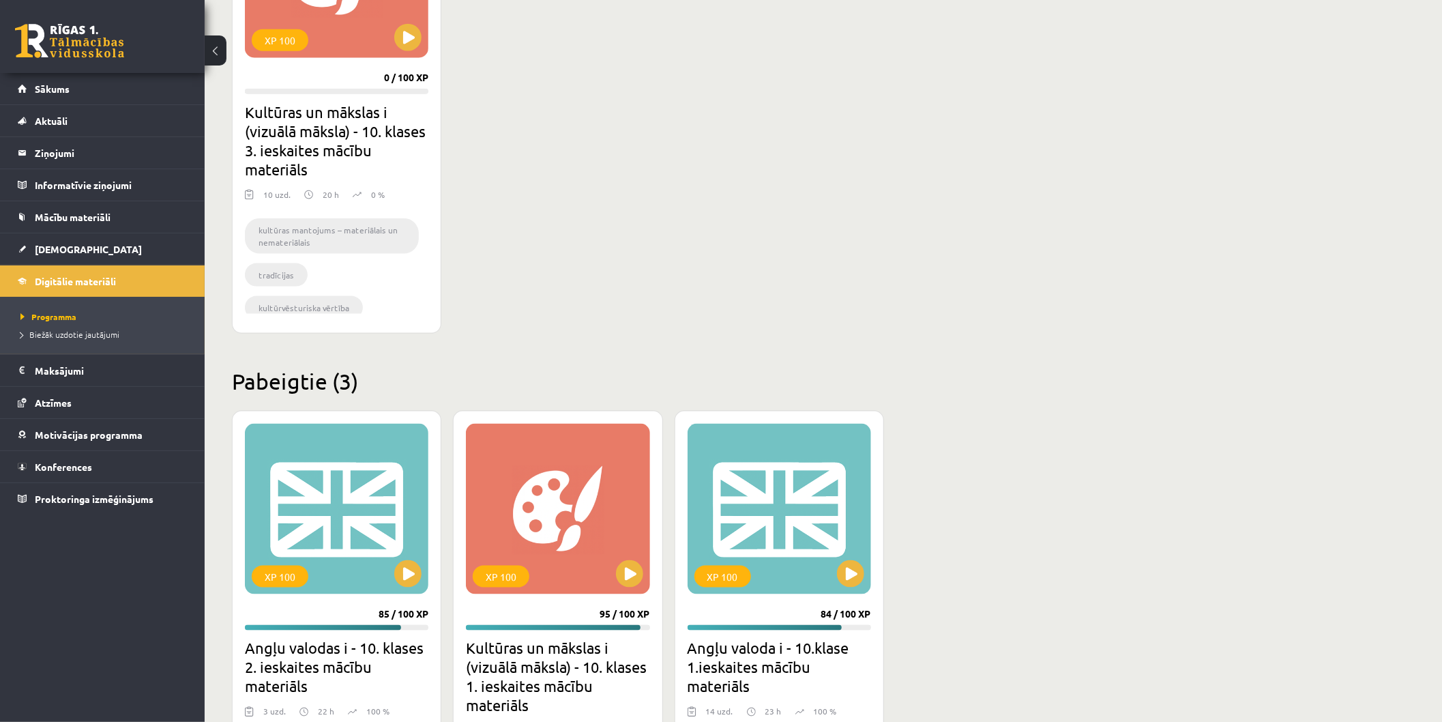
scroll to position [1061, 0]
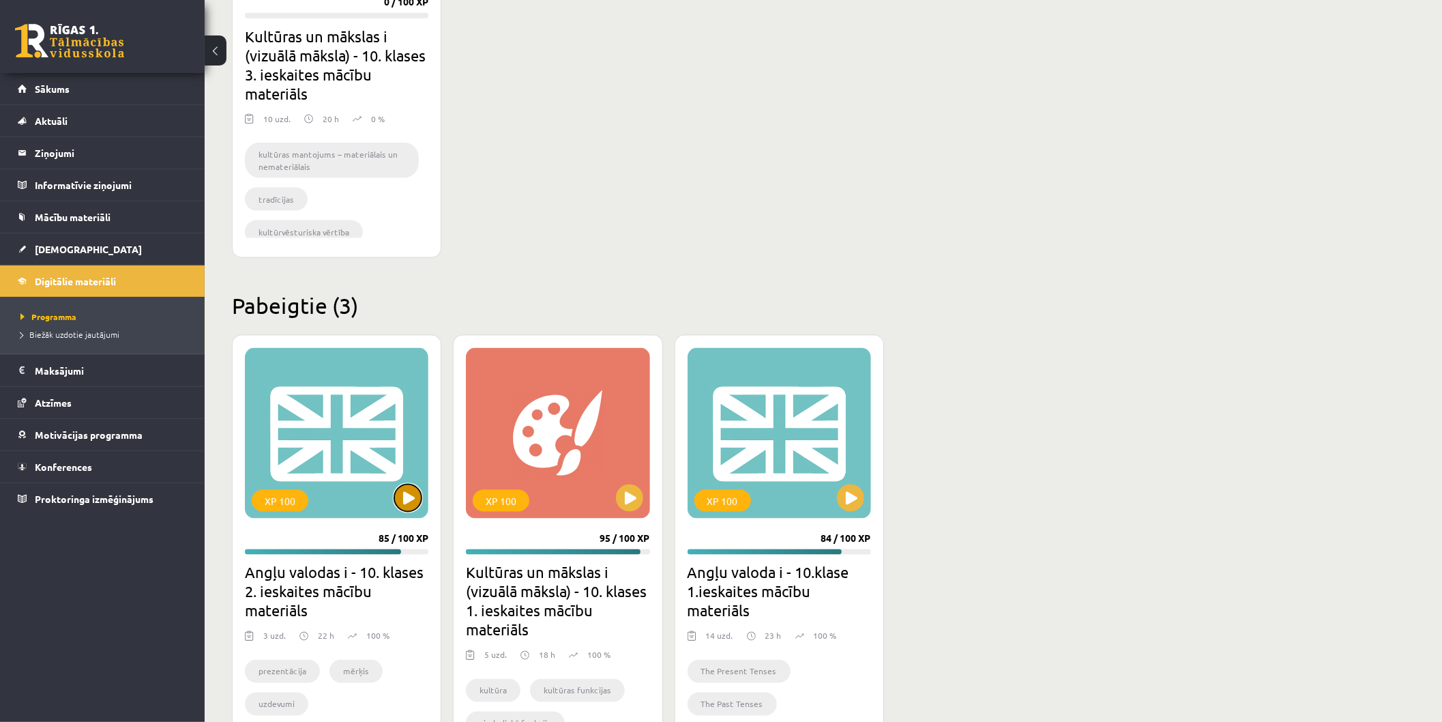
click at [396, 495] on button at bounding box center [407, 497] width 27 height 27
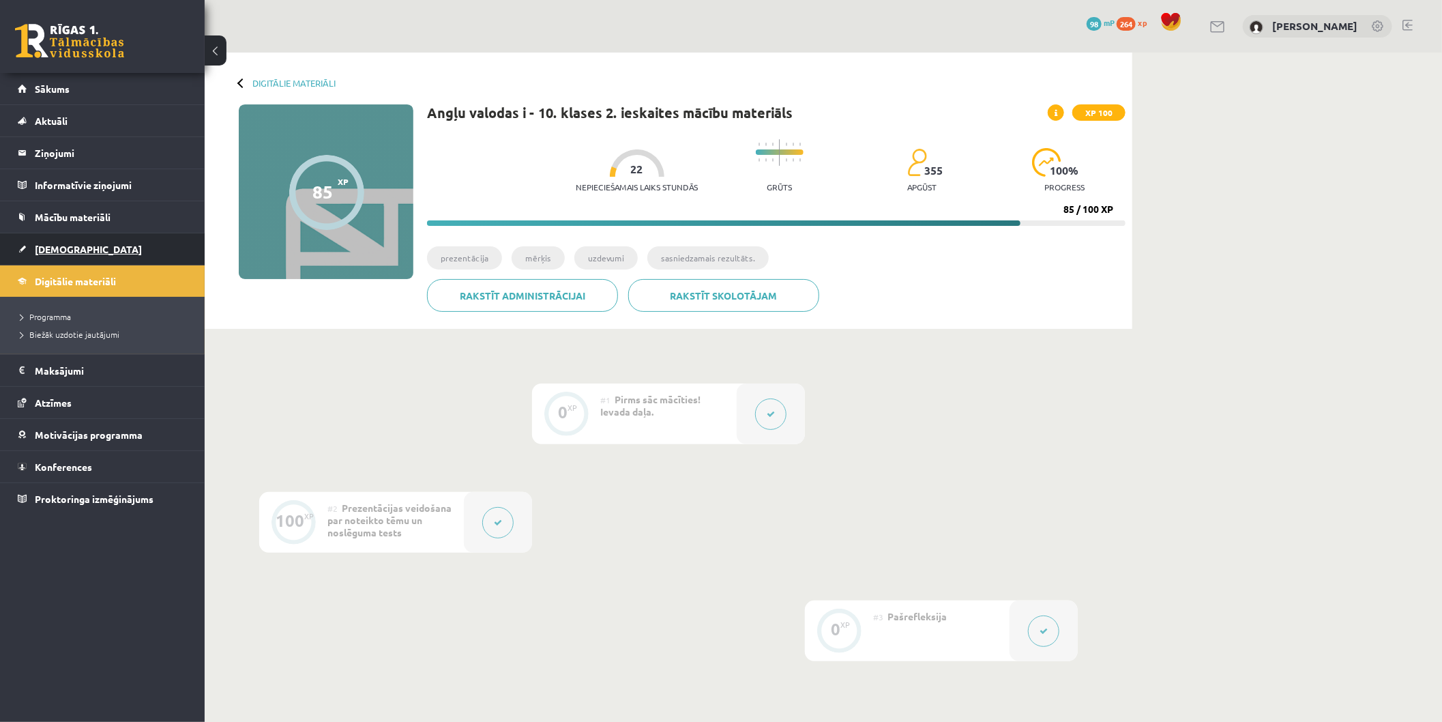
click at [45, 251] on span "[DEMOGRAPHIC_DATA]" at bounding box center [88, 249] width 107 height 12
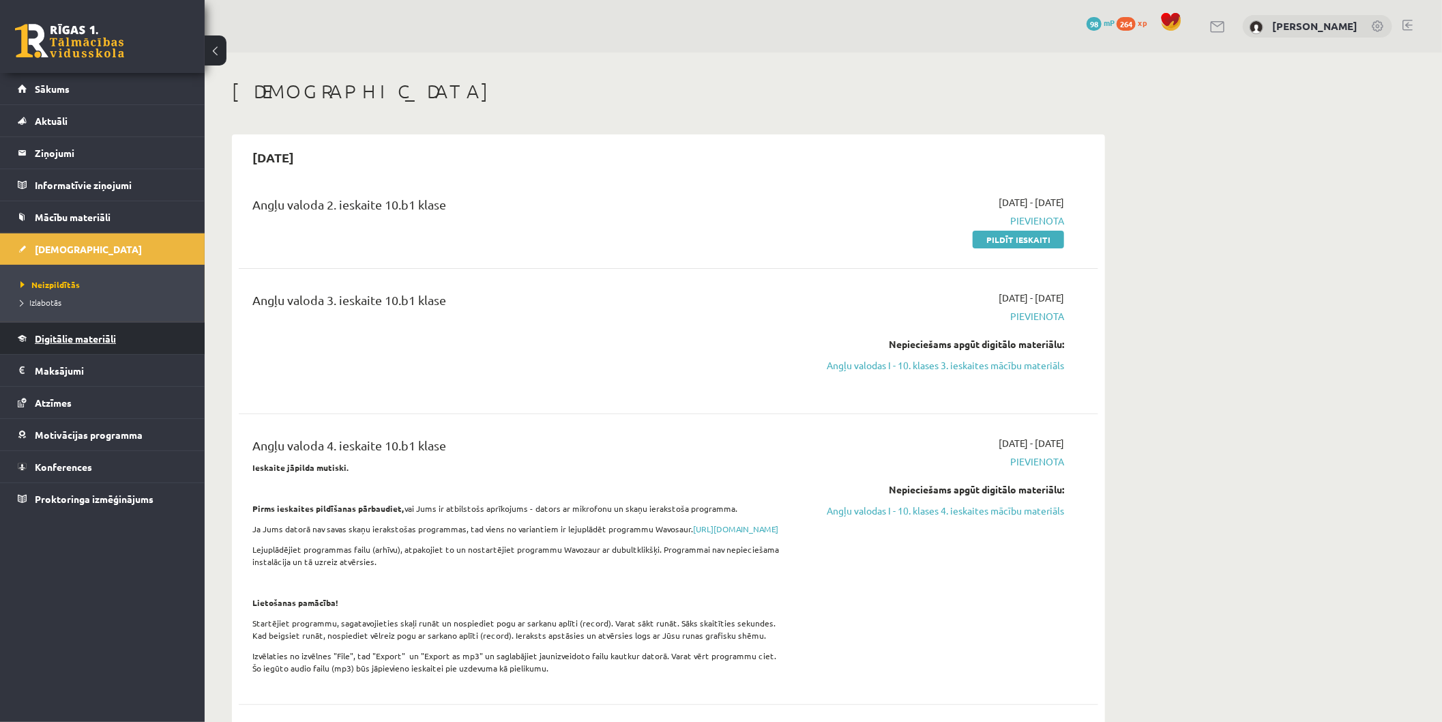
click at [57, 344] on link "Digitālie materiāli" at bounding box center [103, 338] width 170 height 31
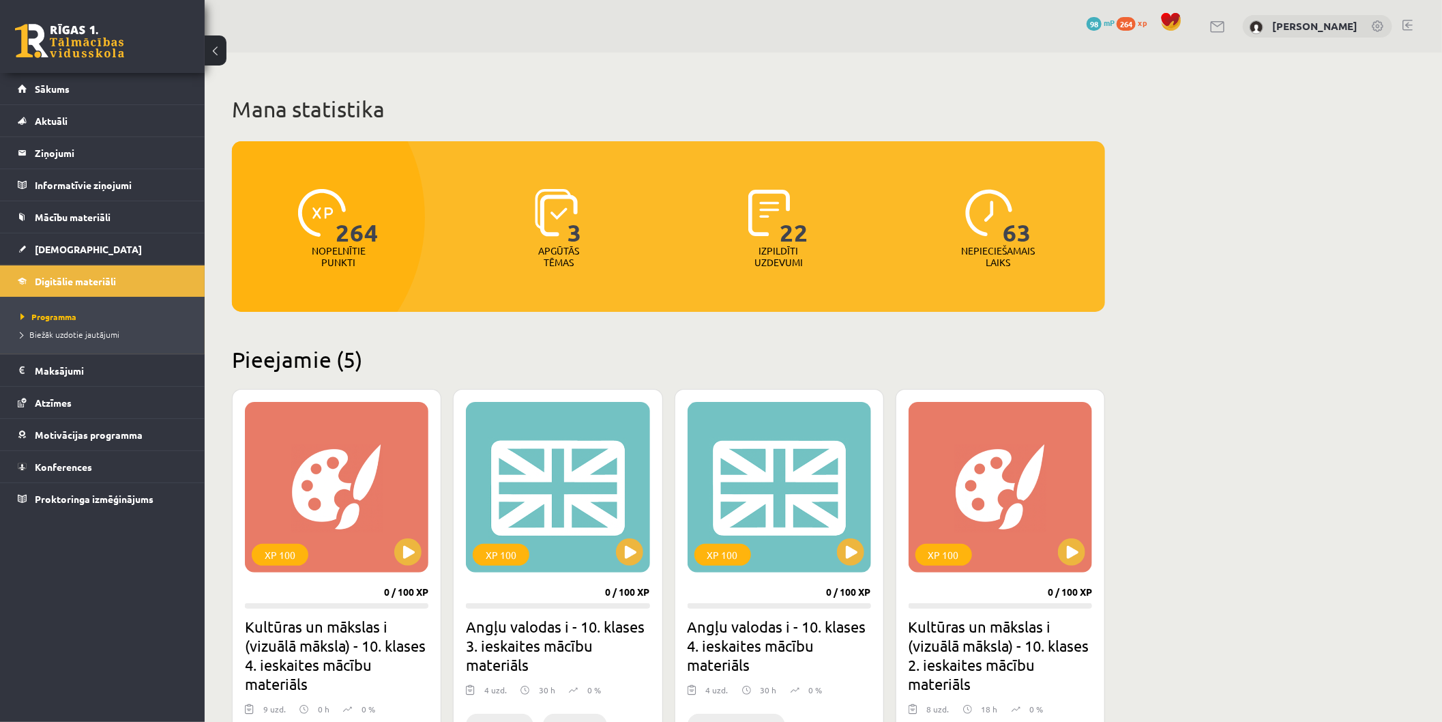
scroll to position [151, 0]
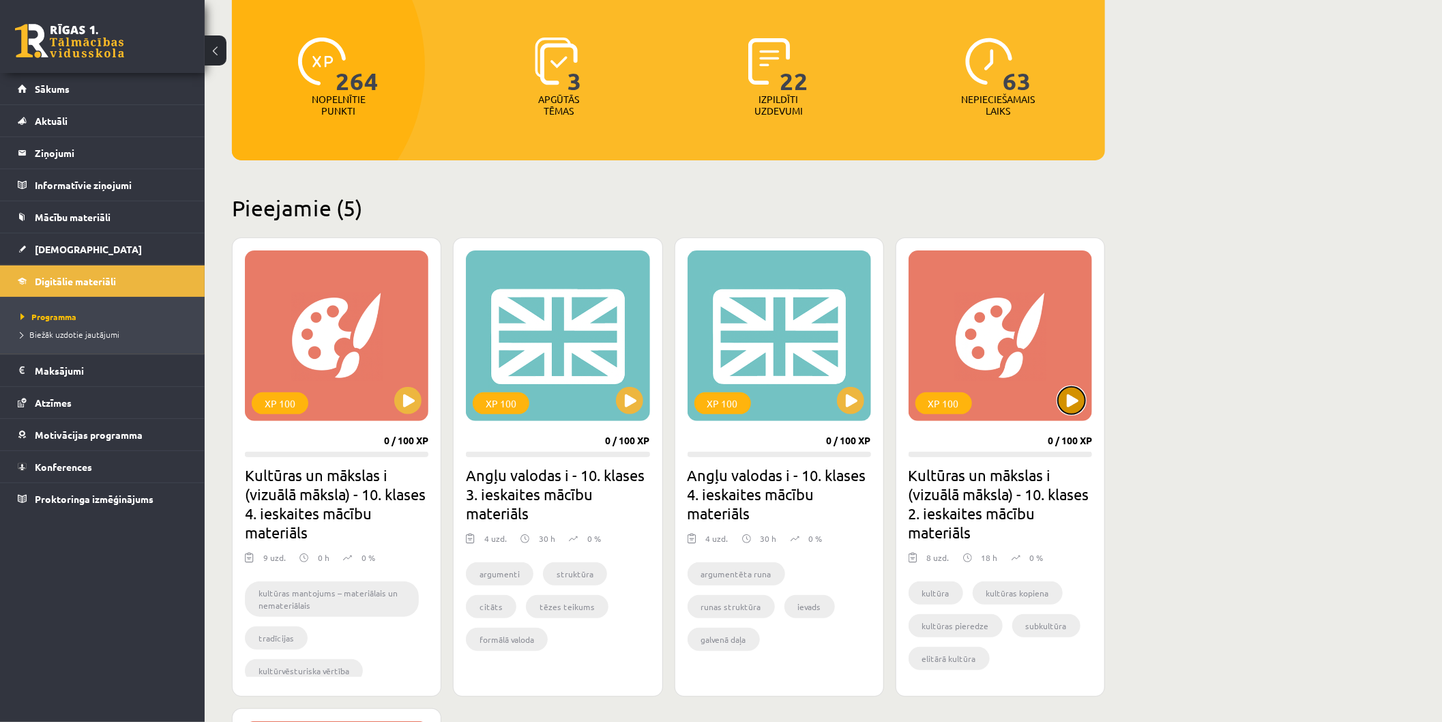
click at [1079, 402] on button at bounding box center [1071, 400] width 27 height 27
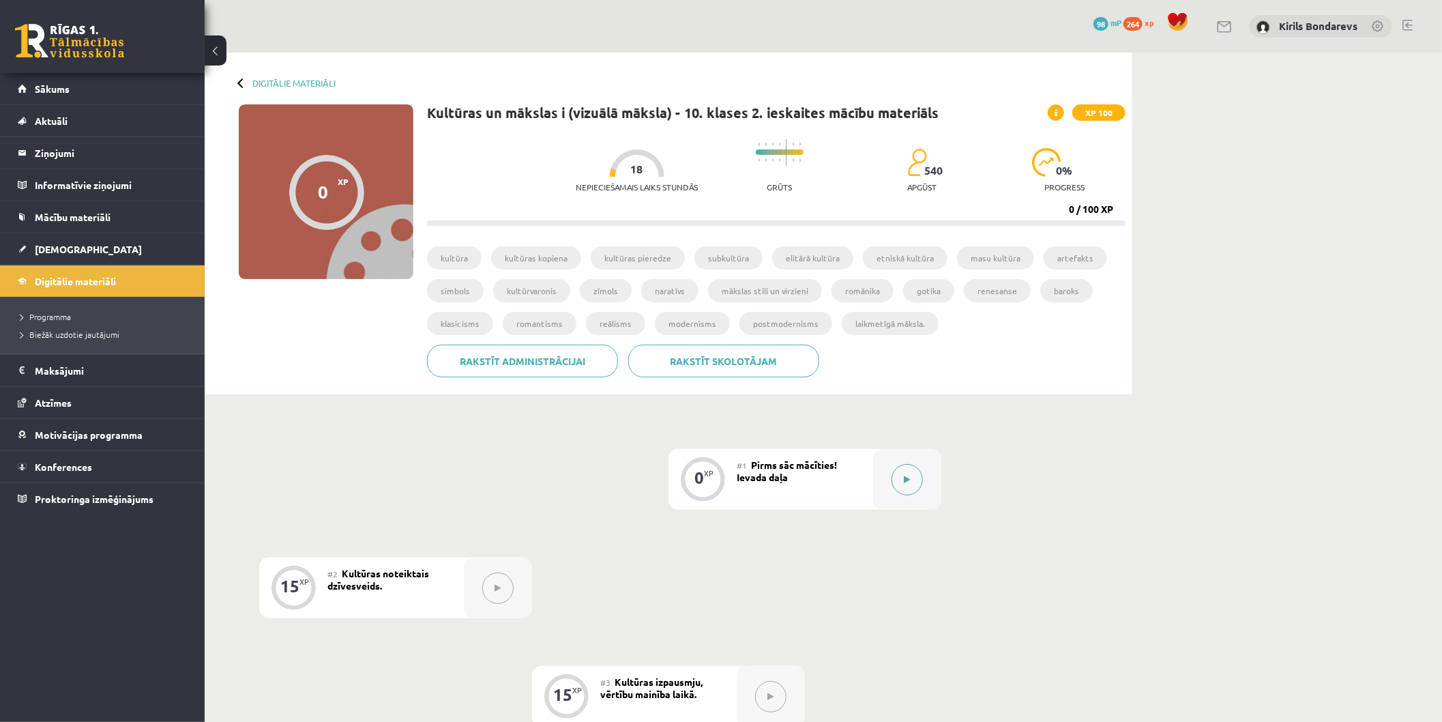
click at [890, 478] on div at bounding box center [907, 479] width 68 height 61
